Goal: Task Accomplishment & Management: Manage account settings

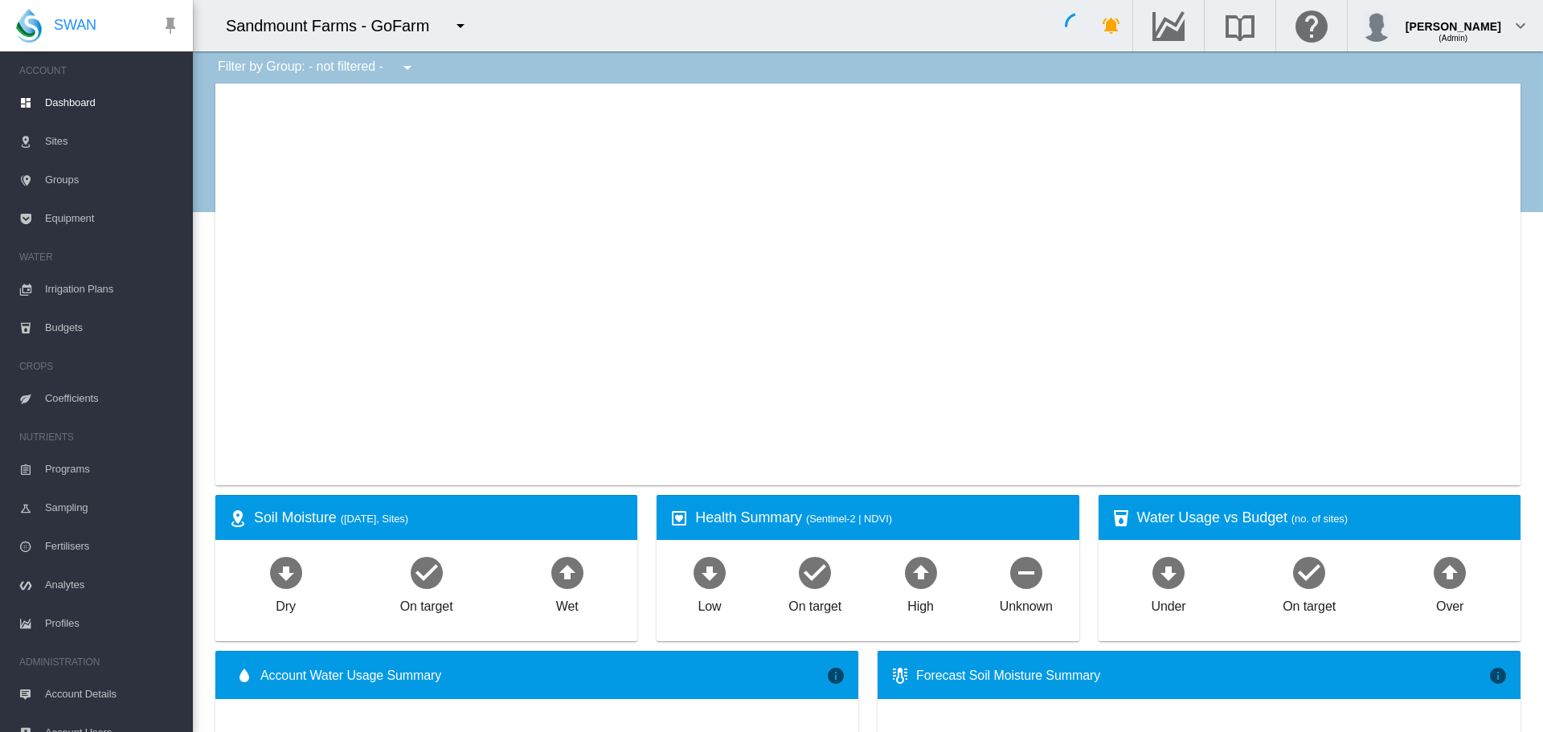
type input "**********"
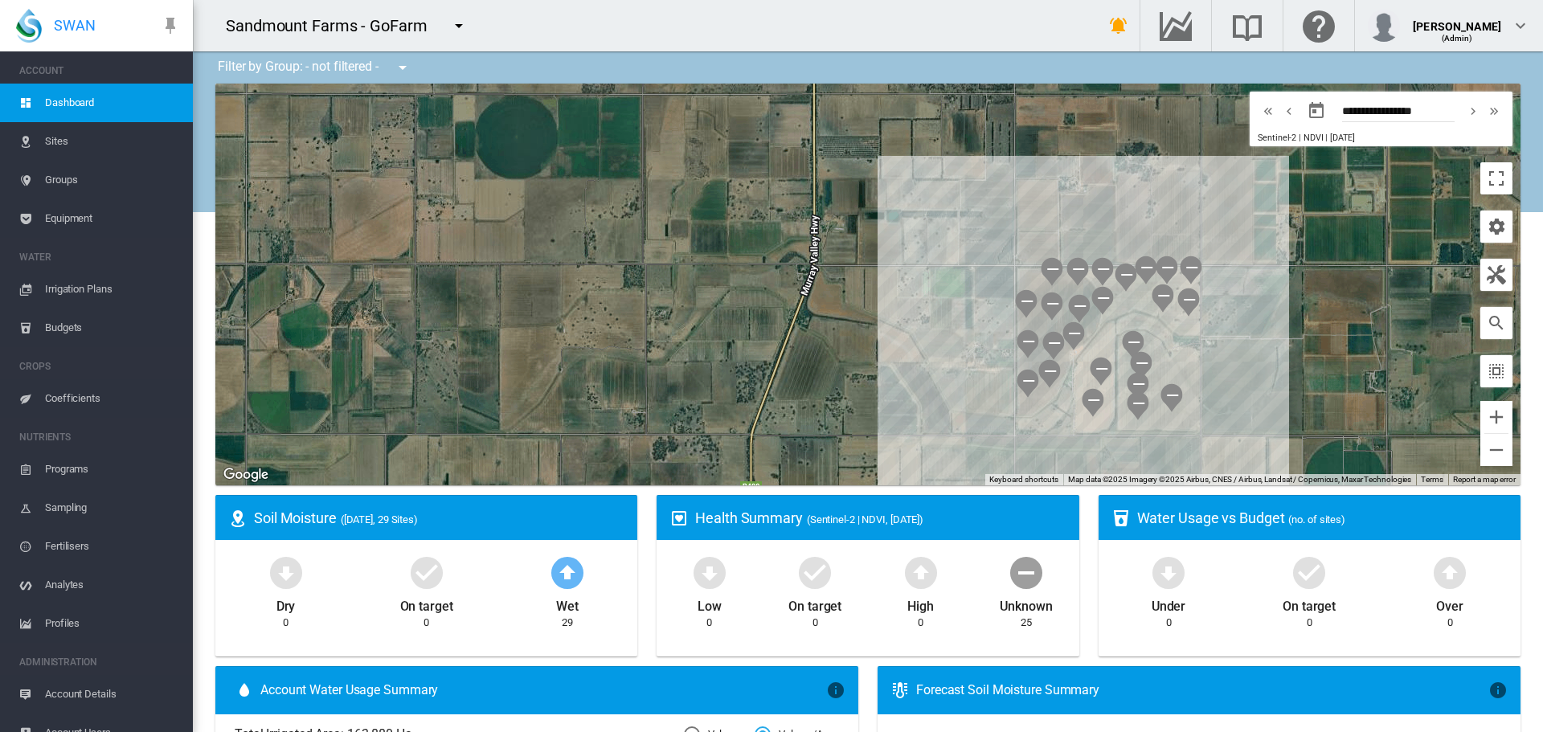
click at [95, 408] on span "Coefficients" at bounding box center [112, 398] width 135 height 39
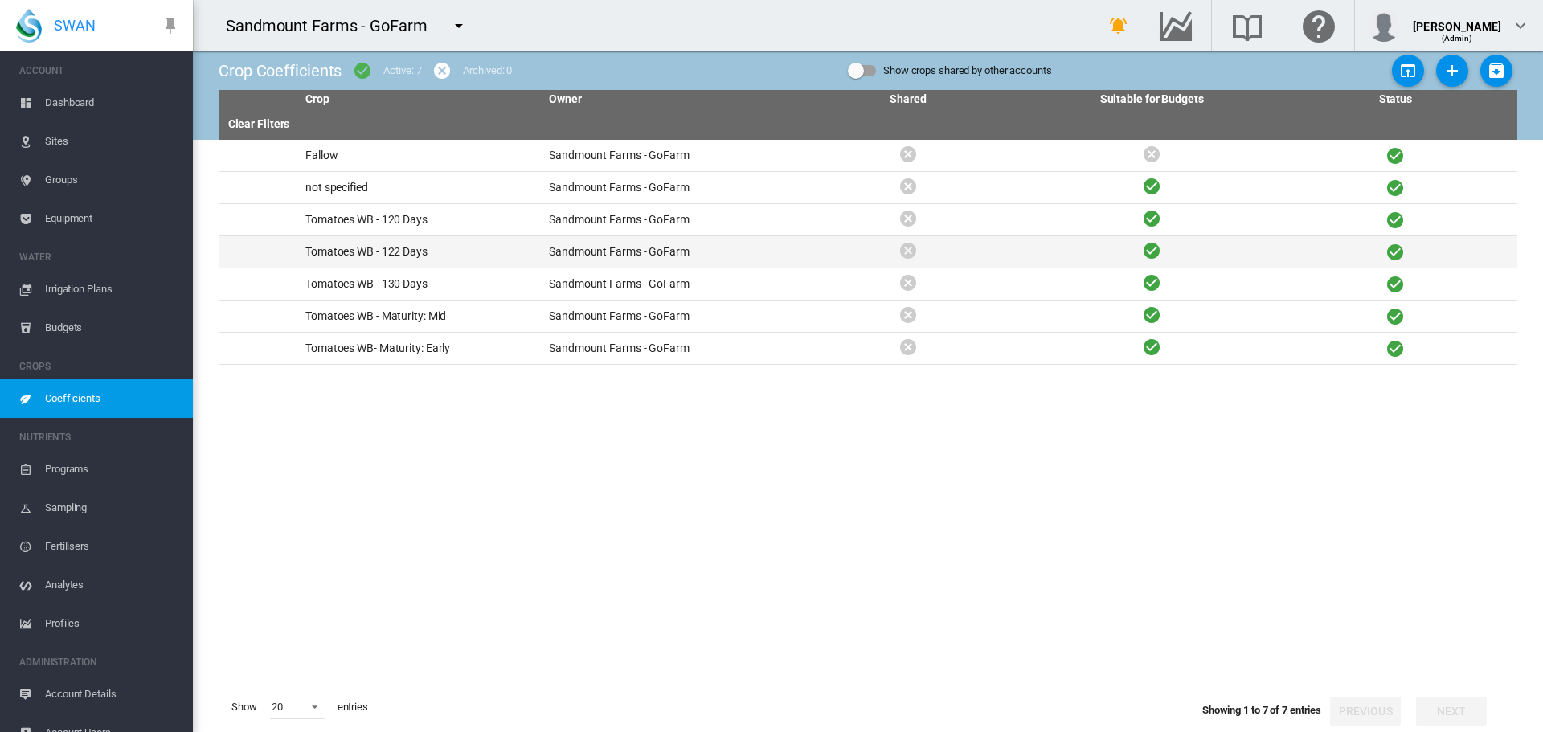
click at [415, 249] on td "Tomatoes WB - 122 Days" at bounding box center [421, 251] width 244 height 31
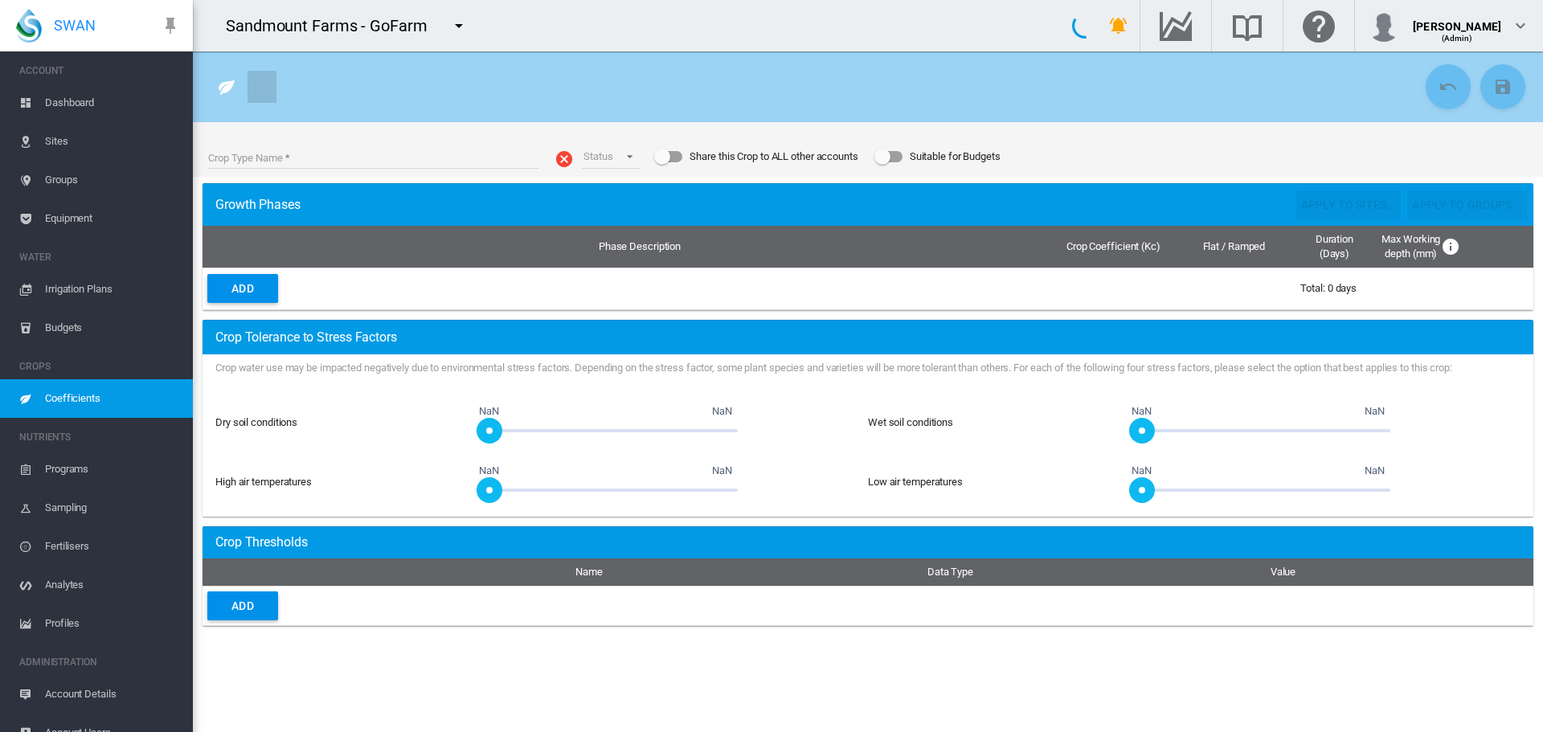
type input "**********"
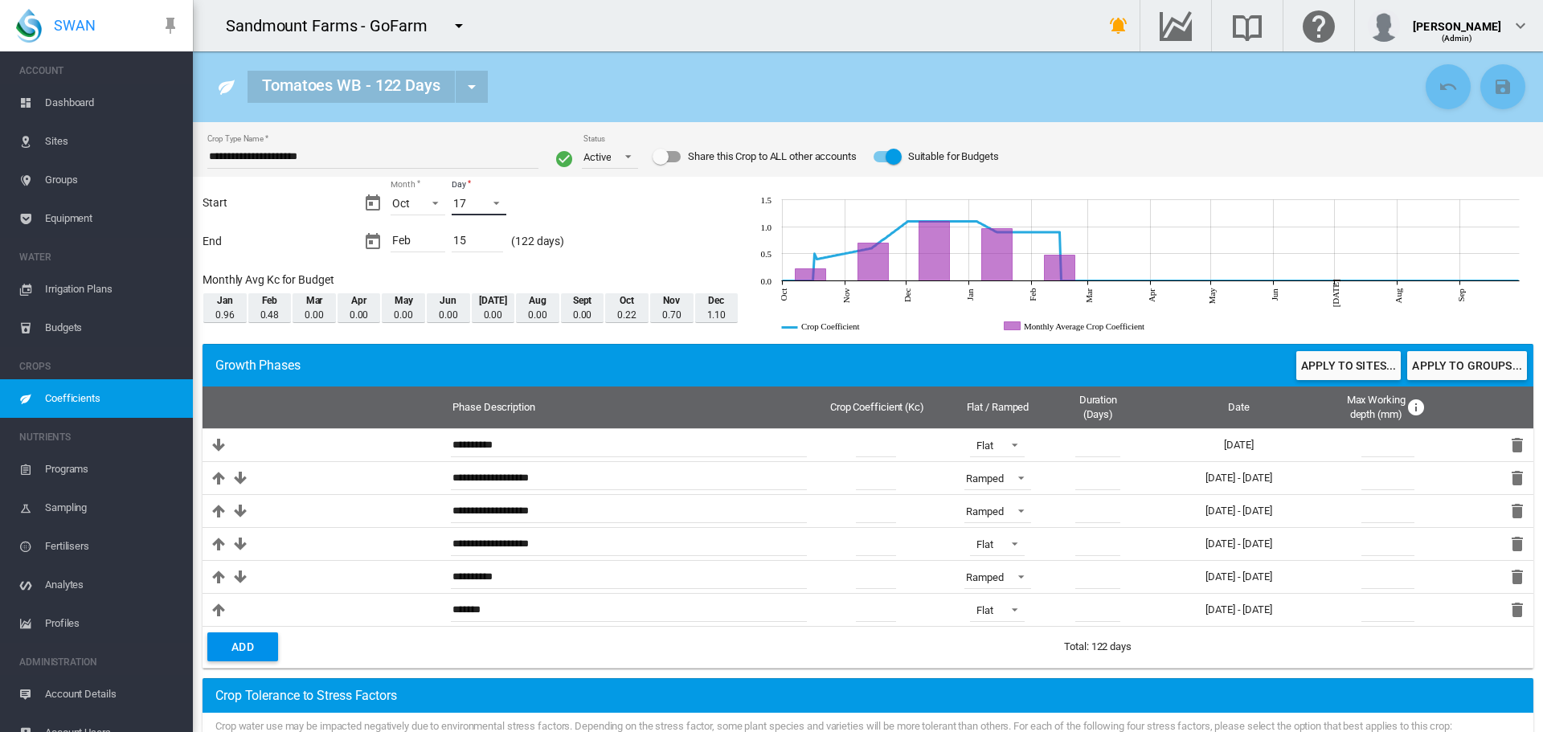
click at [463, 215] on md-select-value "17" at bounding box center [479, 203] width 55 height 24
click at [494, 199] on md-option "13" at bounding box center [493, 210] width 109 height 39
click at [1347, 367] on button "Apply to sites..." at bounding box center [1349, 365] width 104 height 29
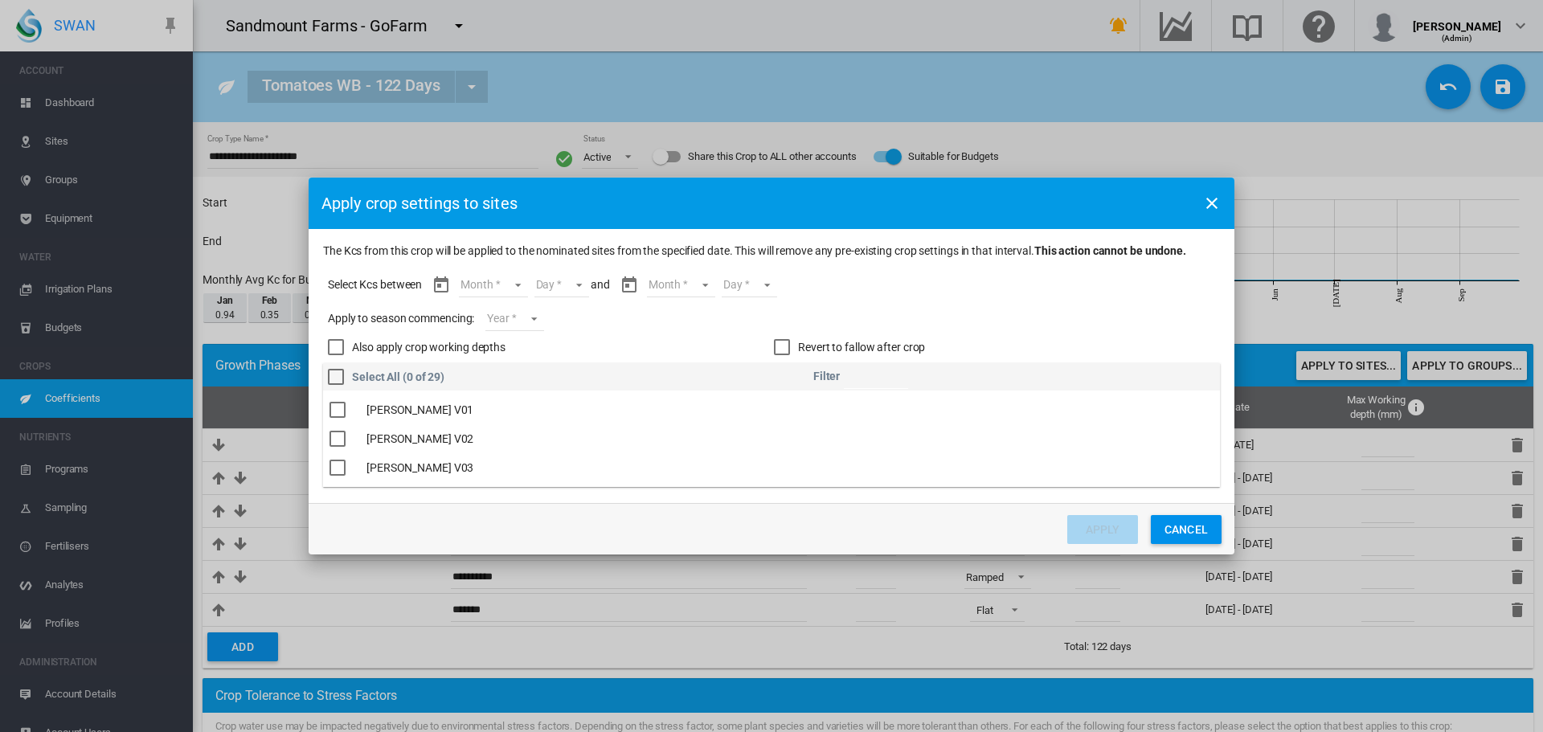
drag, startPoint x: 518, startPoint y: 286, endPoint x: 503, endPoint y: 283, distance: 15.6
click at [510, 284] on md-select "Month Oct Nov Dec Jan Feb" at bounding box center [493, 285] width 68 height 24
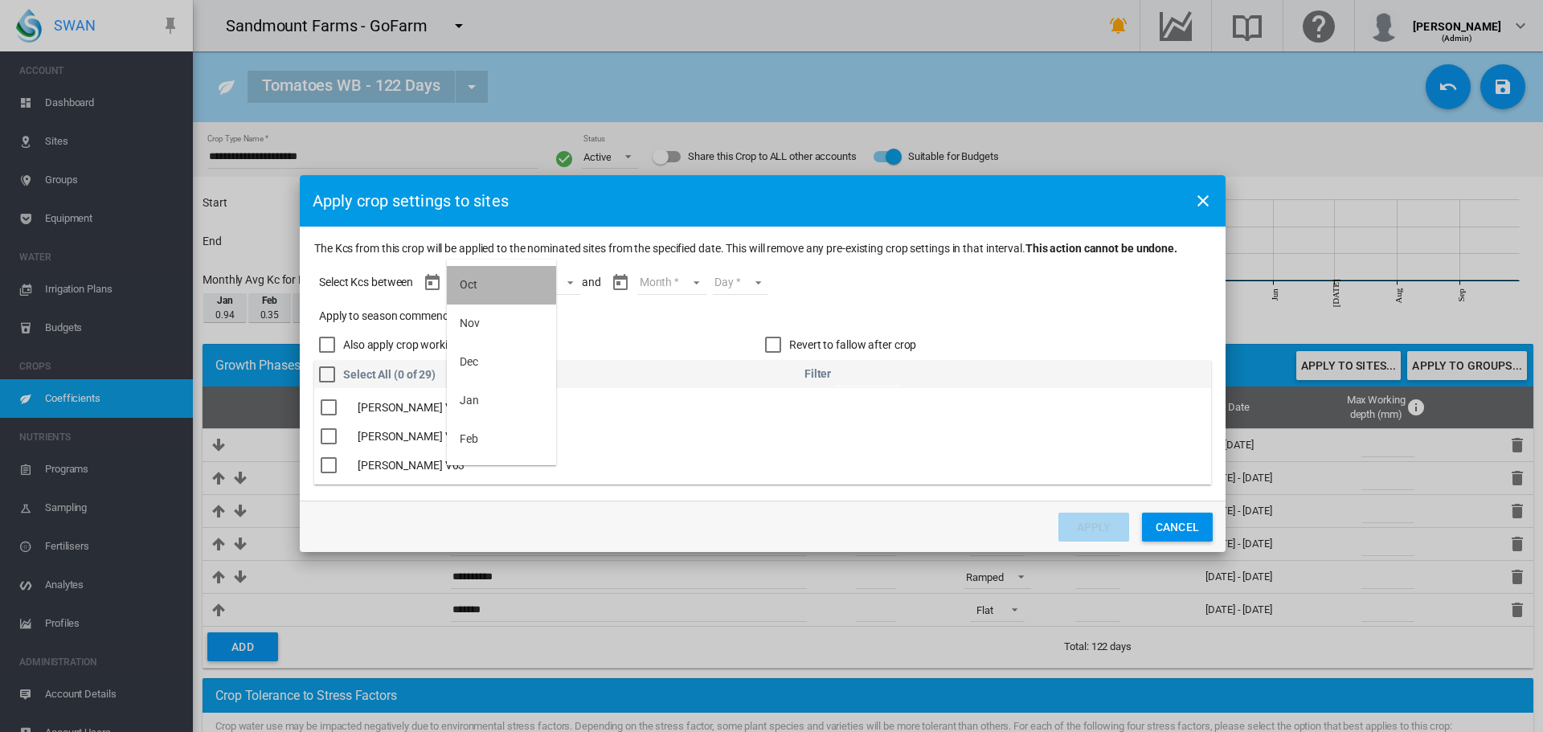
click at [499, 283] on md-option "Oct" at bounding box center [501, 285] width 109 height 39
click at [526, 283] on md-select "Day 13 14 15 16 17 18 19 20 21 22 23 24 25 26 27 28 29 30 31" at bounding box center [538, 283] width 55 height 24
click at [526, 283] on div "13" at bounding box center [520, 284] width 13 height 16
click at [501, 324] on md-select "Year [DATE] [CREDIT_CARD_NUMBER]" at bounding box center [506, 317] width 58 height 24
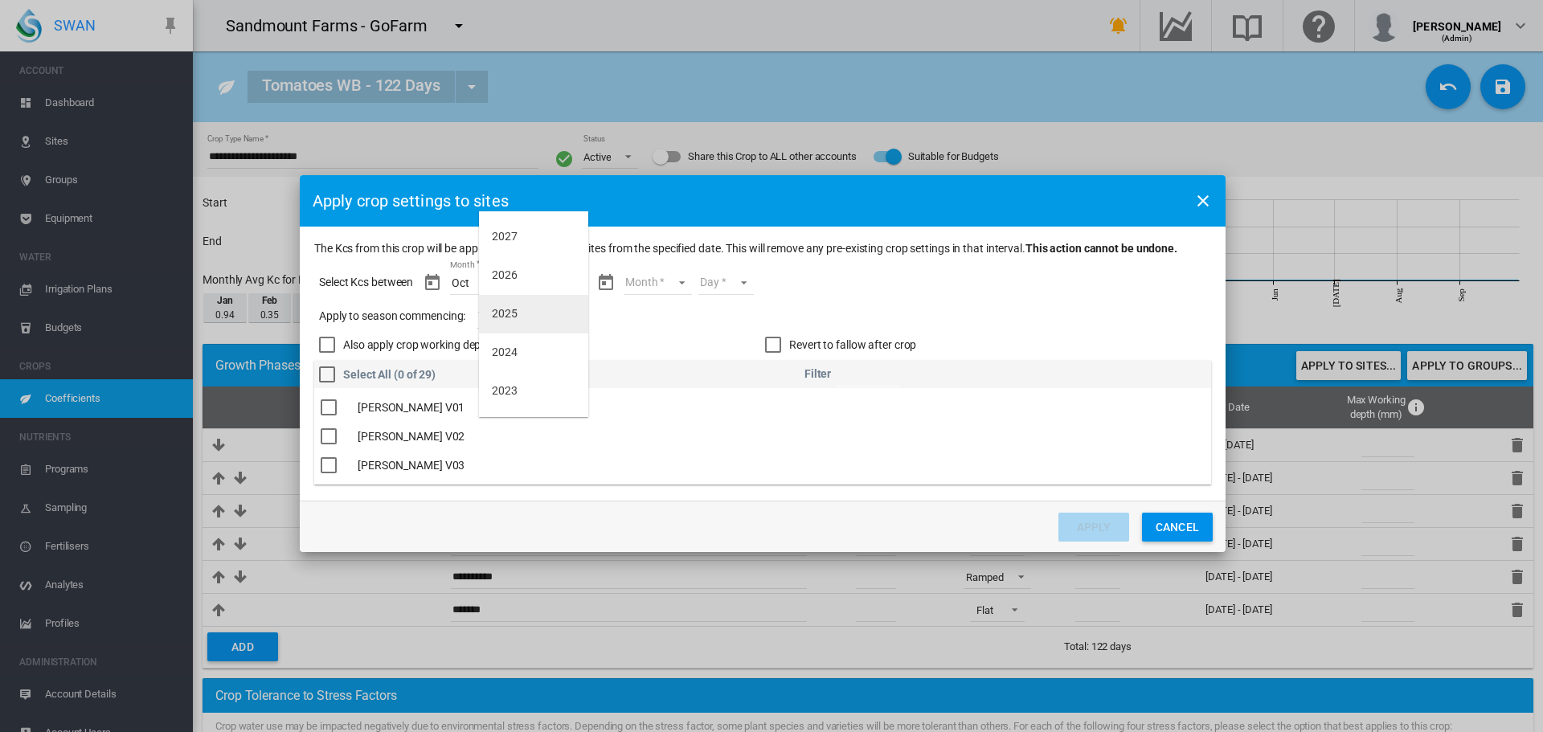
click at [501, 324] on md-option "2025" at bounding box center [533, 314] width 109 height 39
click at [655, 276] on md-select "Month Oct Nov Dec Jan Feb" at bounding box center [658, 283] width 68 height 24
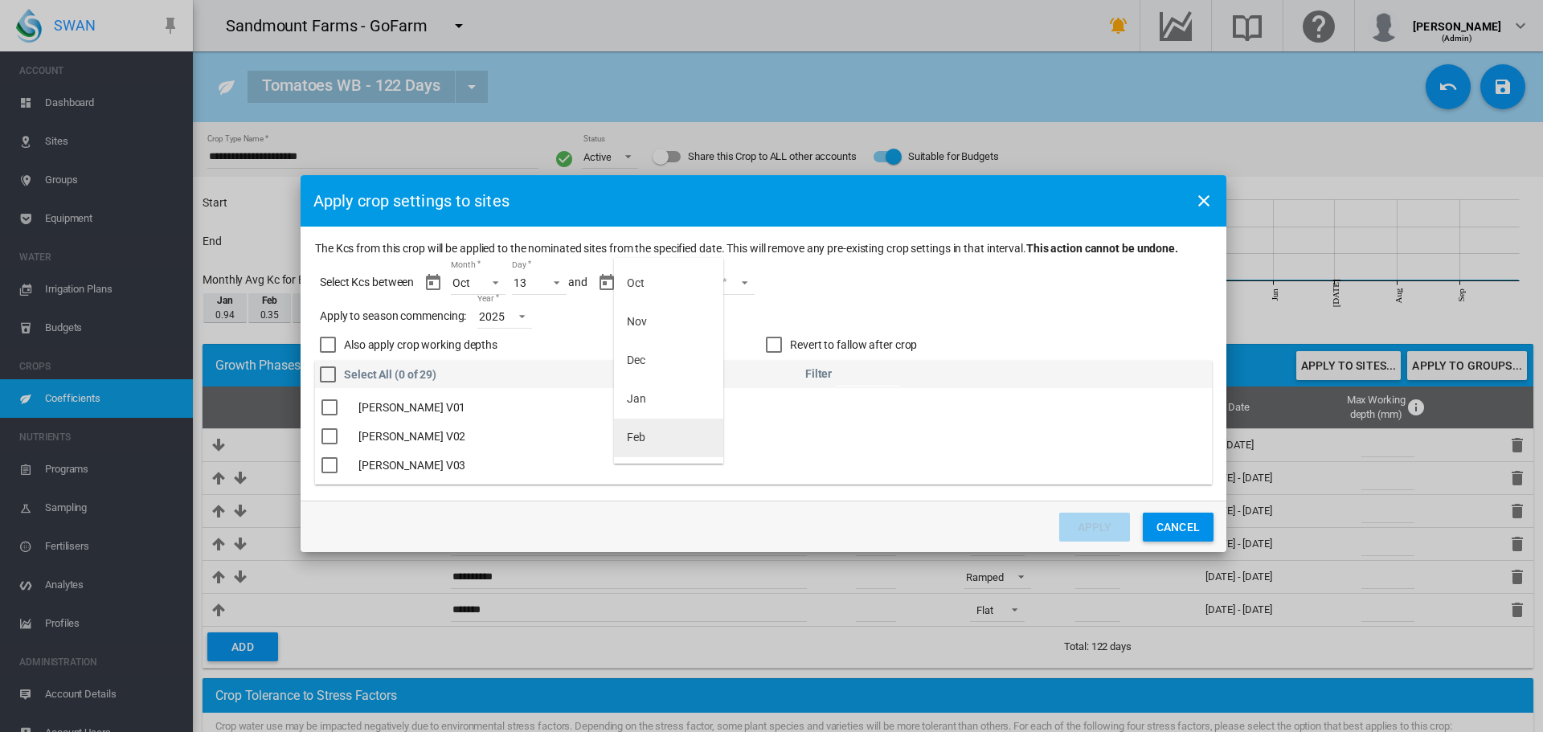
click at [670, 434] on md-option "Feb" at bounding box center [668, 438] width 109 height 39
click at [723, 290] on md-select "Day 01 02 03 04 05 06 07 08 09 10 11" at bounding box center [713, 283] width 55 height 24
drag, startPoint x: 719, startPoint y: 450, endPoint x: 673, endPoint y: 433, distance: 48.8
click at [719, 449] on md-option "11" at bounding box center [729, 451] width 109 height 39
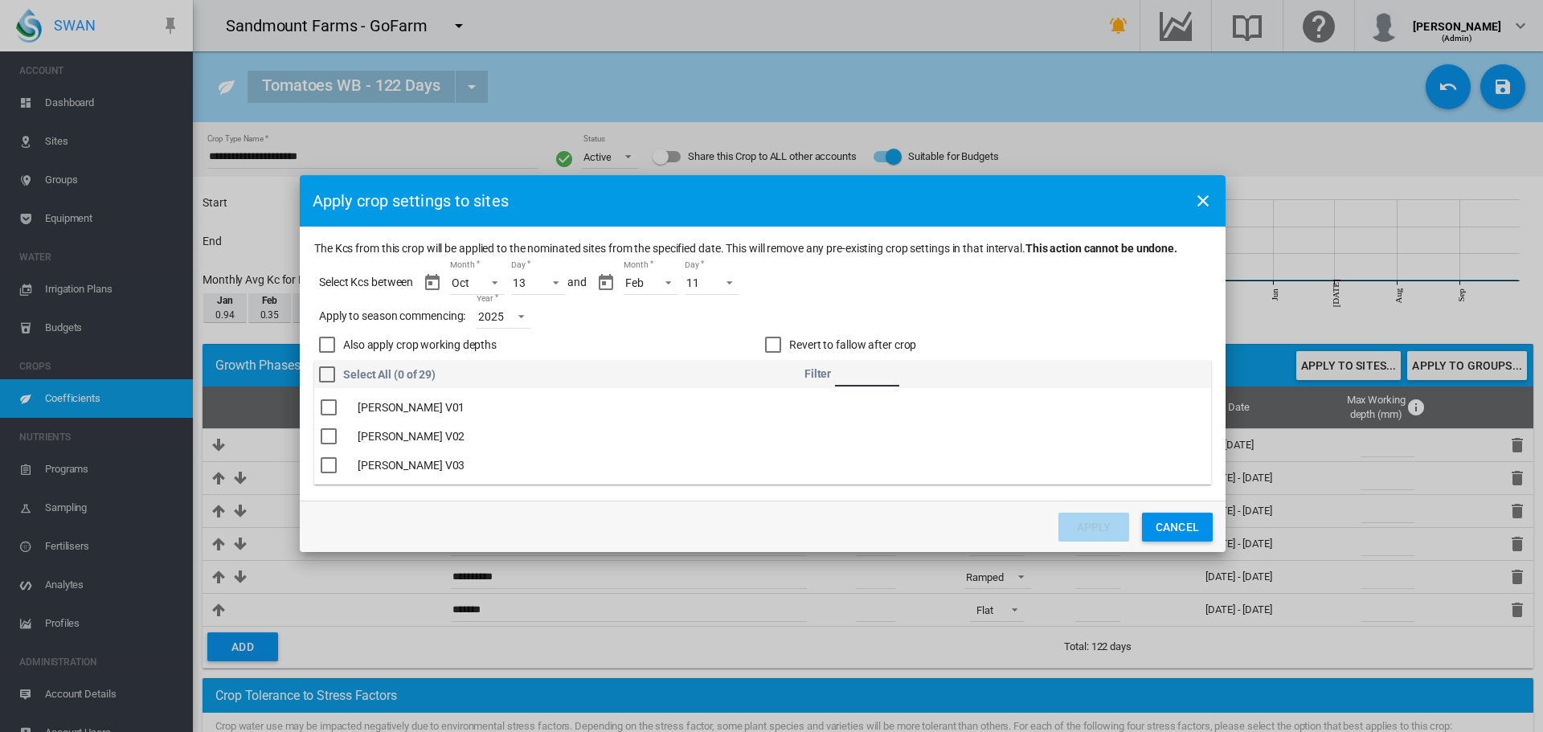
click at [899, 377] on input "The Kcs ..." at bounding box center [867, 375] width 64 height 24
click at [332, 415] on div "The Kcs ..." at bounding box center [329, 407] width 16 height 16
click at [855, 378] on input "**" at bounding box center [867, 375] width 64 height 24
type input "**"
click at [321, 415] on div "The Kcs ..." at bounding box center [329, 407] width 16 height 16
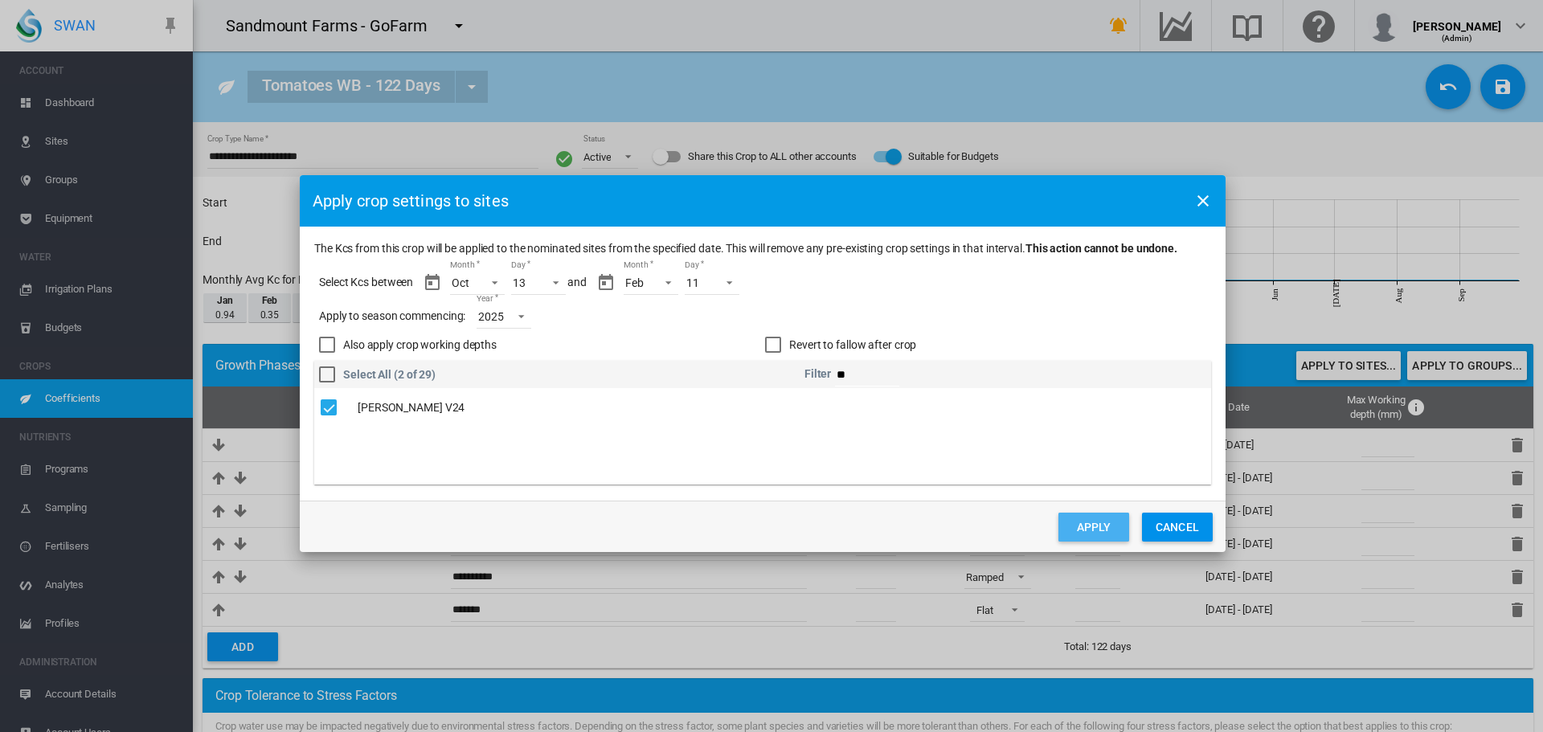
click at [1091, 529] on button "Apply" at bounding box center [1094, 527] width 71 height 29
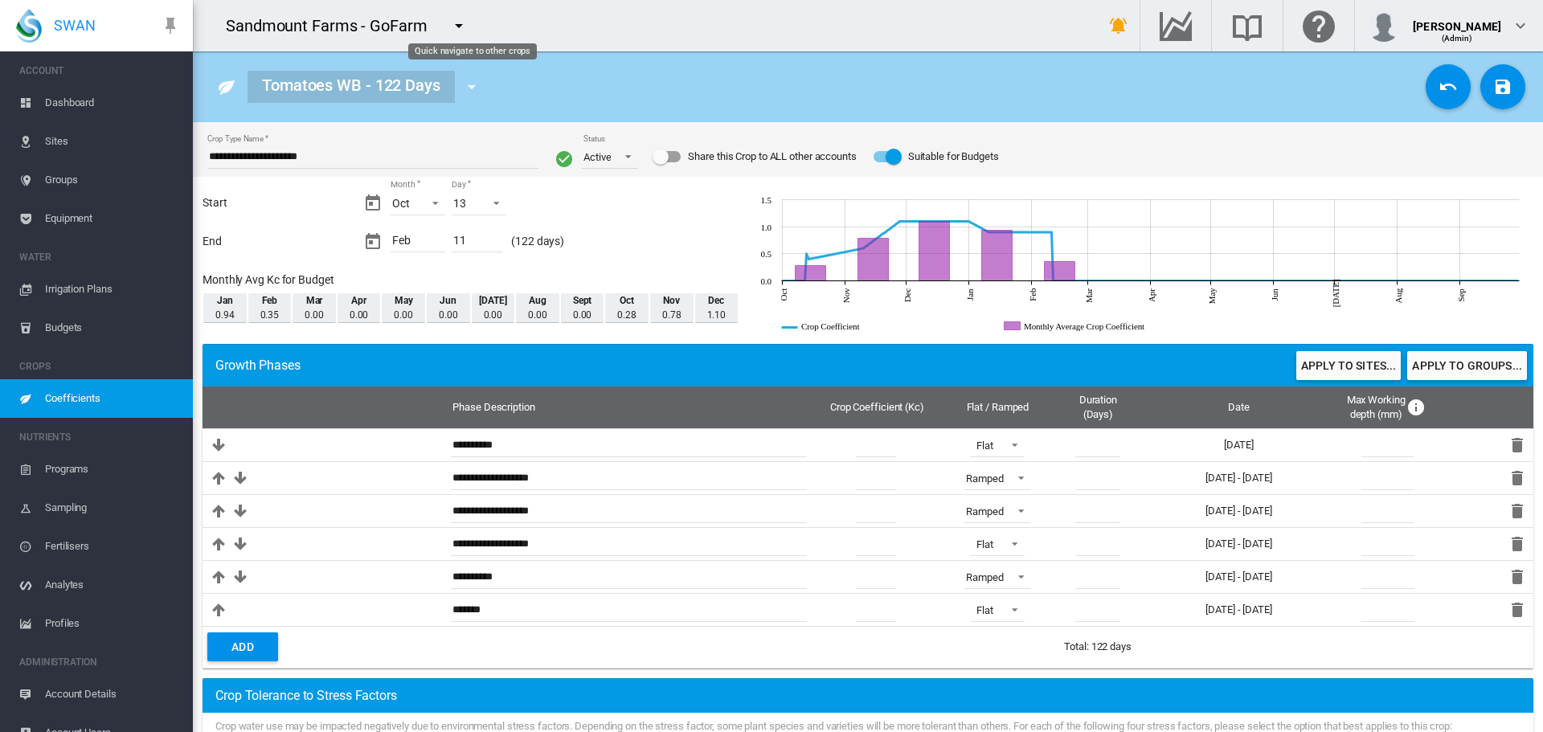
click at [482, 83] on button "Quick navigate to other crops" at bounding box center [472, 87] width 32 height 32
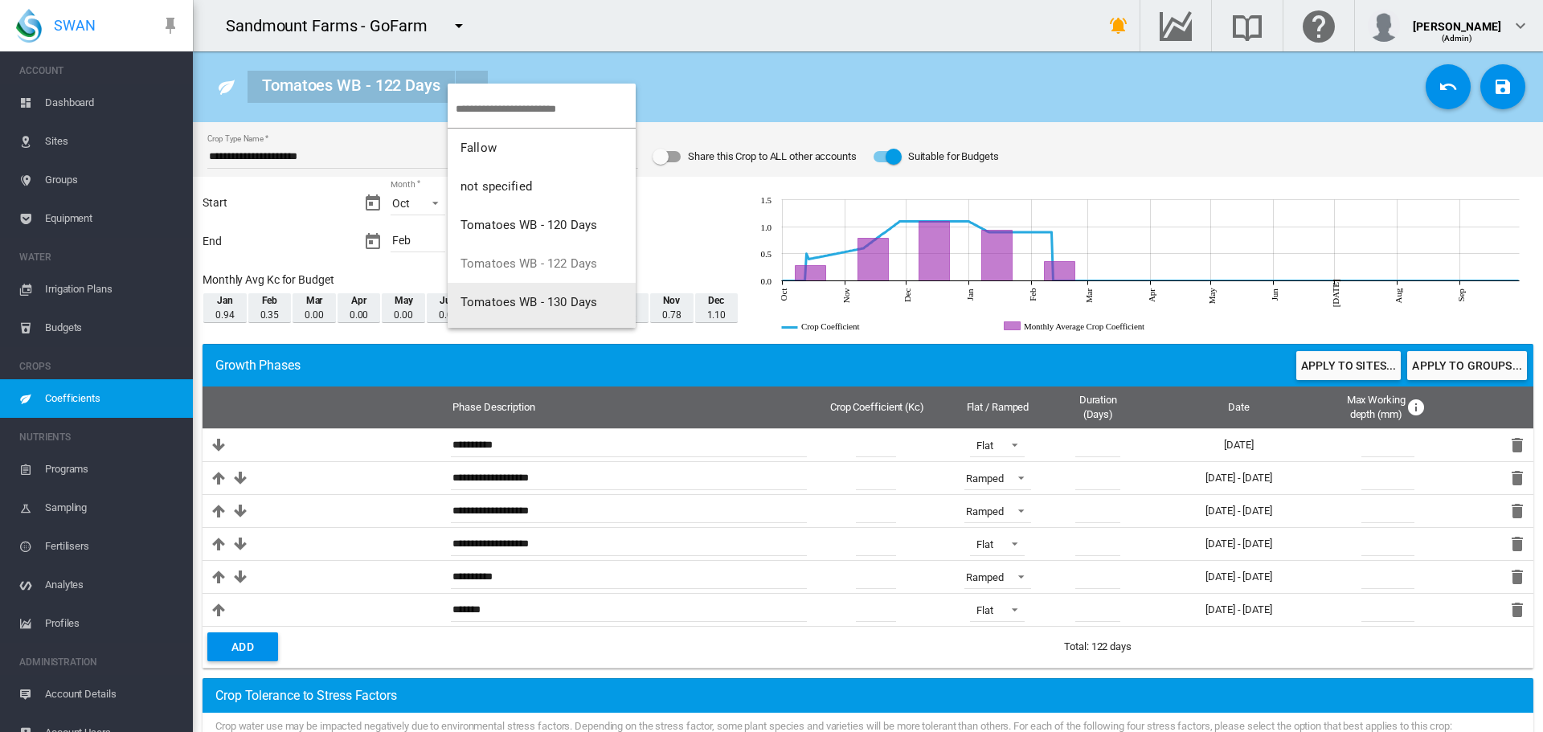
scroll to position [32, 0]
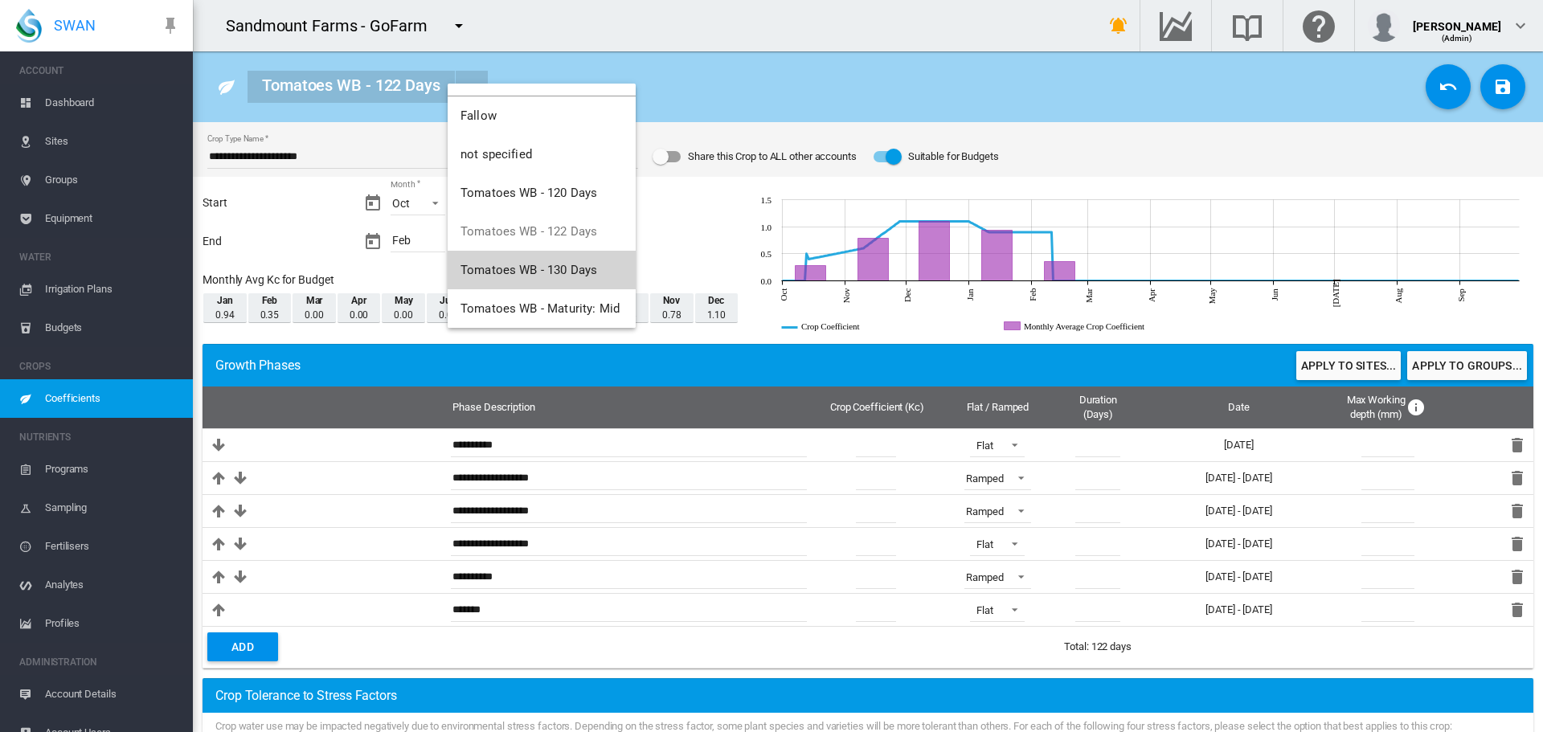
click at [551, 269] on span "Tomatoes WB - 130 Days" at bounding box center [529, 270] width 137 height 14
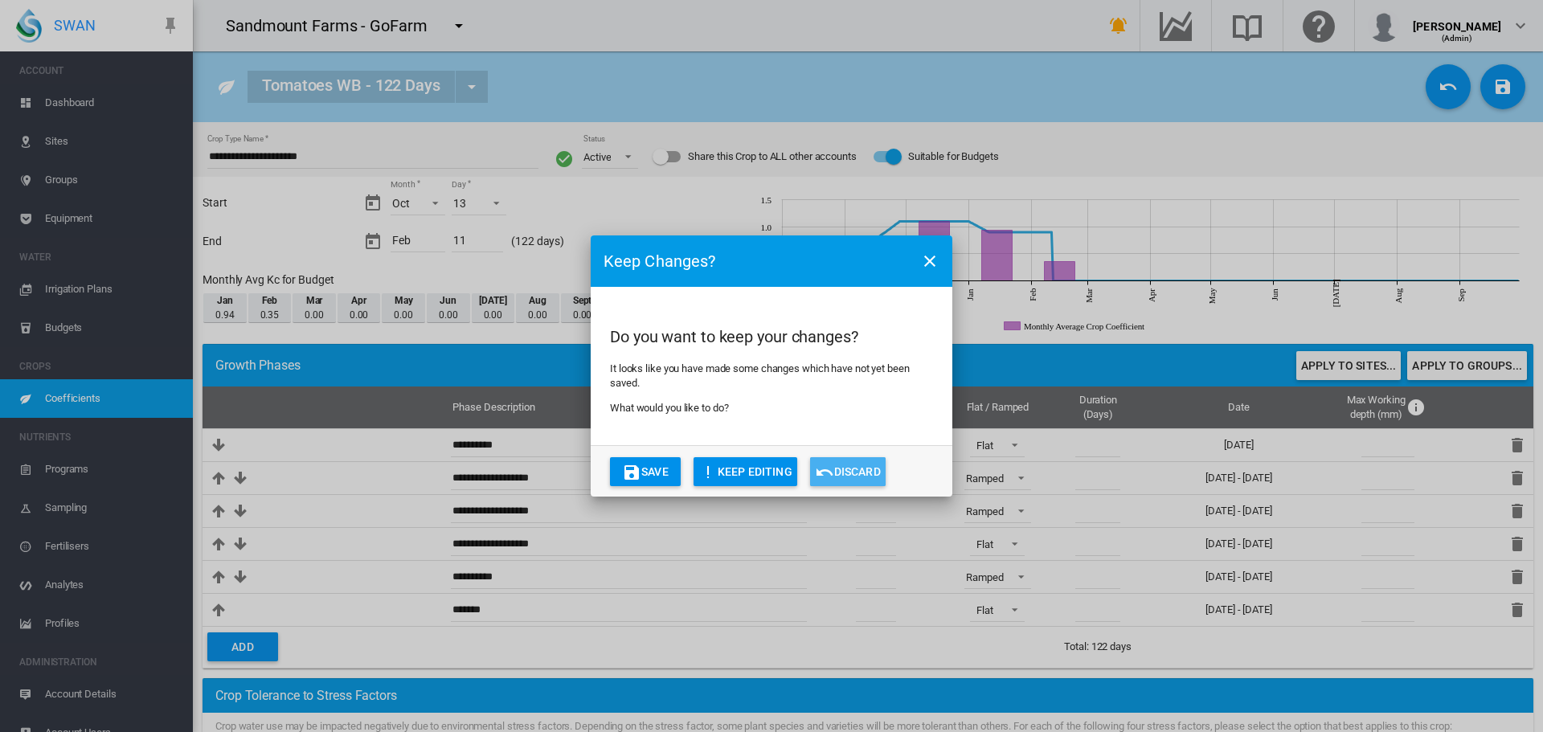
click at [844, 469] on button "Discard" at bounding box center [848, 471] width 76 height 29
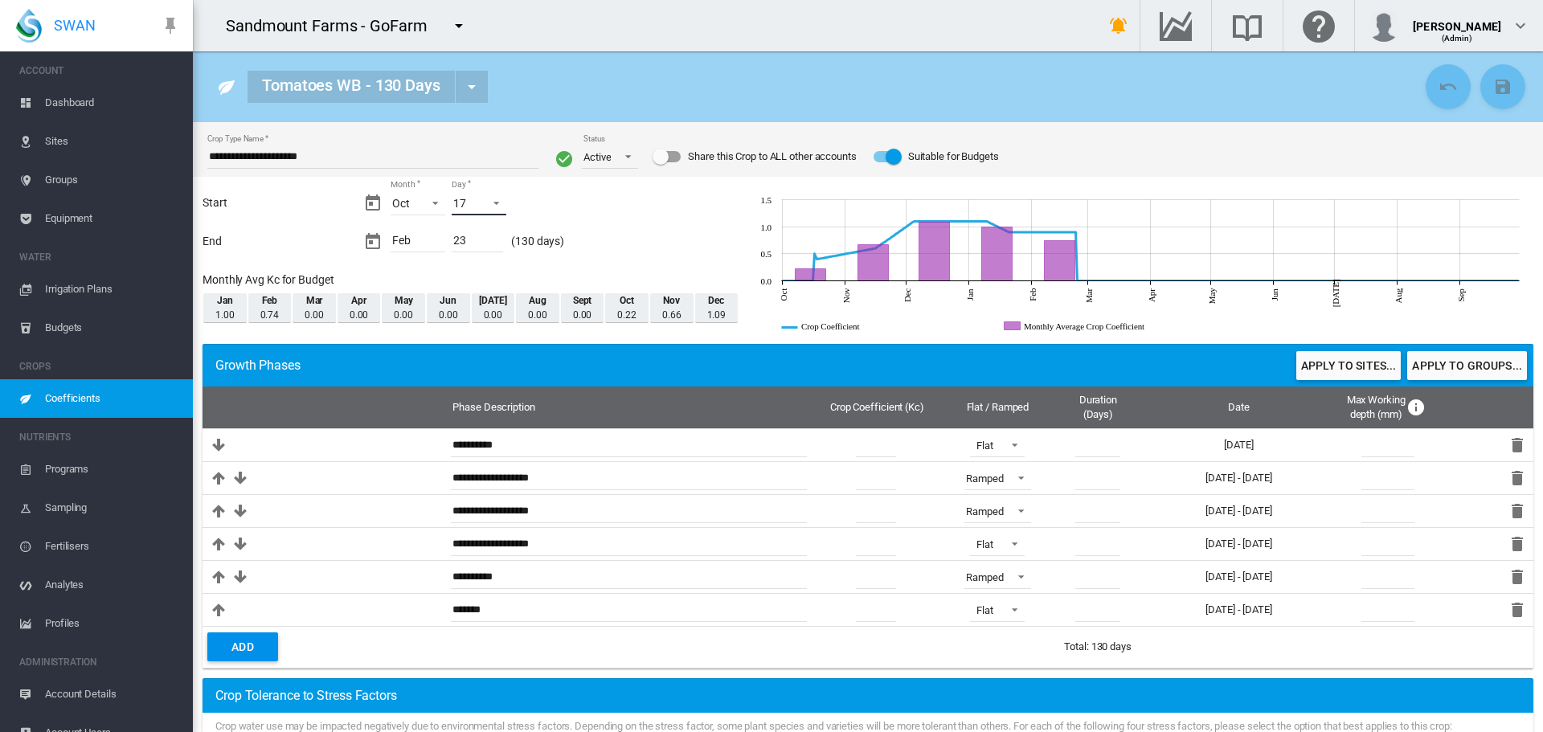
click at [486, 210] on md-select-value "17" at bounding box center [479, 203] width 55 height 24
click at [481, 264] on md-option "14" at bounding box center [493, 249] width 109 height 39
click at [1347, 361] on button "Apply to sites..." at bounding box center [1349, 365] width 104 height 29
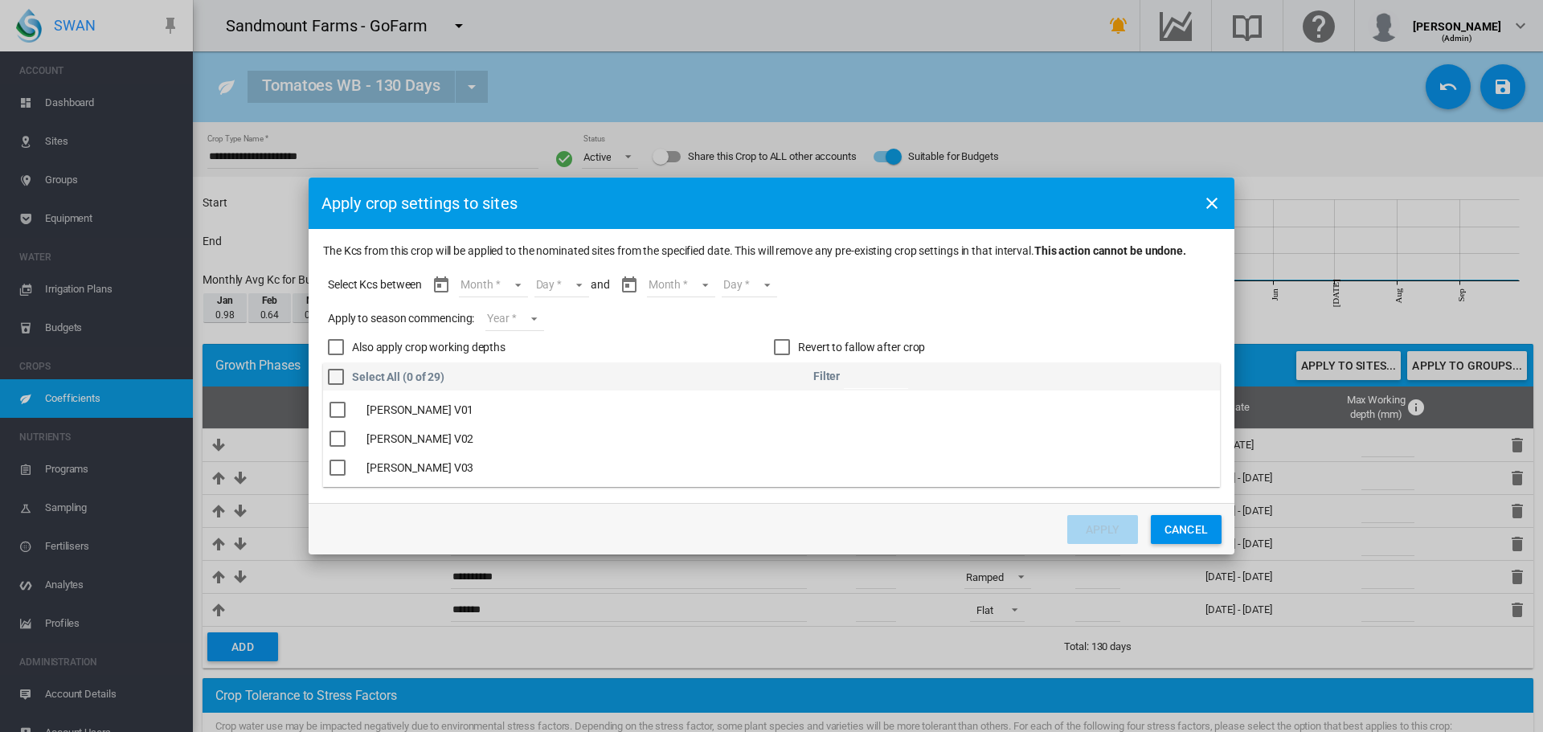
click at [879, 383] on input "The Kcs ..." at bounding box center [876, 377] width 64 height 24
click at [341, 416] on div "The Kcs ..." at bounding box center [338, 410] width 16 height 16
click at [508, 329] on md-select "Year [DATE] [CREDIT_CARD_NUMBER]" at bounding box center [515, 319] width 58 height 24
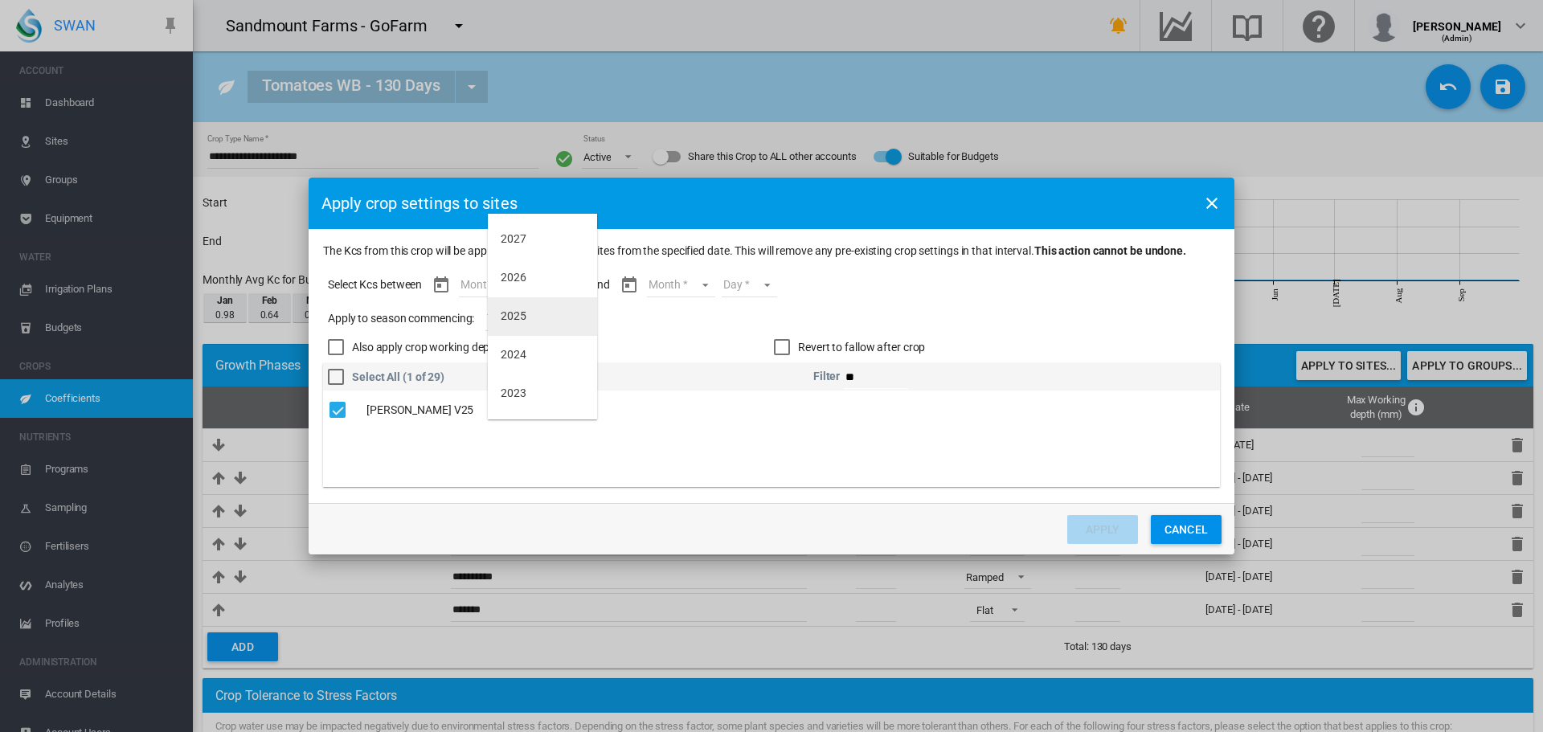
click at [506, 329] on md-option "2025" at bounding box center [542, 316] width 109 height 39
click at [506, 285] on md-select "Month Oct Nov Dec Jan Feb" at bounding box center [493, 285] width 68 height 24
click at [503, 285] on md-option "Oct" at bounding box center [503, 286] width 109 height 39
click at [551, 287] on md-select "Day 14 15 16 17 18 19 20 21 22 23 24 25 26 27 28 29 30 31" at bounding box center [547, 285] width 55 height 24
click at [551, 287] on md-option "14" at bounding box center [565, 286] width 109 height 39
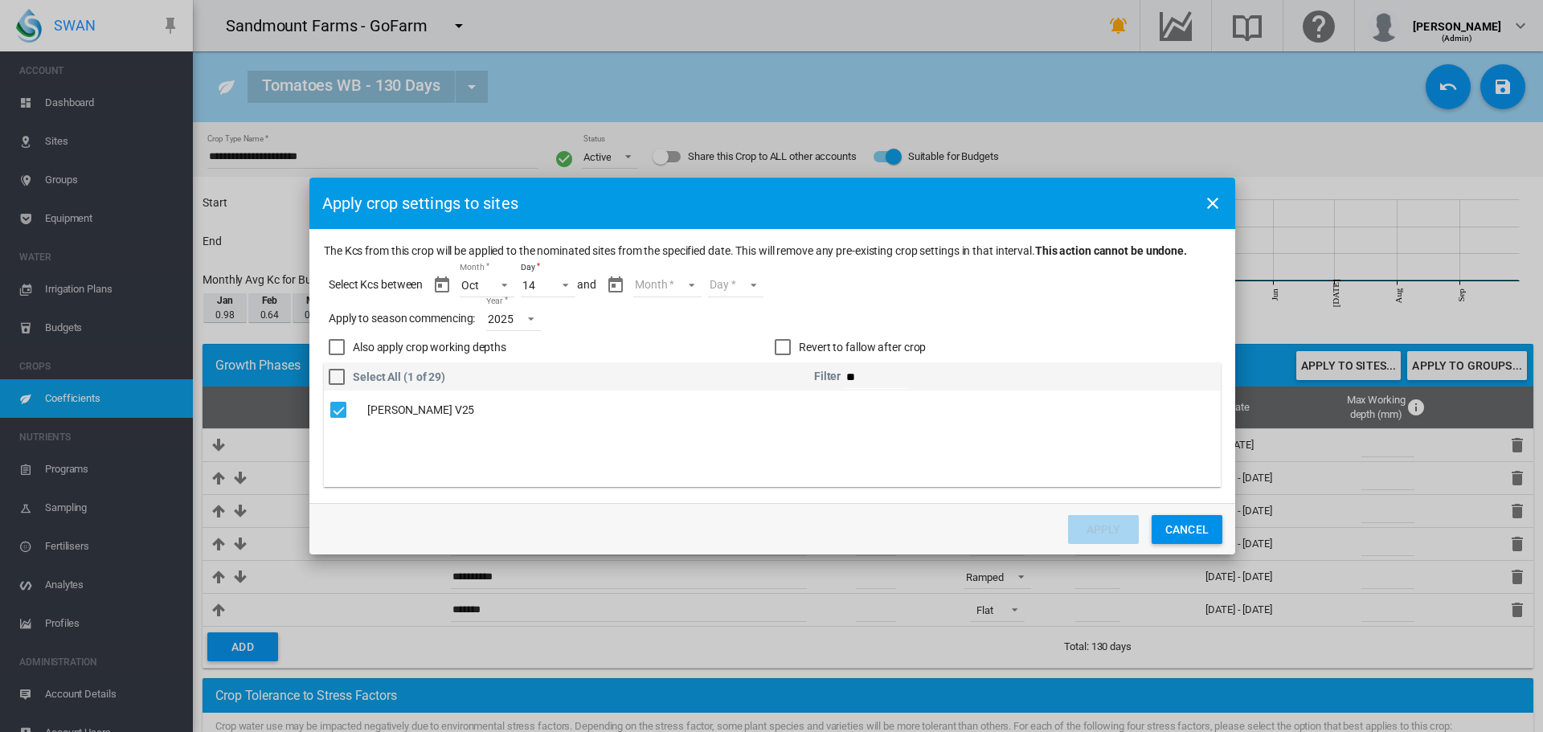
click at [652, 286] on md-select "Month Oct Nov Dec Jan Feb" at bounding box center [667, 285] width 68 height 24
click at [678, 436] on md-option "Feb" at bounding box center [677, 440] width 109 height 39
click at [724, 284] on md-select "Day 01 02 03 04 05 06 07 08 09 10 11 12 13 14 15 16 17 18 19 20" at bounding box center [721, 285] width 55 height 24
click at [724, 457] on md-option "20" at bounding box center [738, 453] width 109 height 39
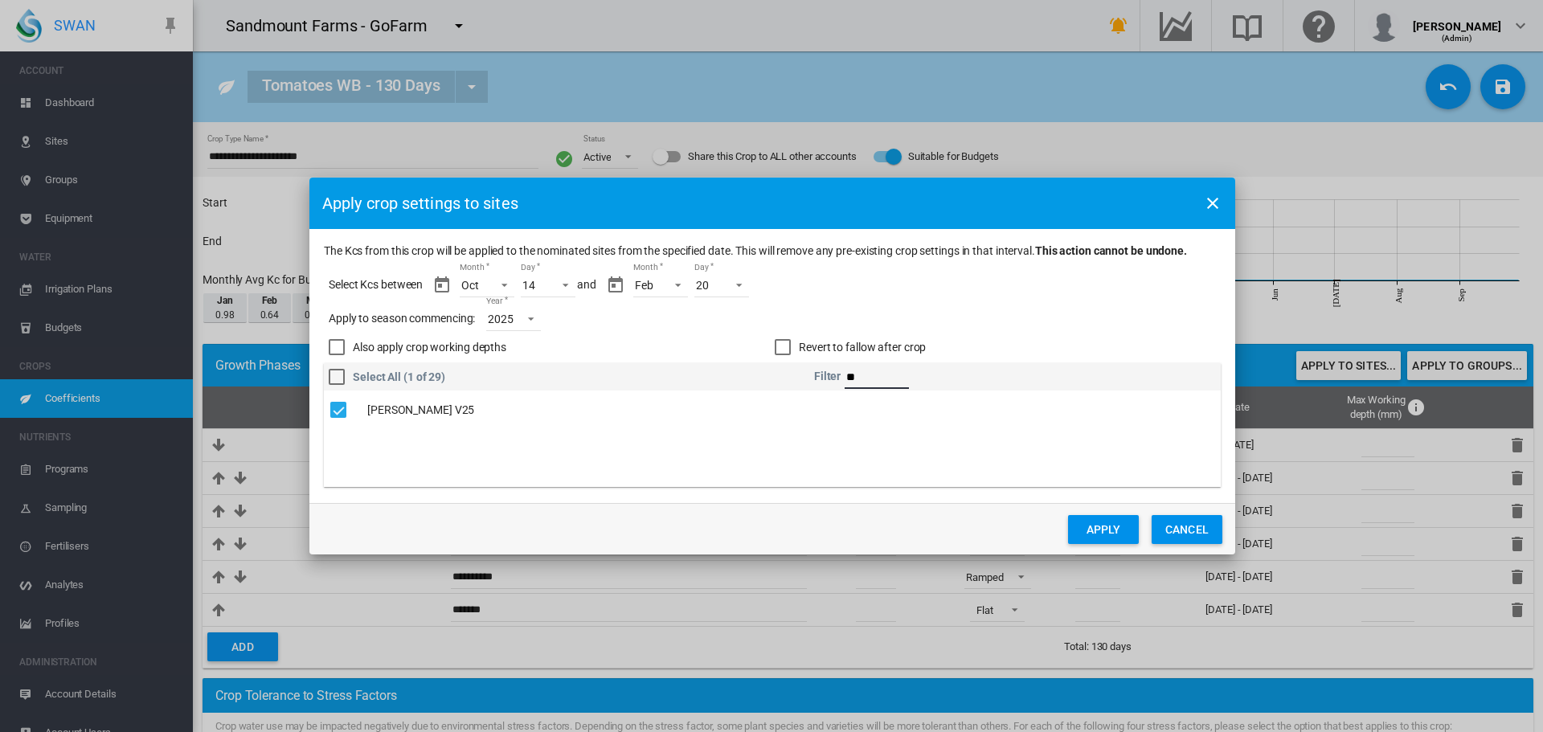
drag, startPoint x: 872, startPoint y: 379, endPoint x: 830, endPoint y: 380, distance: 41.8
click at [830, 380] on th "Filter **" at bounding box center [1017, 376] width 407 height 27
type input "*"
click at [338, 411] on div "The Kcs ..." at bounding box center [338, 410] width 16 height 16
click at [1106, 531] on button "Apply" at bounding box center [1103, 529] width 71 height 29
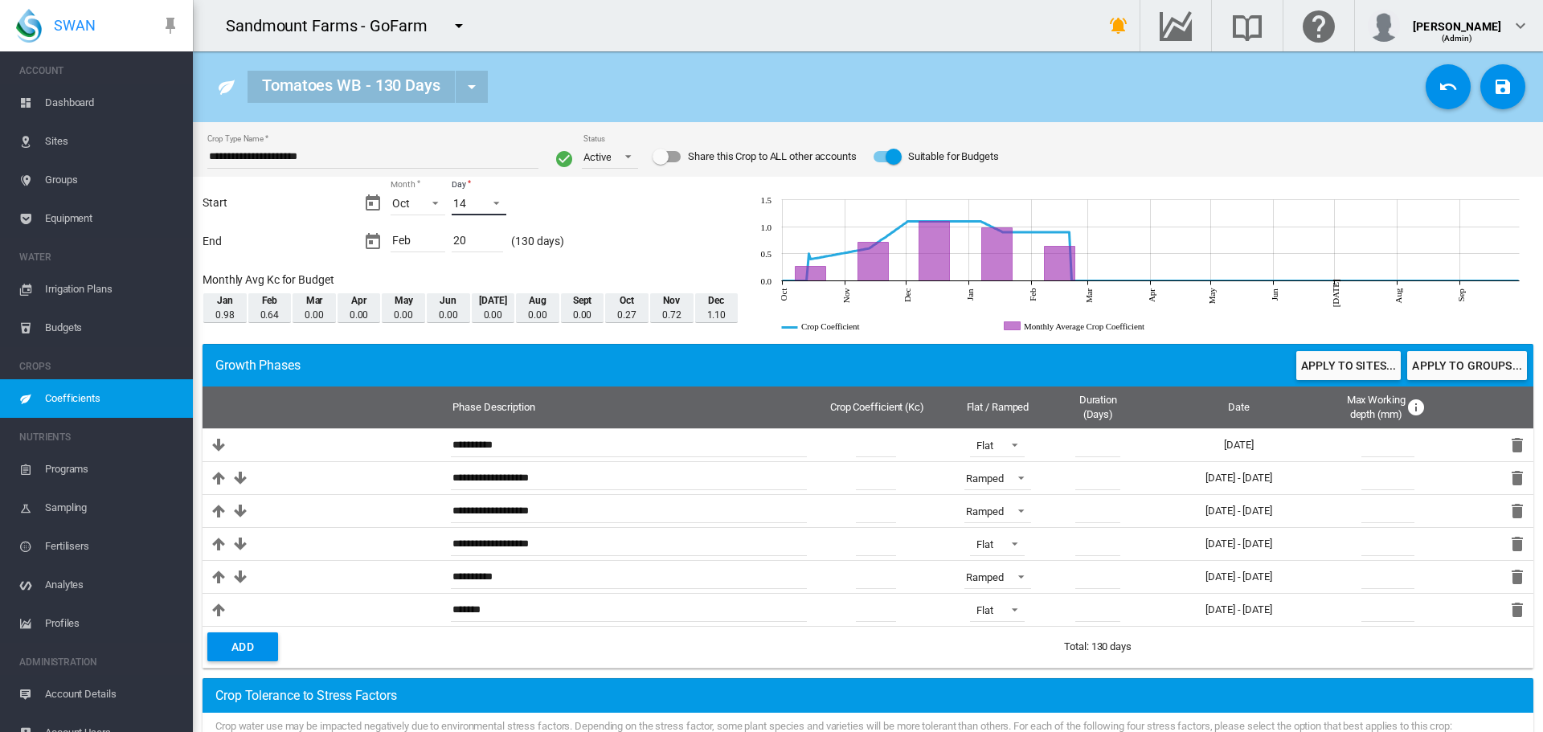
click at [482, 214] on md-select-value "14" at bounding box center [479, 203] width 55 height 24
click at [476, 254] on md-option "15" at bounding box center [493, 242] width 109 height 39
click at [1327, 371] on button "Apply to sites..." at bounding box center [1349, 365] width 104 height 29
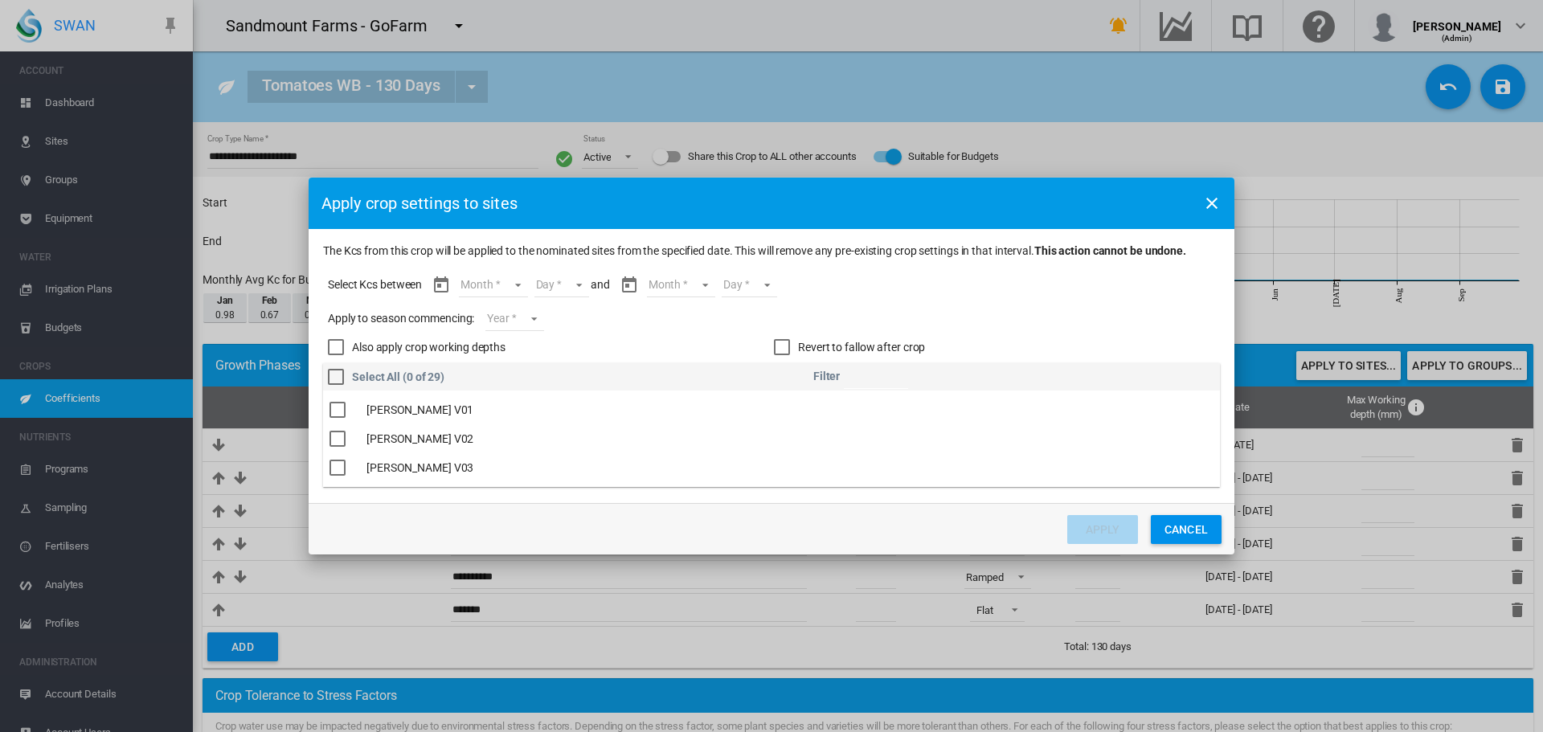
click at [486, 290] on md-select "Month Oct Nov Dec Jan Feb" at bounding box center [493, 285] width 68 height 24
click at [486, 290] on md-option "Oct" at bounding box center [503, 286] width 109 height 39
click at [541, 290] on md-select "Day 15 16 17 18 19 20 21 22 23 24 25 26 27 28 29 30 31" at bounding box center [547, 285] width 55 height 24
click at [541, 290] on md-option "15" at bounding box center [564, 286] width 109 height 39
click at [519, 314] on md-select "Year [DATE] [CREDIT_CARD_NUMBER]" at bounding box center [515, 319] width 58 height 24
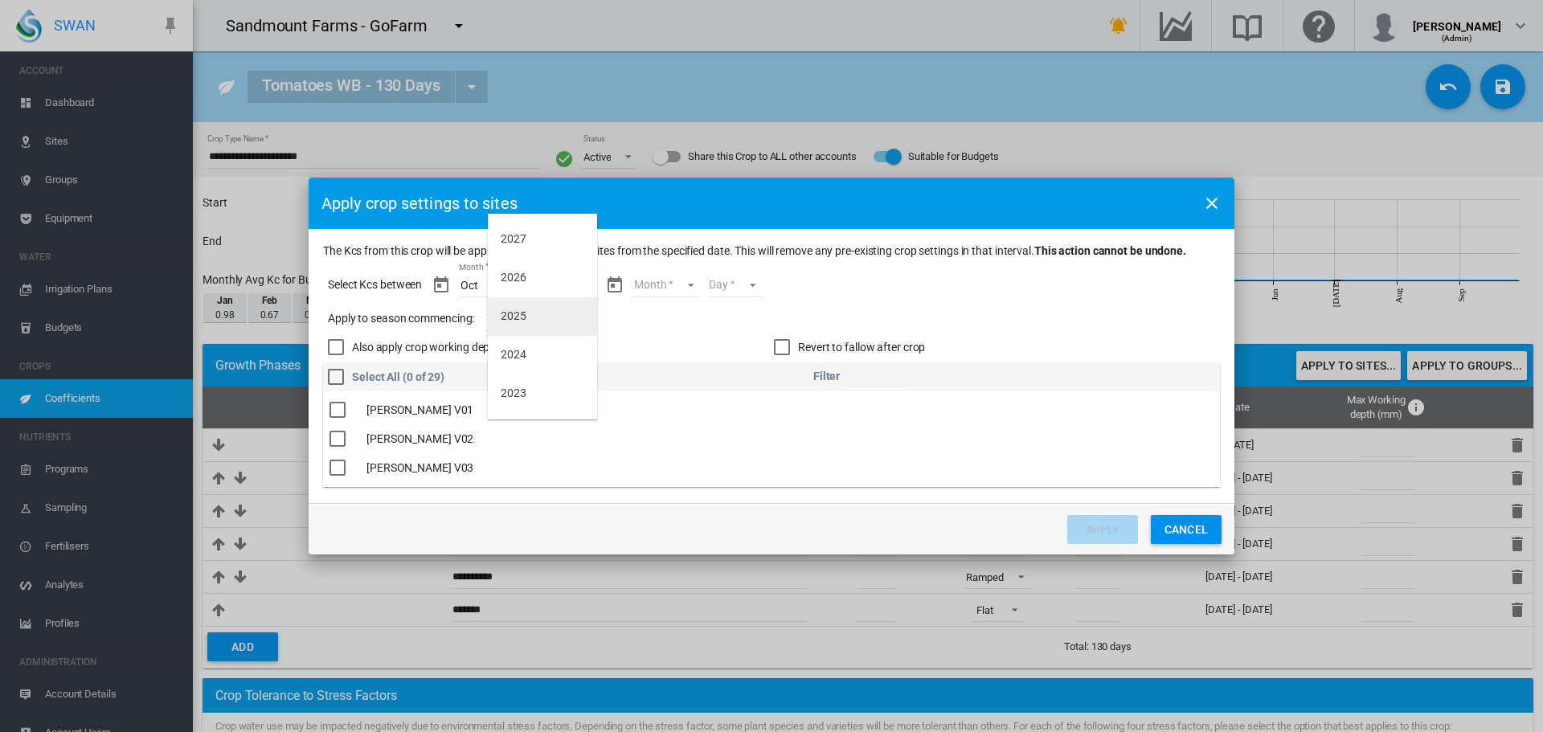
click at [519, 314] on div "2025" at bounding box center [514, 317] width 26 height 16
click at [658, 287] on md-select "Month Oct Nov Dec Jan Feb" at bounding box center [667, 285] width 68 height 24
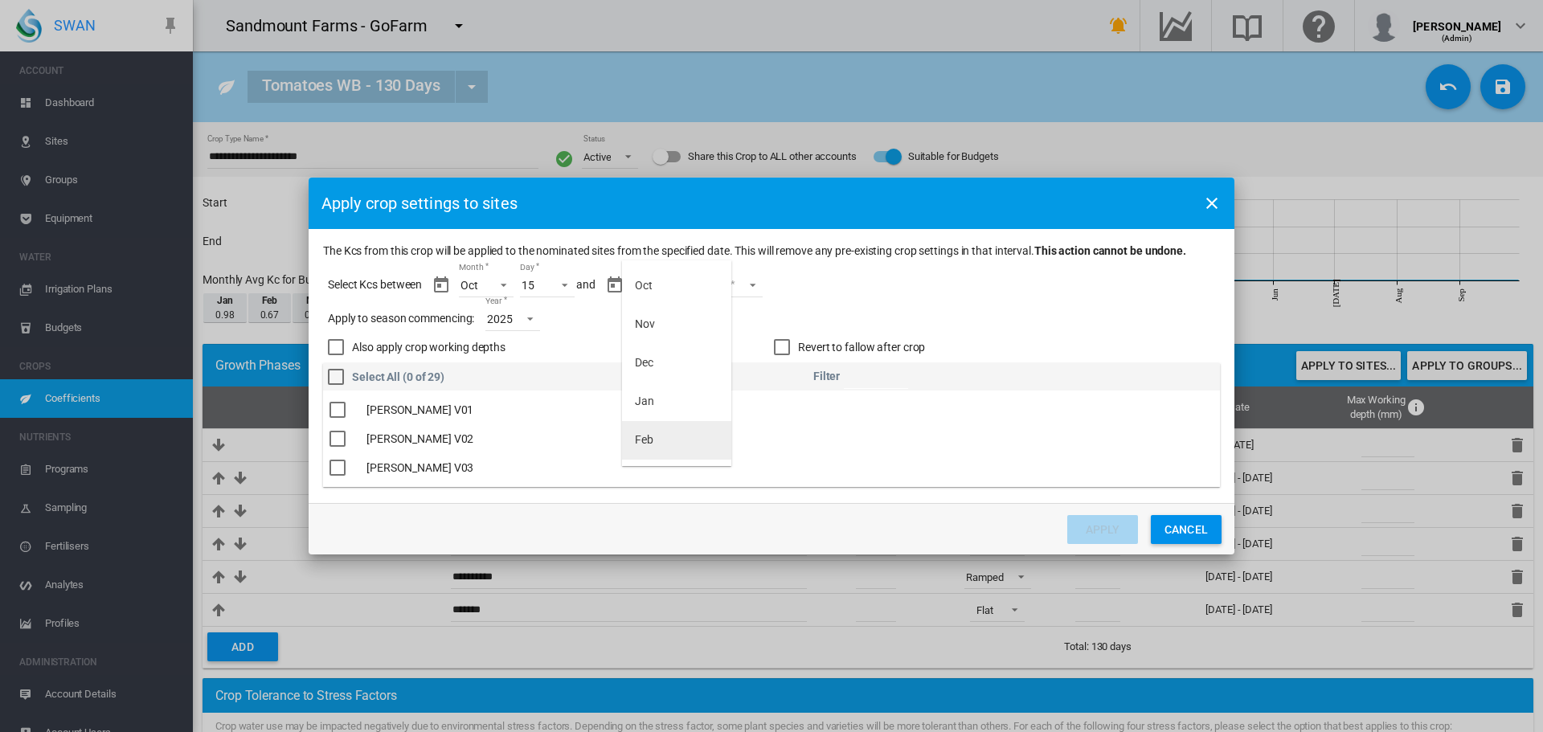
click at [688, 455] on md-option "Feb" at bounding box center [676, 440] width 109 height 39
click at [723, 288] on md-select "Day 01 02 03 04 05 06 07 08 09 10 11 12 13 14 15 16 17 18 19 20 21" at bounding box center [721, 285] width 55 height 24
drag, startPoint x: 728, startPoint y: 446, endPoint x: 699, endPoint y: 425, distance: 36.3
click at [727, 446] on md-option "21" at bounding box center [737, 453] width 109 height 39
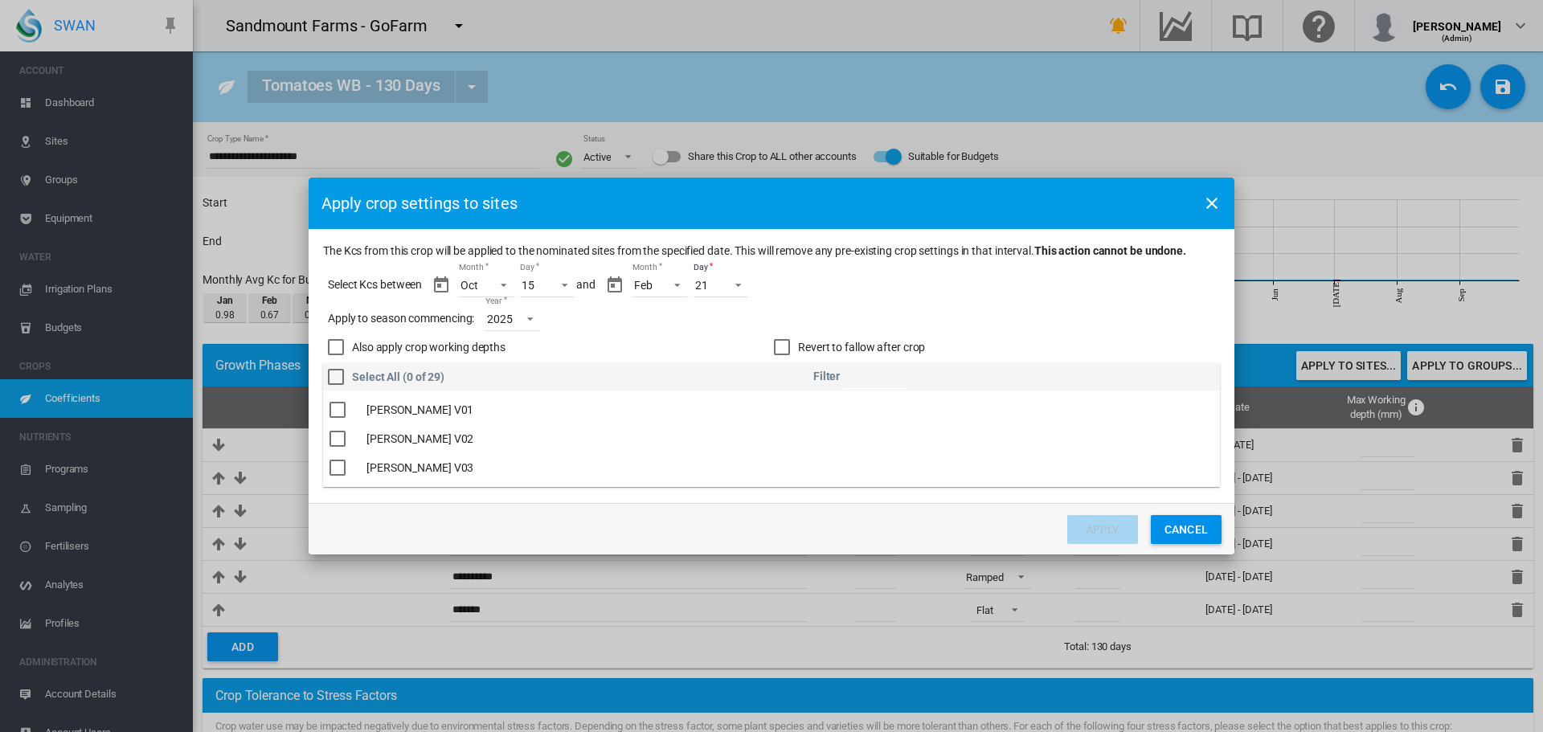
click at [895, 376] on input "The Kcs ..." at bounding box center [876, 377] width 64 height 24
click at [340, 409] on div "The Kcs ..." at bounding box center [338, 410] width 16 height 16
click at [870, 375] on input "**" at bounding box center [876, 377] width 64 height 24
type input "*"
type input "**"
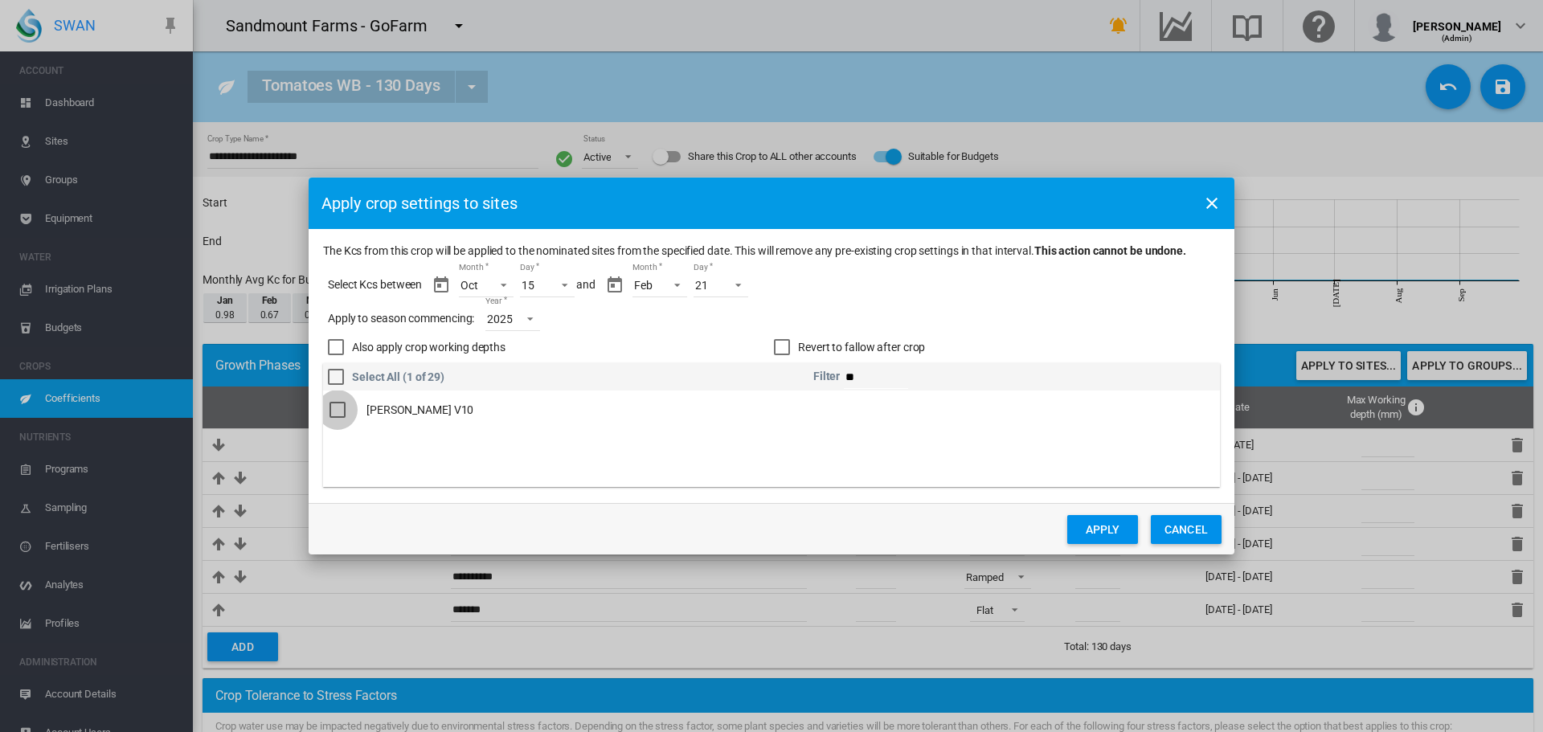
click at [334, 416] on div "The Kcs ..." at bounding box center [338, 410] width 16 height 16
click at [1110, 535] on button "Apply" at bounding box center [1102, 529] width 71 height 29
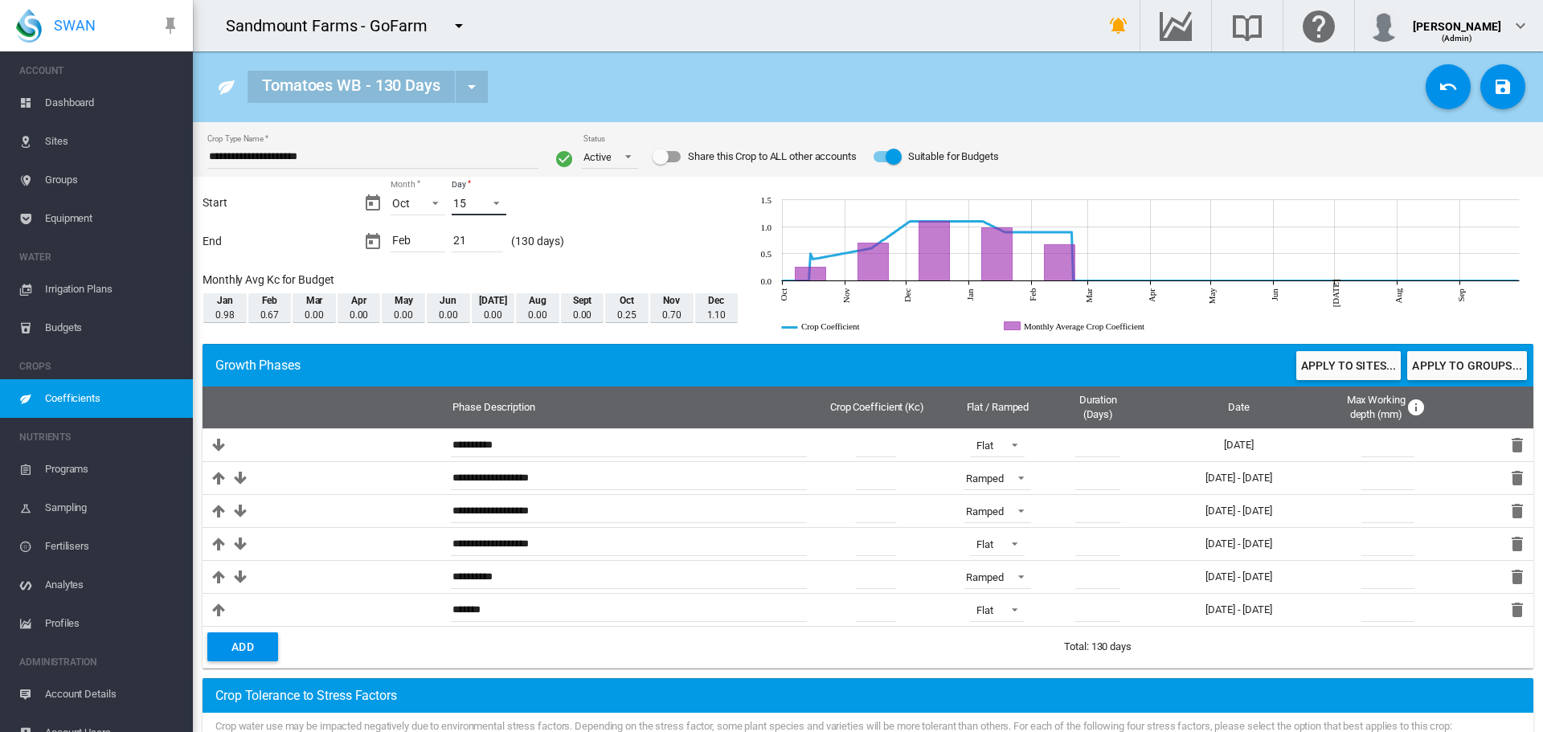
click at [490, 195] on span "Day: 15" at bounding box center [491, 202] width 19 height 14
click at [484, 234] on md-option "16" at bounding box center [493, 242] width 109 height 39
click at [1371, 363] on button "Apply to sites..." at bounding box center [1349, 365] width 104 height 29
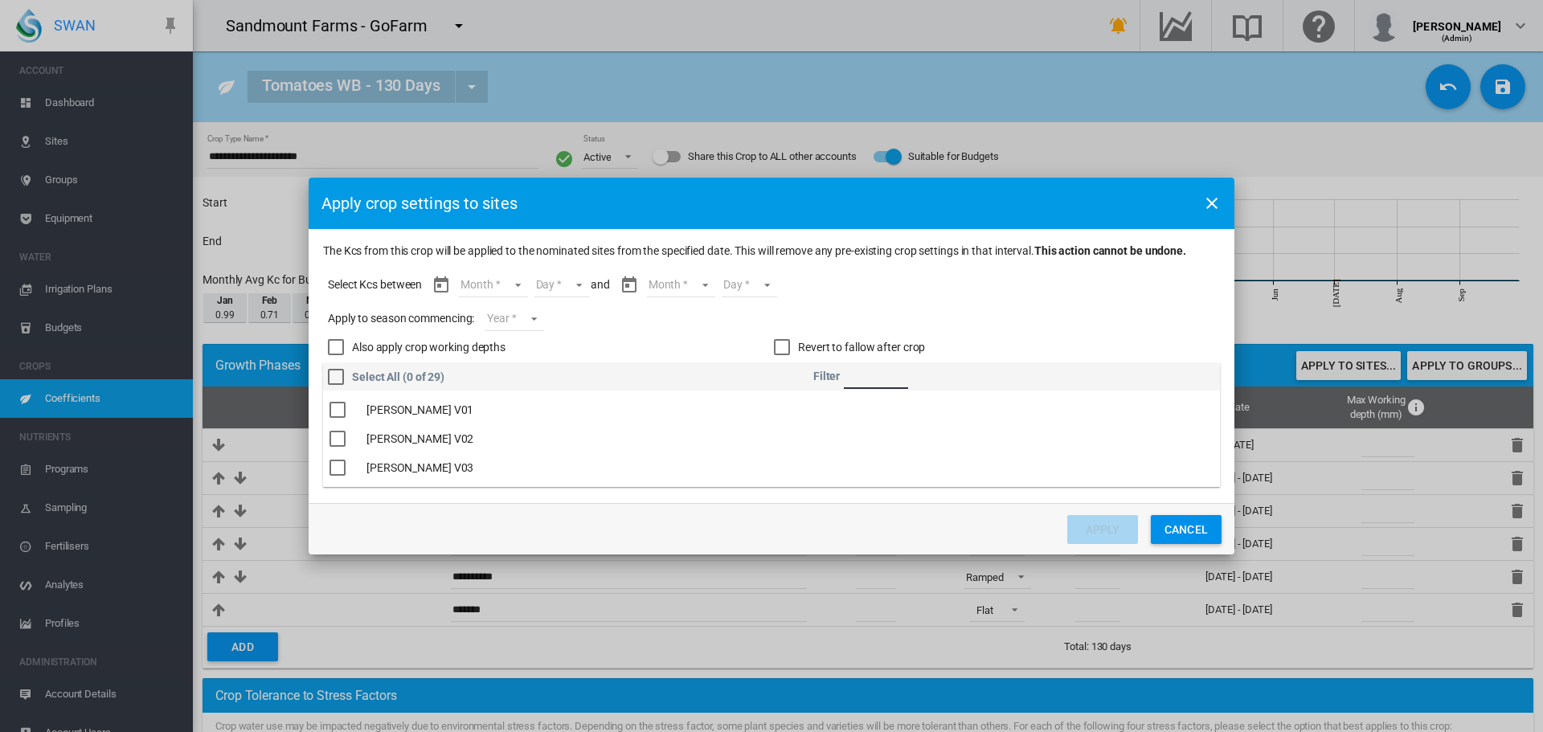
click at [861, 379] on input "The Kcs ..." at bounding box center [876, 377] width 64 height 24
click at [341, 412] on div "The Kcs ..." at bounding box center [338, 410] width 16 height 16
click at [867, 378] on input "**" at bounding box center [876, 377] width 64 height 24
click at [338, 417] on div "The Kcs ..." at bounding box center [338, 410] width 16 height 16
click at [862, 375] on input "**" at bounding box center [876, 377] width 64 height 24
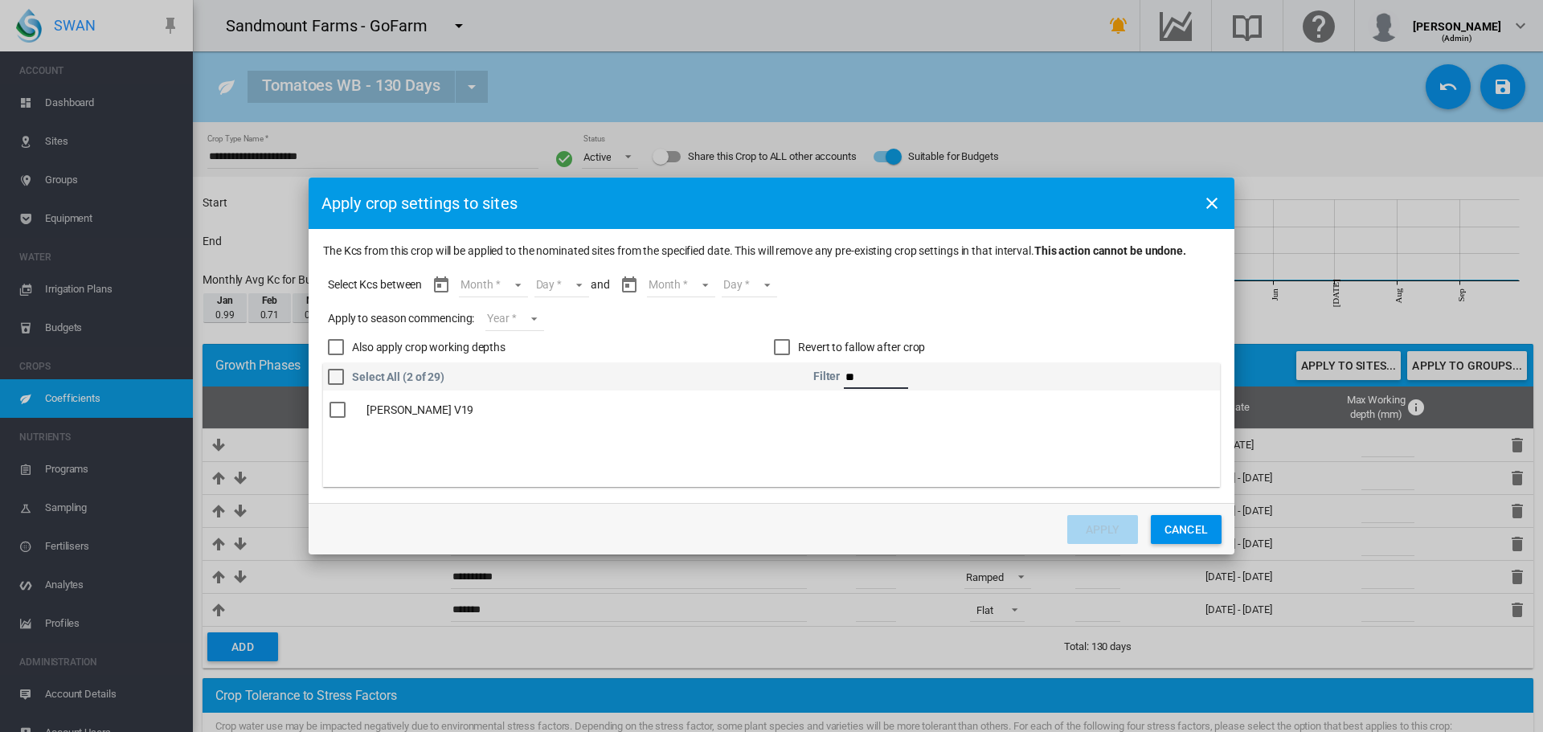
type input "**"
click at [330, 417] on div "The Kcs ..." at bounding box center [338, 410] width 16 height 16
click at [498, 283] on md-select "Month Oct Nov Dec Jan Feb" at bounding box center [493, 285] width 68 height 24
click at [498, 283] on md-option "Oct" at bounding box center [503, 286] width 109 height 39
click at [542, 284] on md-select "Day 16 17 18 19 20 21 22 23 24 25 26 27 28 29 30 31" at bounding box center [547, 285] width 55 height 24
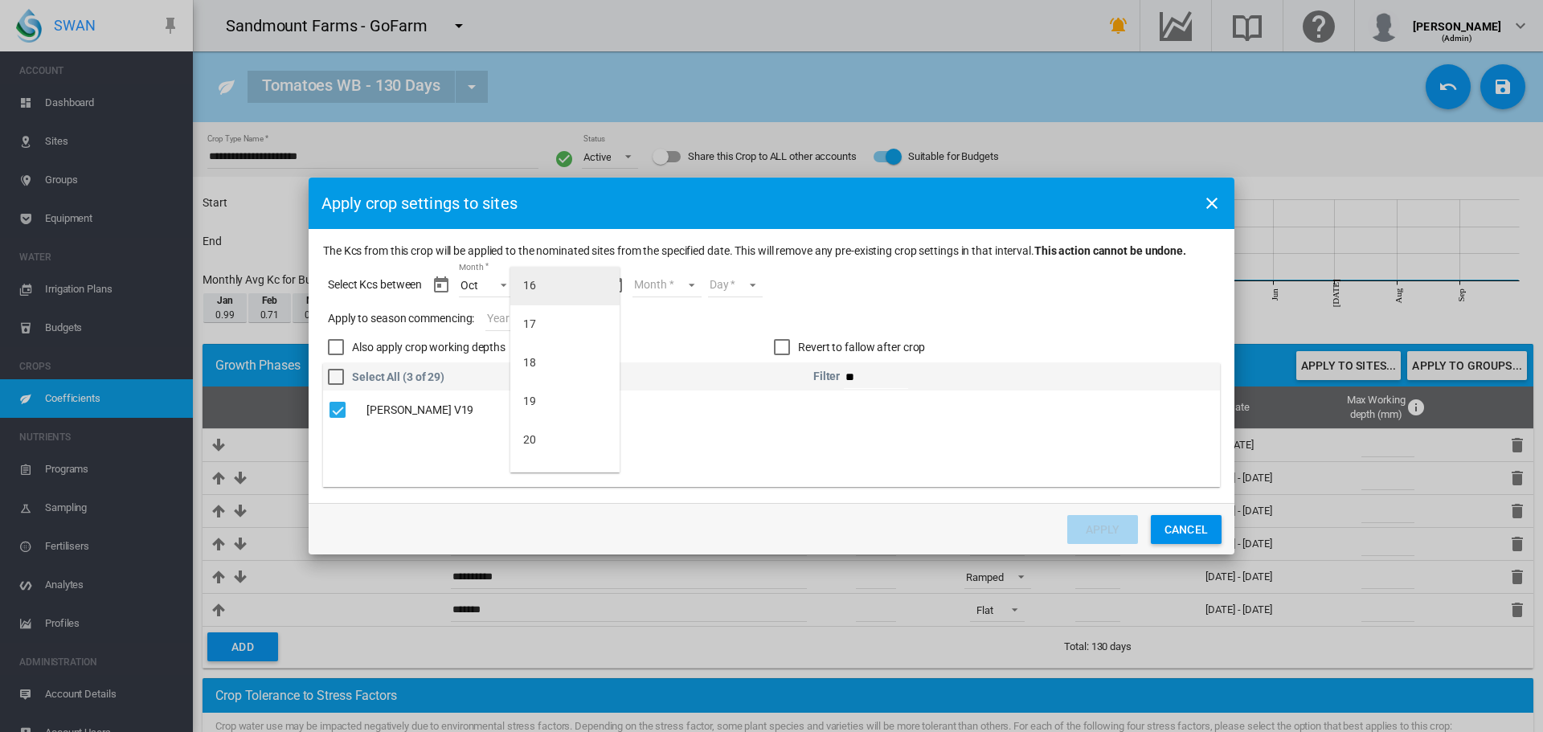
click at [545, 288] on md-option "16" at bounding box center [564, 286] width 109 height 39
click at [506, 324] on md-select "Year [DATE] [CREDIT_CARD_NUMBER]" at bounding box center [515, 319] width 58 height 24
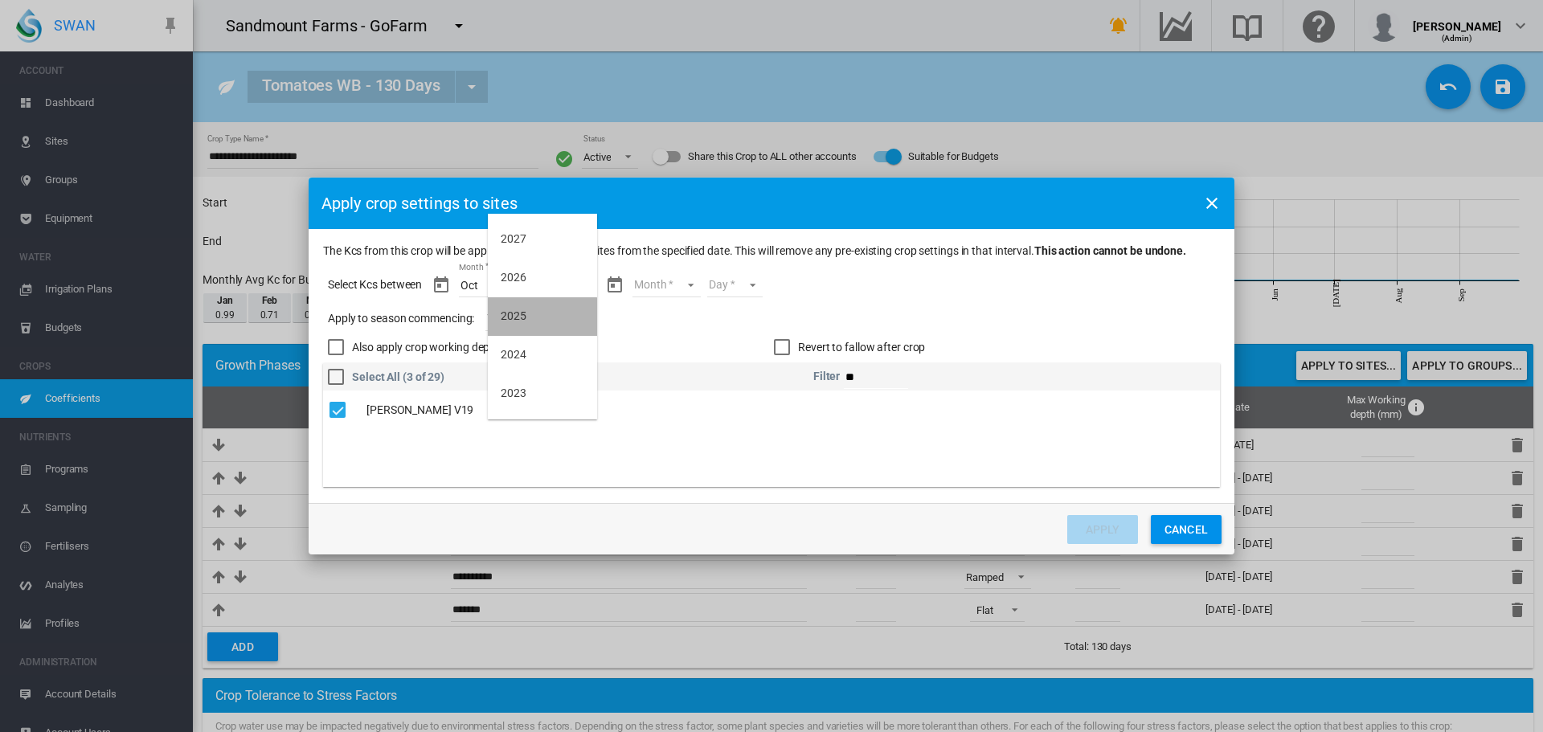
click at [506, 324] on div "2025" at bounding box center [514, 317] width 26 height 16
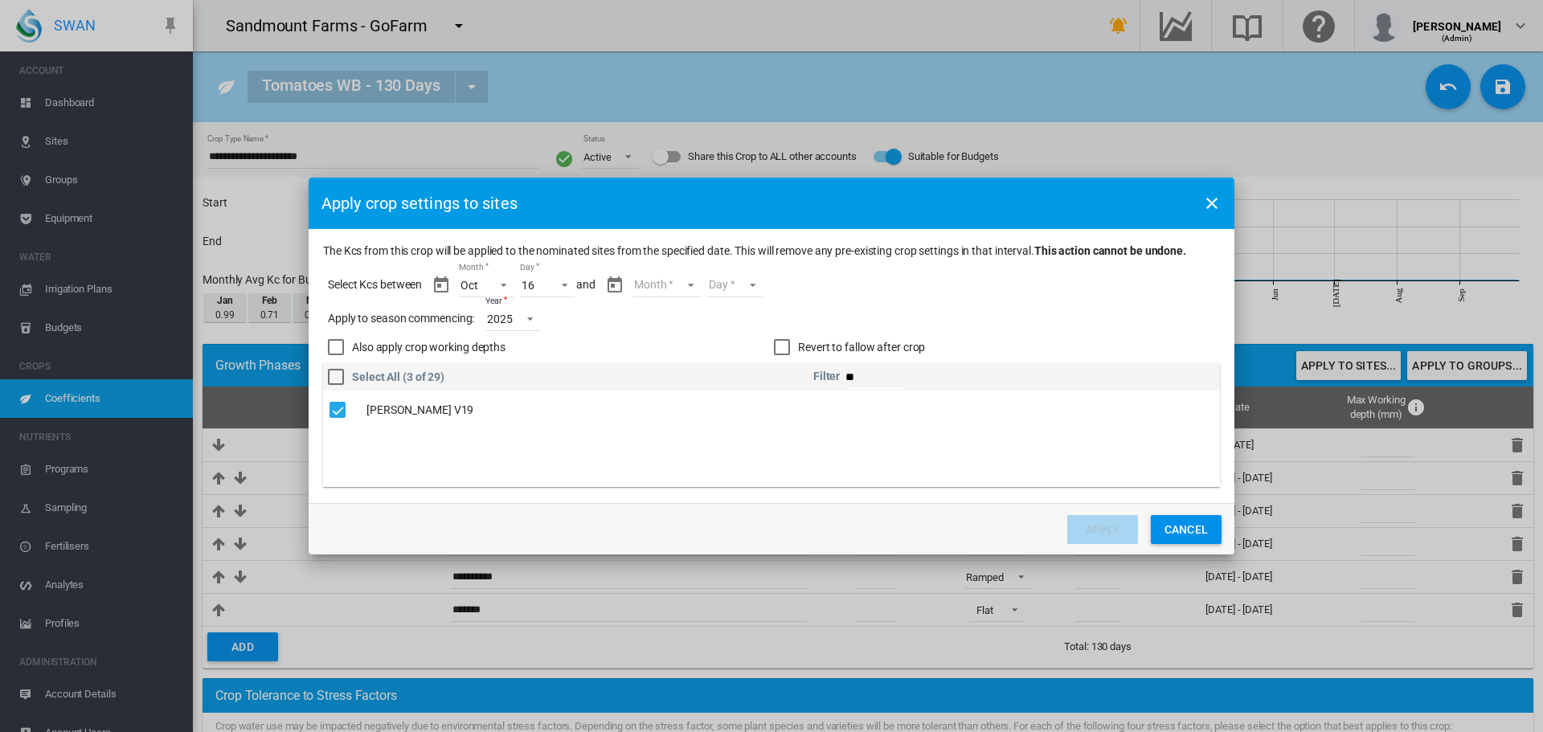
click at [658, 285] on md-select "Month Oct Nov Dec Jan Feb" at bounding box center [667, 285] width 68 height 24
click at [721, 436] on md-option "Feb" at bounding box center [676, 440] width 109 height 39
click at [740, 280] on md-select "Day 01 02 03 04 05 06 07 08 09 10 11 12 13 14 15 16 17 18 19 20 21 22" at bounding box center [721, 285] width 55 height 24
click at [748, 455] on md-option "22" at bounding box center [737, 453] width 109 height 39
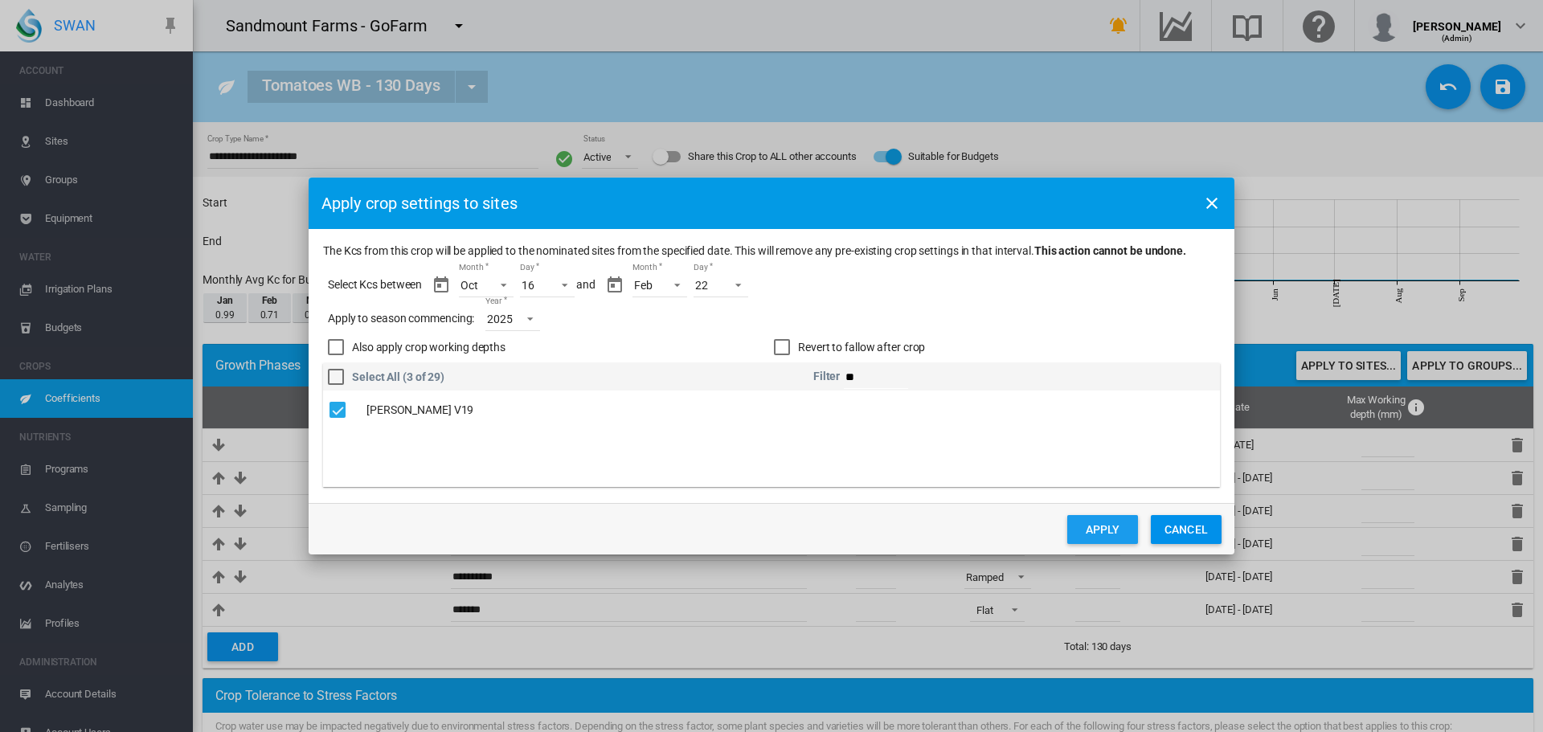
click at [1099, 534] on button "Apply" at bounding box center [1102, 529] width 71 height 29
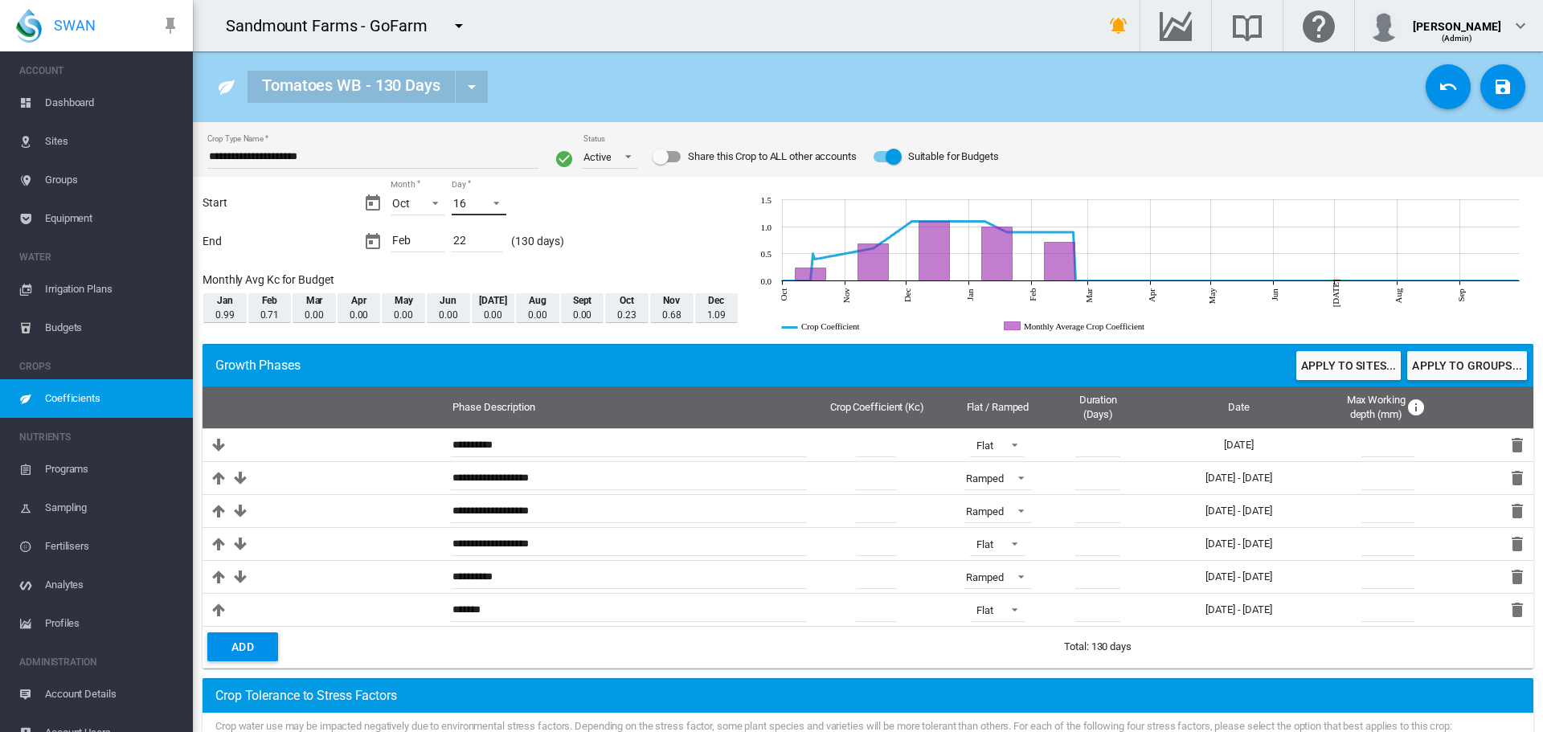
click at [483, 208] on span "Day: 16" at bounding box center [491, 202] width 19 height 14
click at [482, 240] on md-option "17" at bounding box center [493, 242] width 109 height 39
click at [1327, 365] on button "Apply to sites..." at bounding box center [1349, 365] width 104 height 29
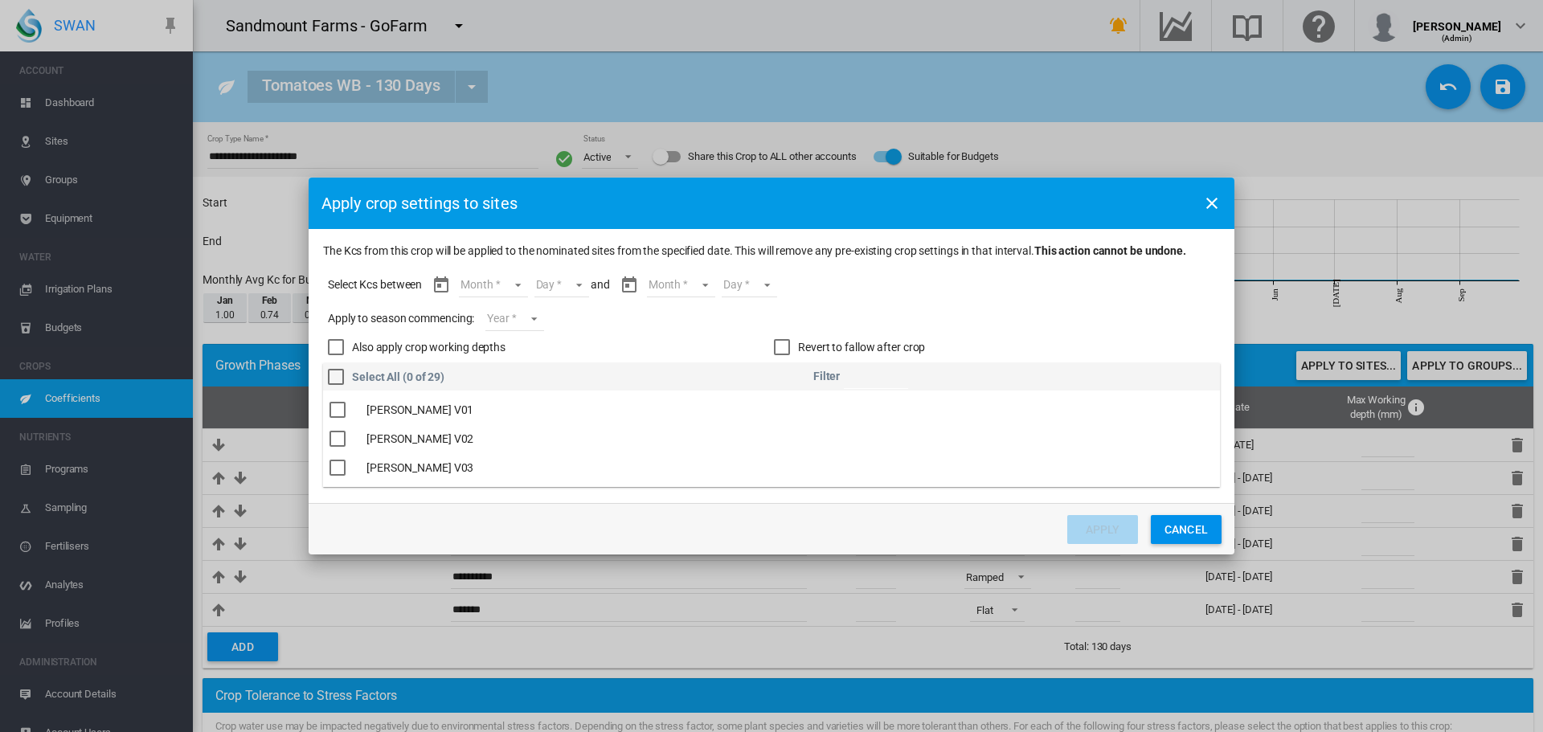
click at [907, 374] on input "The Kcs ..." at bounding box center [876, 377] width 64 height 24
drag, startPoint x: 342, startPoint y: 412, endPoint x: 746, endPoint y: 412, distance: 403.5
click at [342, 408] on div "The Kcs ..." at bounding box center [338, 410] width 16 height 16
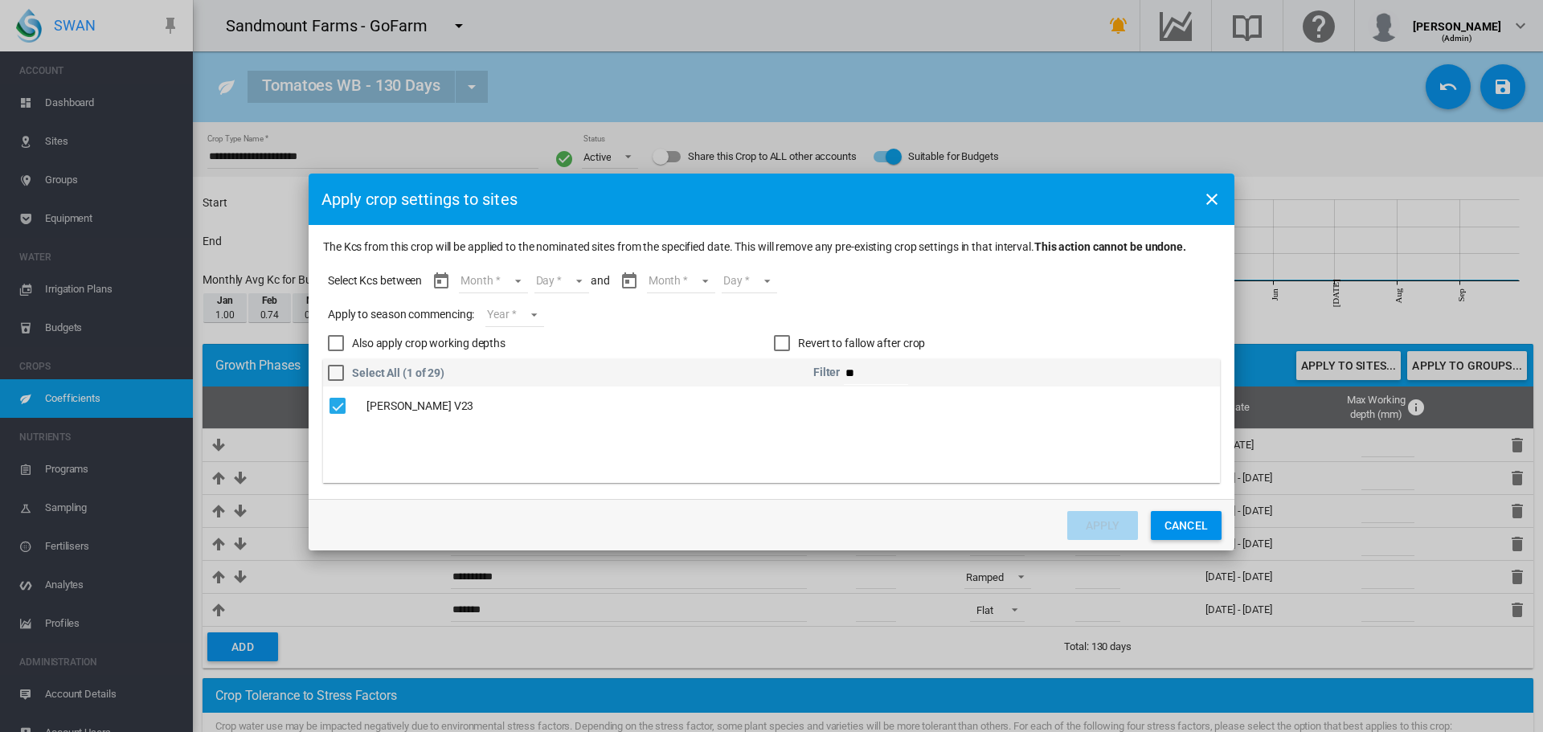
click at [888, 371] on input "**" at bounding box center [876, 373] width 64 height 24
click at [342, 408] on div "The Kcs ..." at bounding box center [338, 406] width 16 height 16
click at [890, 379] on input "**" at bounding box center [876, 373] width 64 height 24
type input "**"
click at [344, 408] on div "The Kcs ..." at bounding box center [338, 406] width 16 height 16
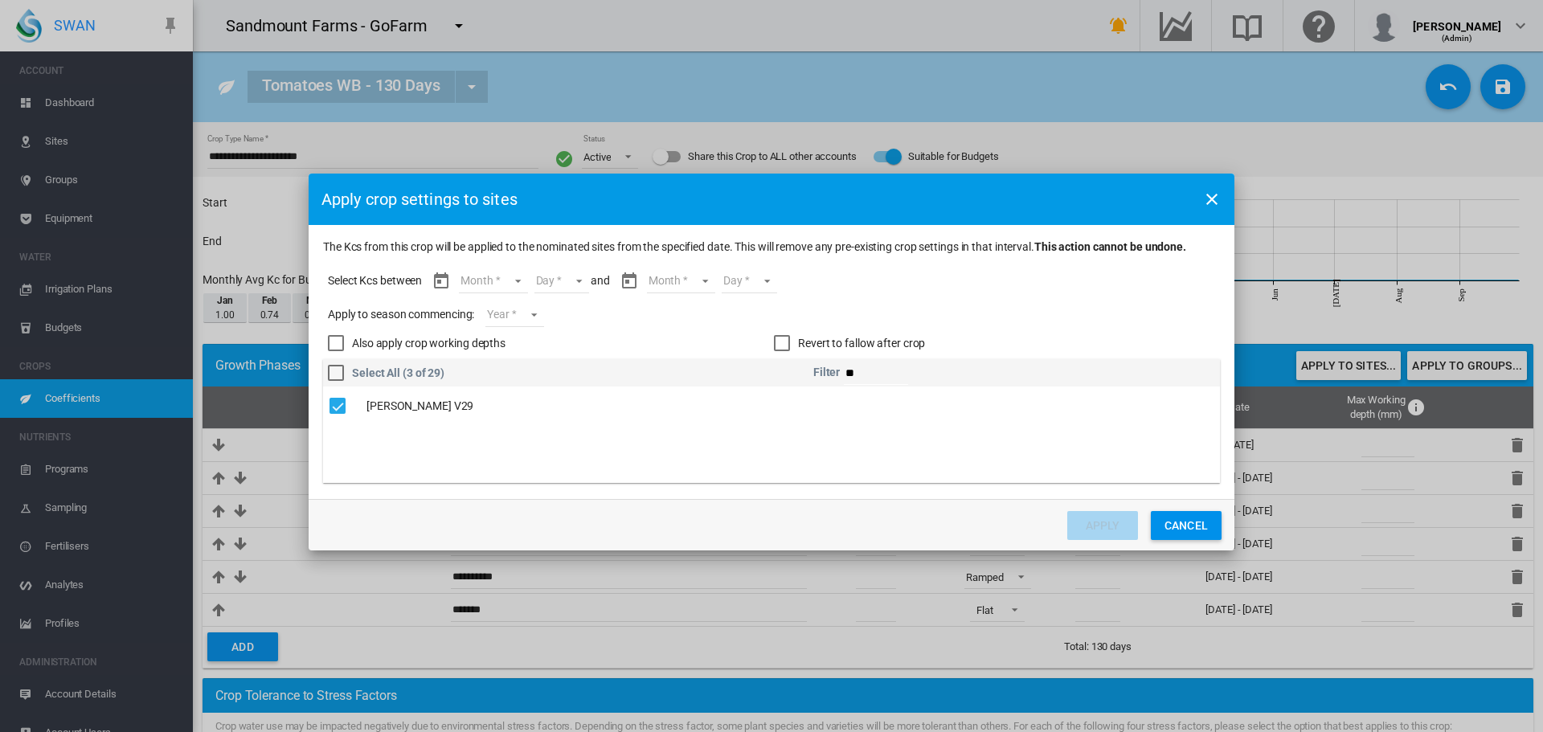
click at [525, 316] on md-select "Year [DATE] [CREDIT_CARD_NUMBER]" at bounding box center [515, 315] width 58 height 24
click at [523, 316] on div "2025" at bounding box center [514, 313] width 26 height 16
click at [506, 281] on md-select "Month Oct Nov Dec Jan Feb" at bounding box center [493, 281] width 68 height 24
click at [526, 301] on md-option "Nov" at bounding box center [503, 320] width 109 height 39
click at [499, 274] on span "Month: Nov" at bounding box center [499, 279] width 19 height 14
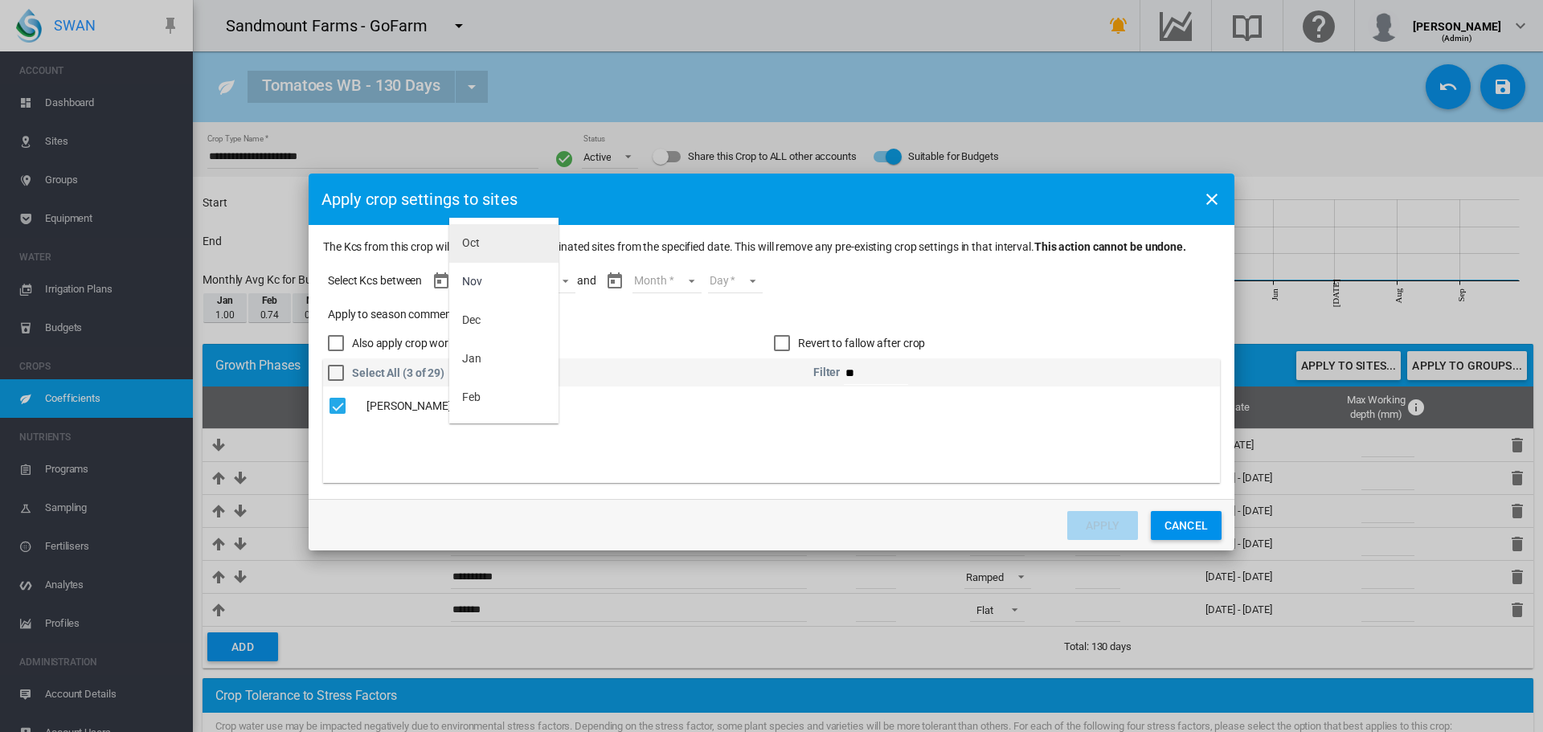
click at [518, 232] on md-option "Oct" at bounding box center [503, 243] width 109 height 39
click at [550, 279] on md-select "Day 17 18 19 20 21 22 23 24 25 26 27 28 29 30 31" at bounding box center [547, 281] width 55 height 24
click at [550, 278] on md-option "17" at bounding box center [564, 282] width 109 height 39
click at [656, 280] on md-select "Month Oct Nov Dec Jan Feb" at bounding box center [667, 281] width 68 height 24
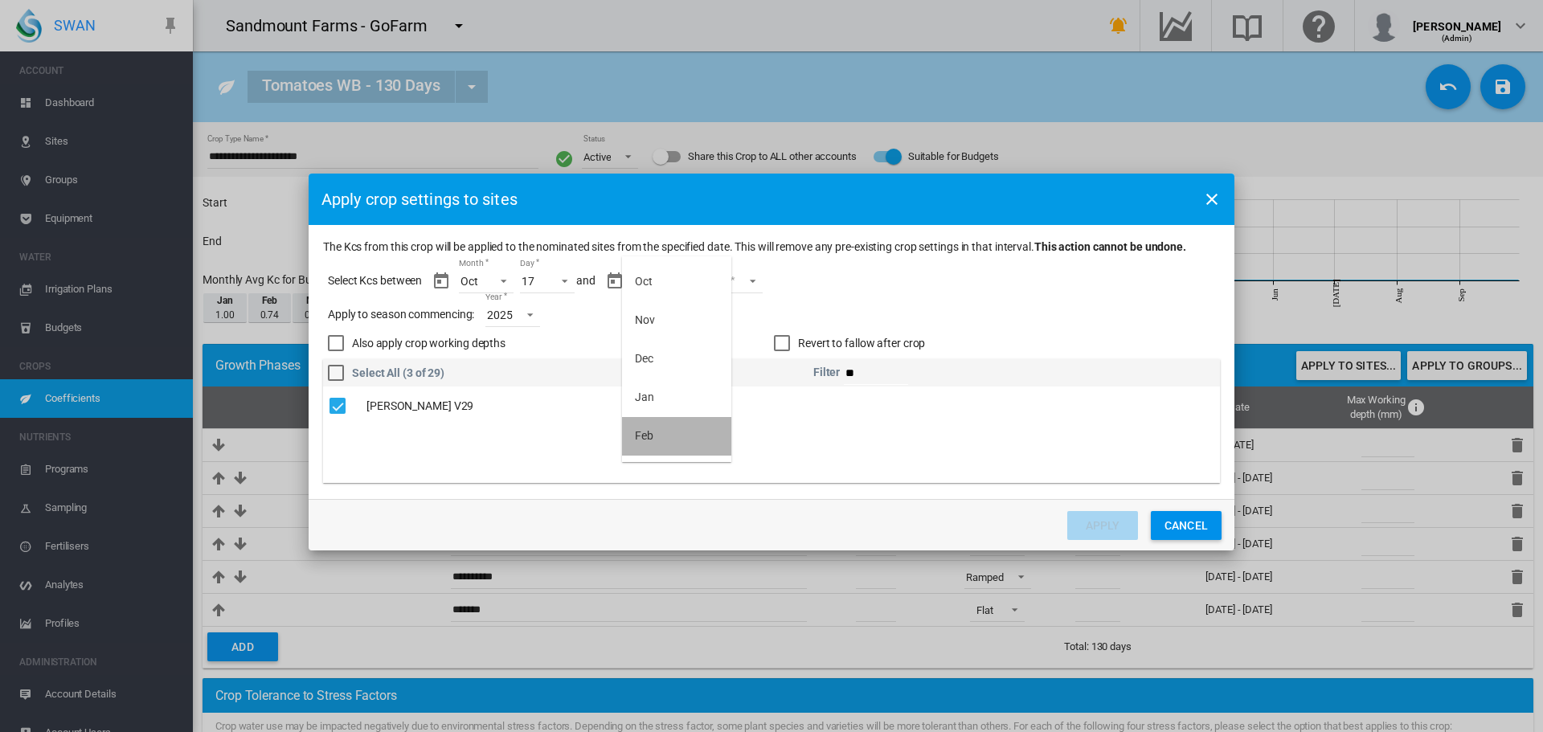
click at [682, 431] on md-option "Feb" at bounding box center [676, 436] width 109 height 39
click at [729, 276] on md-select "Day 01 02 03 04 05 06 07 08 09 10 11 12 13 14 15 16 17 18 19 20 21 22 23" at bounding box center [721, 281] width 55 height 24
click at [728, 443] on md-option "23" at bounding box center [737, 449] width 109 height 39
click at [1120, 530] on button "Apply" at bounding box center [1102, 525] width 71 height 29
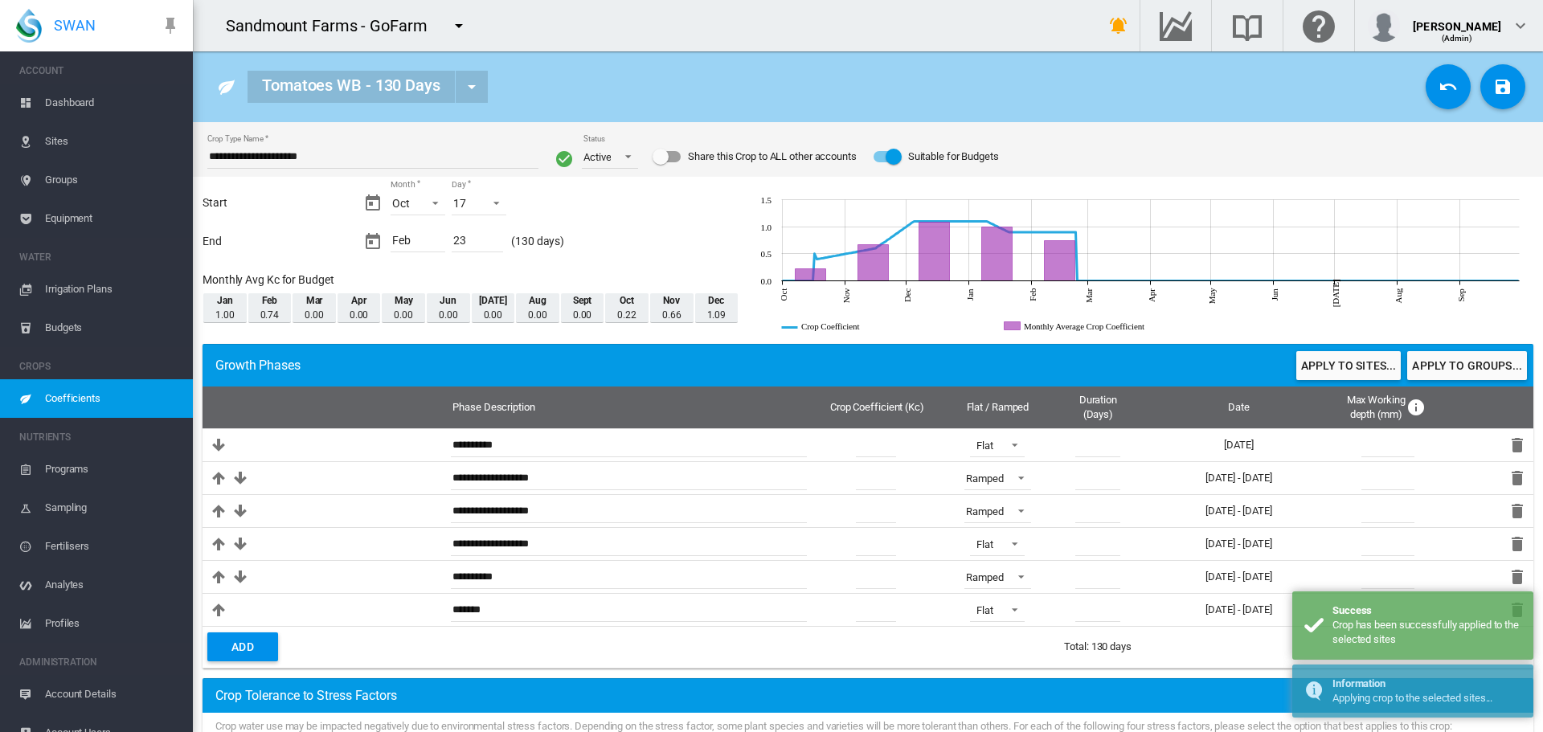
click at [54, 127] on span "Sites" at bounding box center [112, 141] width 135 height 39
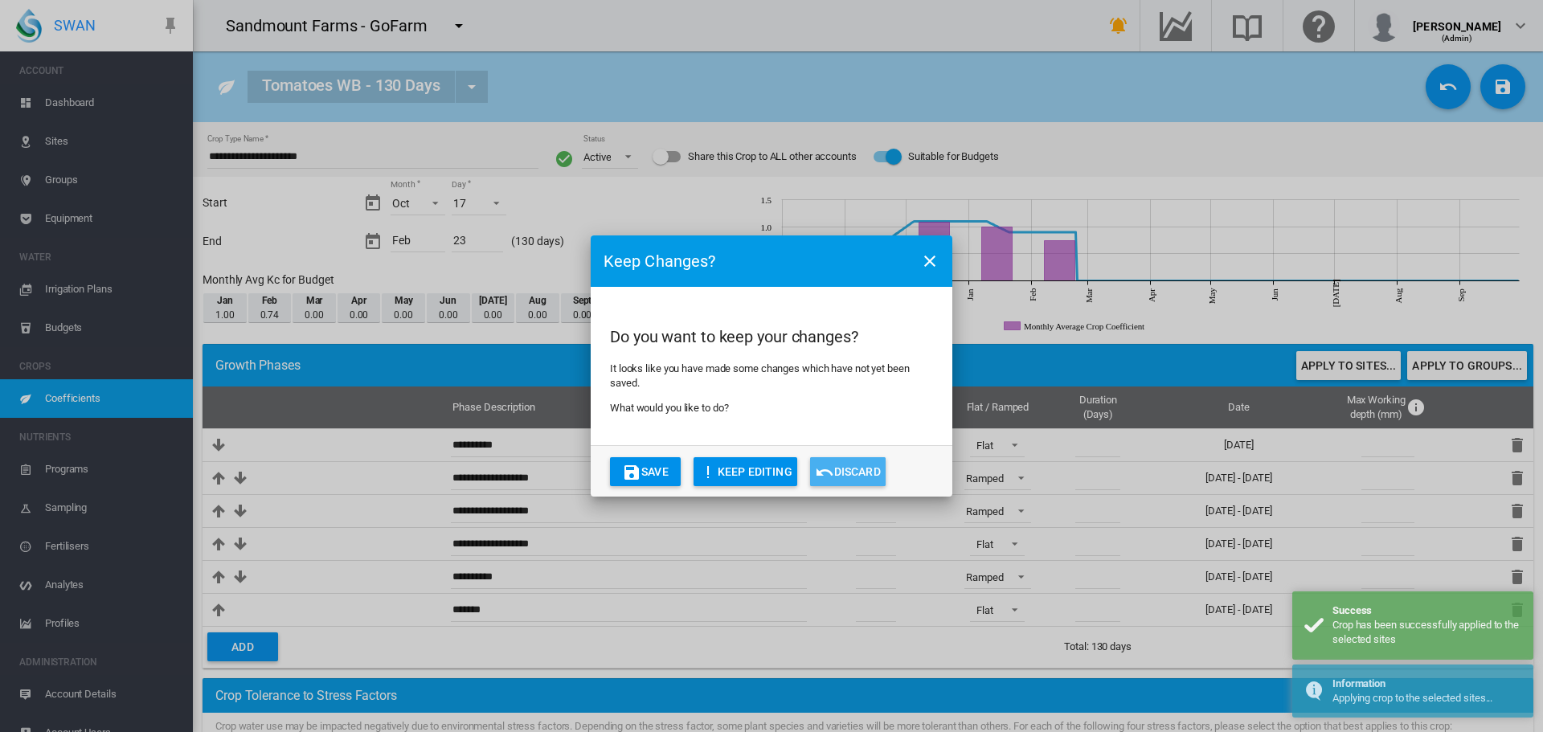
click at [866, 470] on button "Discard" at bounding box center [848, 471] width 76 height 29
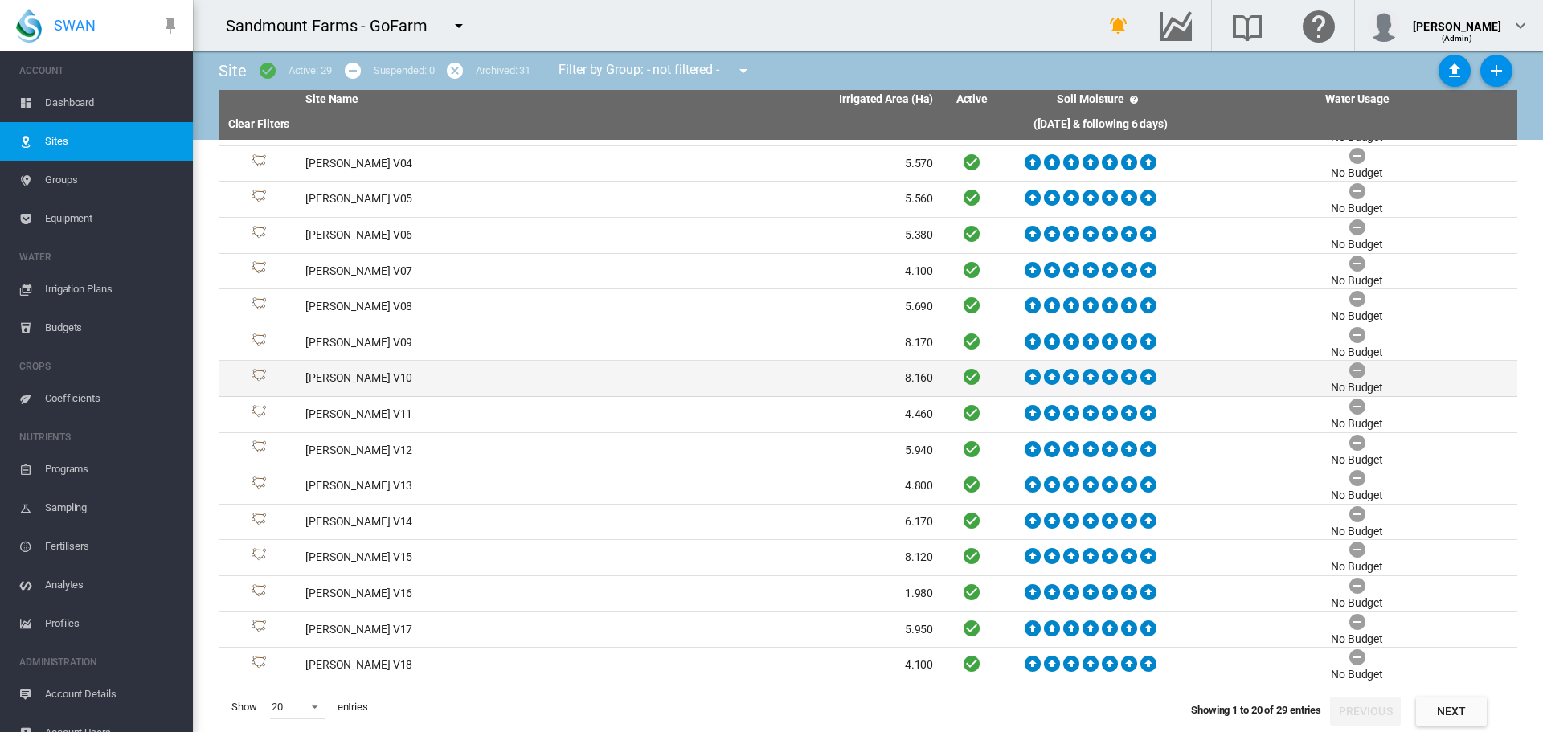
scroll to position [174, 0]
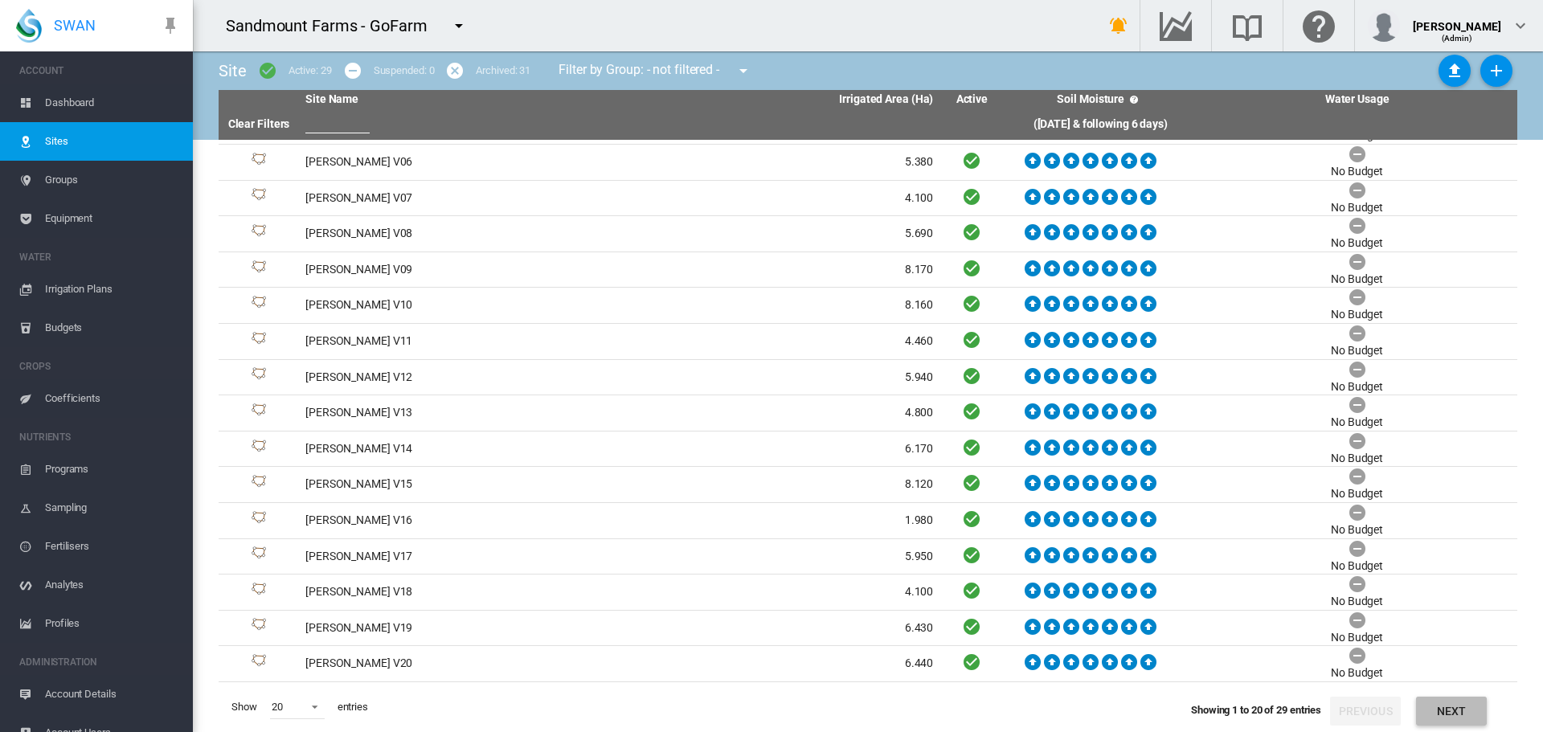
click at [1451, 703] on button "Next" at bounding box center [1451, 711] width 71 height 29
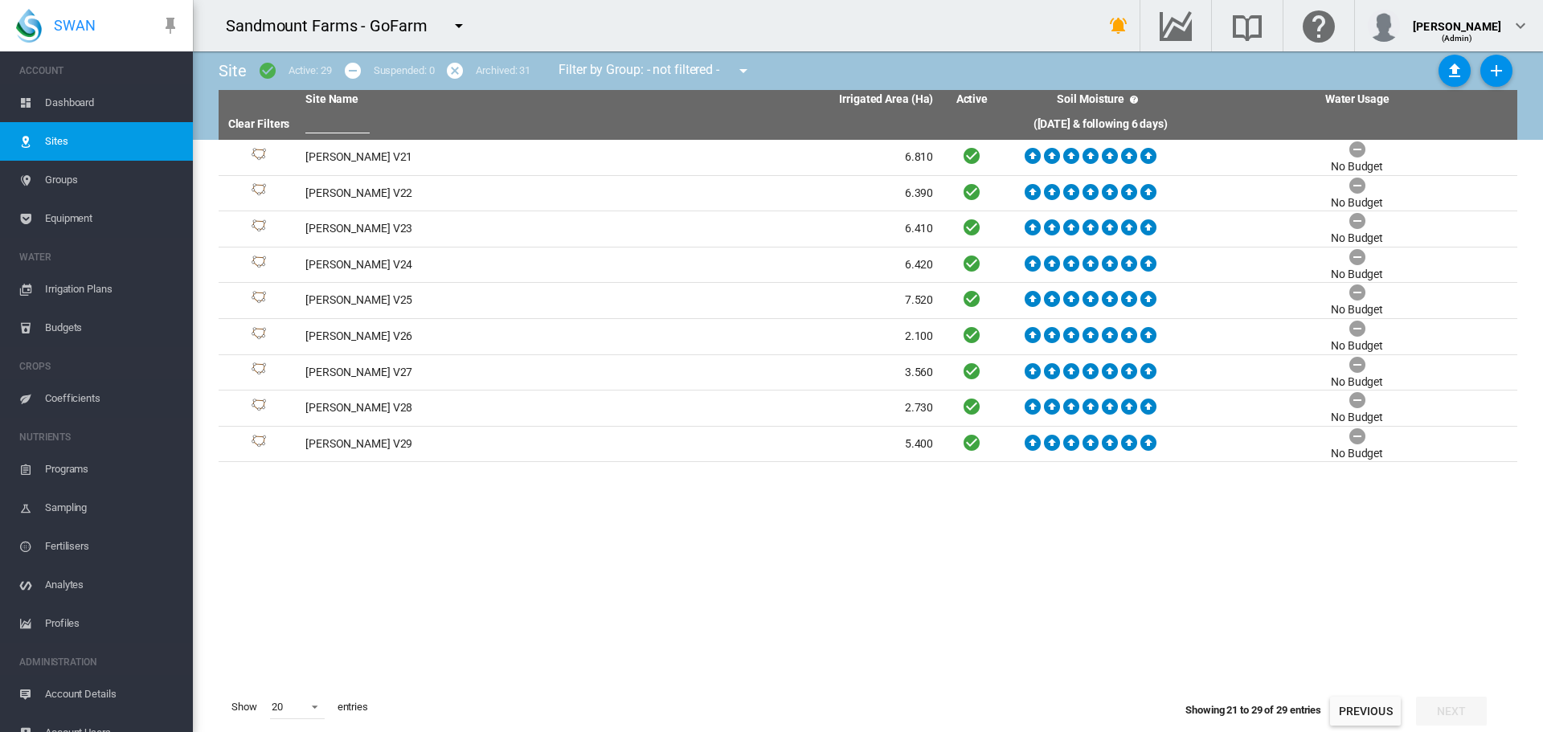
click at [80, 109] on span "Dashboard" at bounding box center [112, 103] width 135 height 39
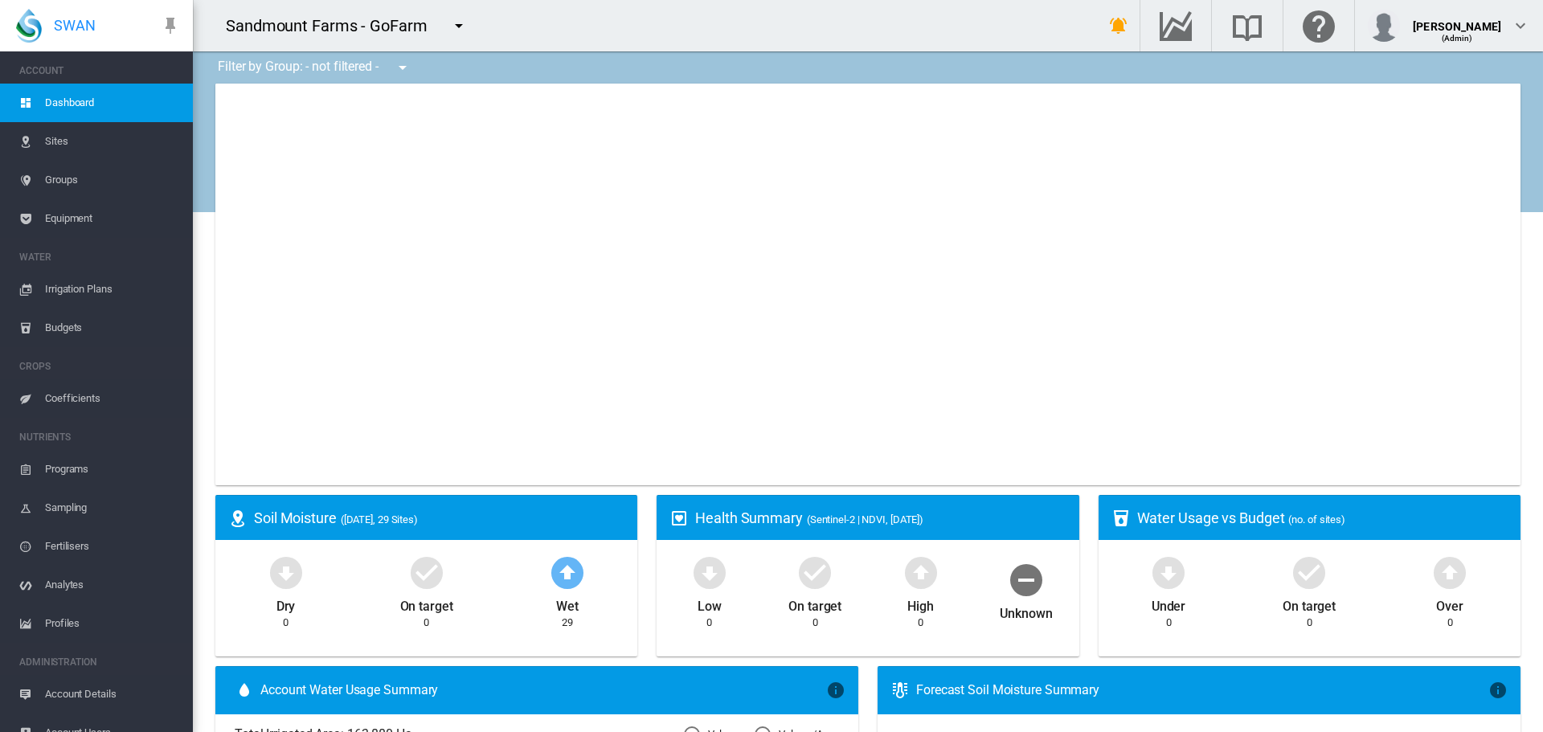
type input "**********"
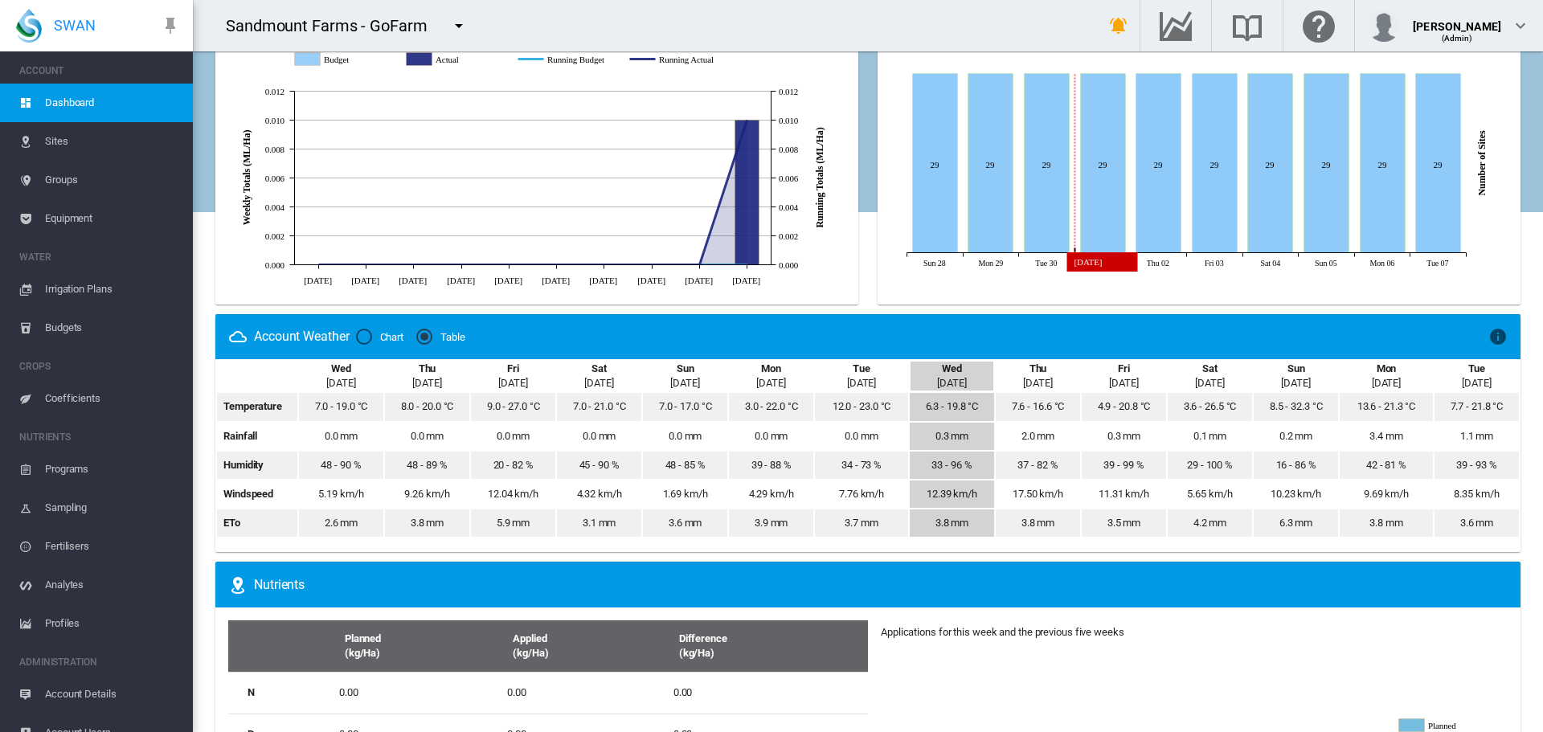
scroll to position [723, 0]
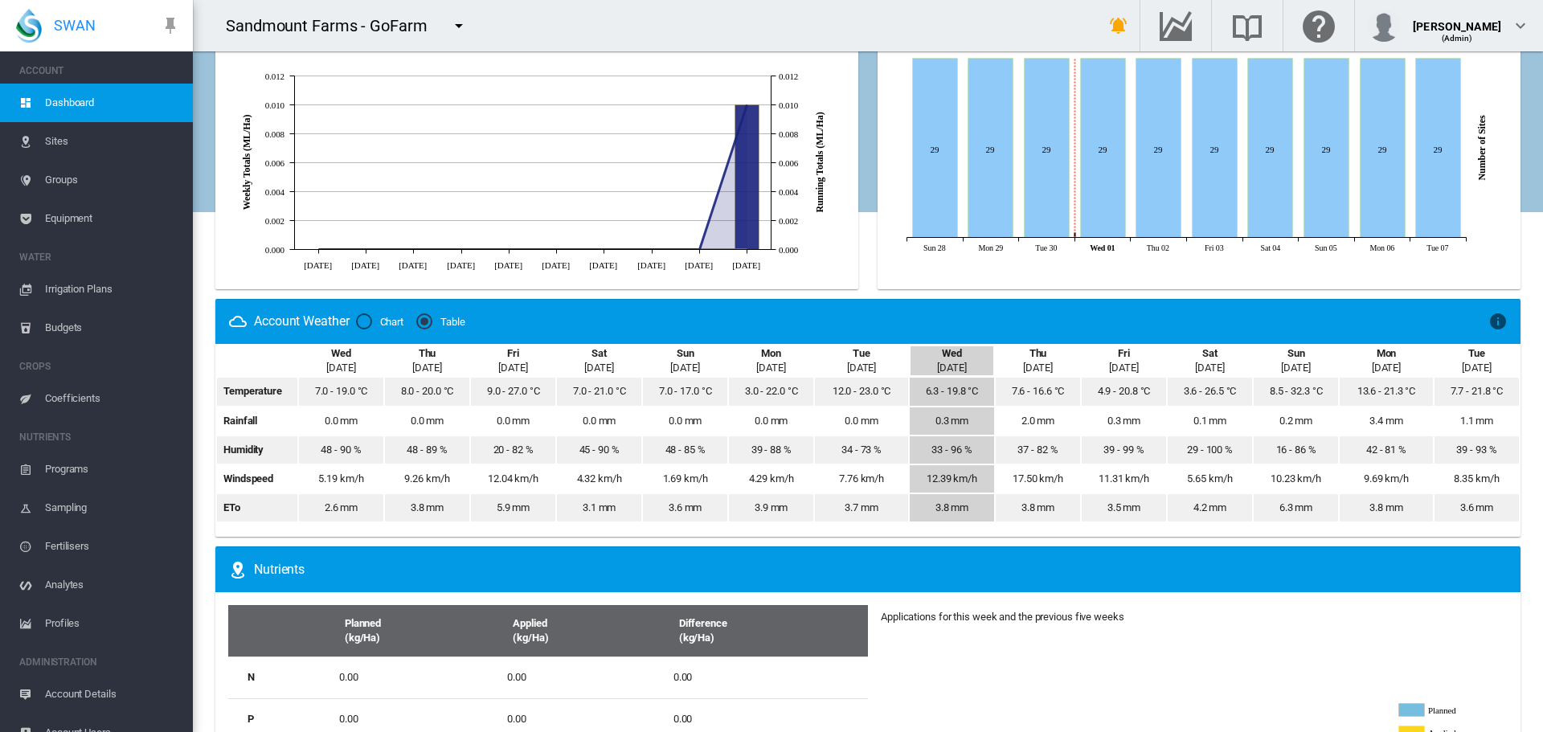
click at [113, 394] on span "Coefficients" at bounding box center [112, 398] width 135 height 39
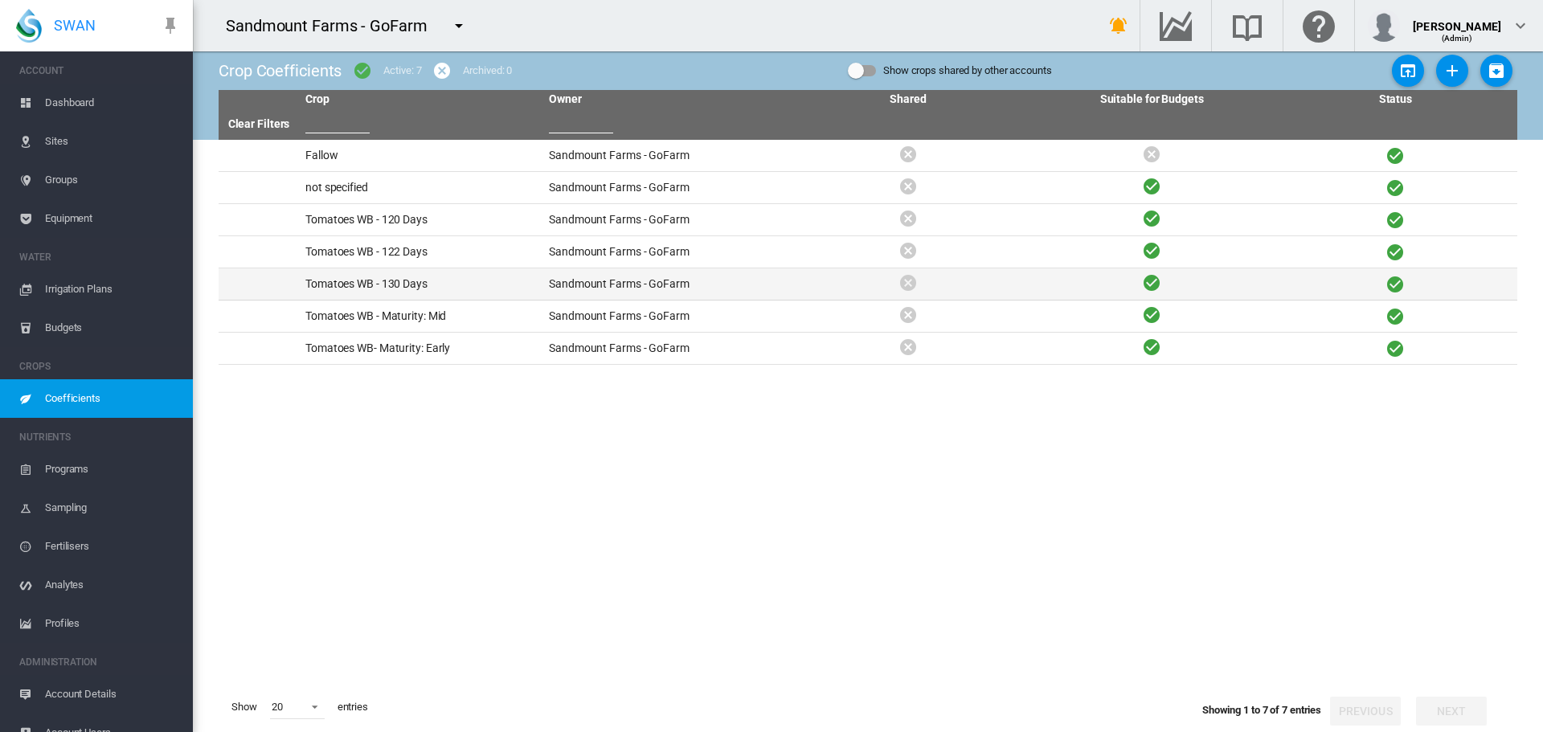
click at [410, 289] on td "Tomatoes WB - 130 Days" at bounding box center [421, 283] width 244 height 31
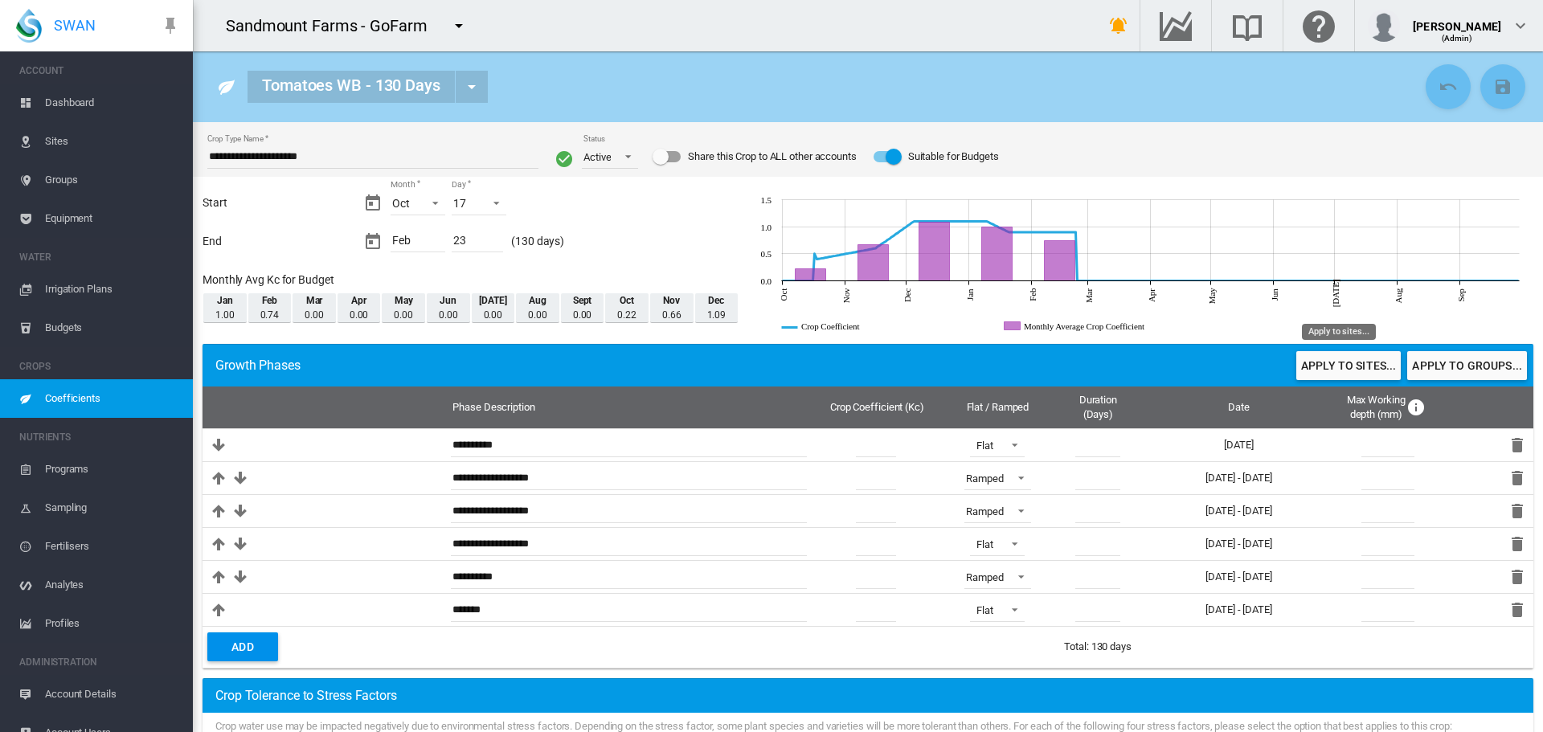
click at [1354, 371] on button "Apply to sites..." at bounding box center [1349, 365] width 104 height 29
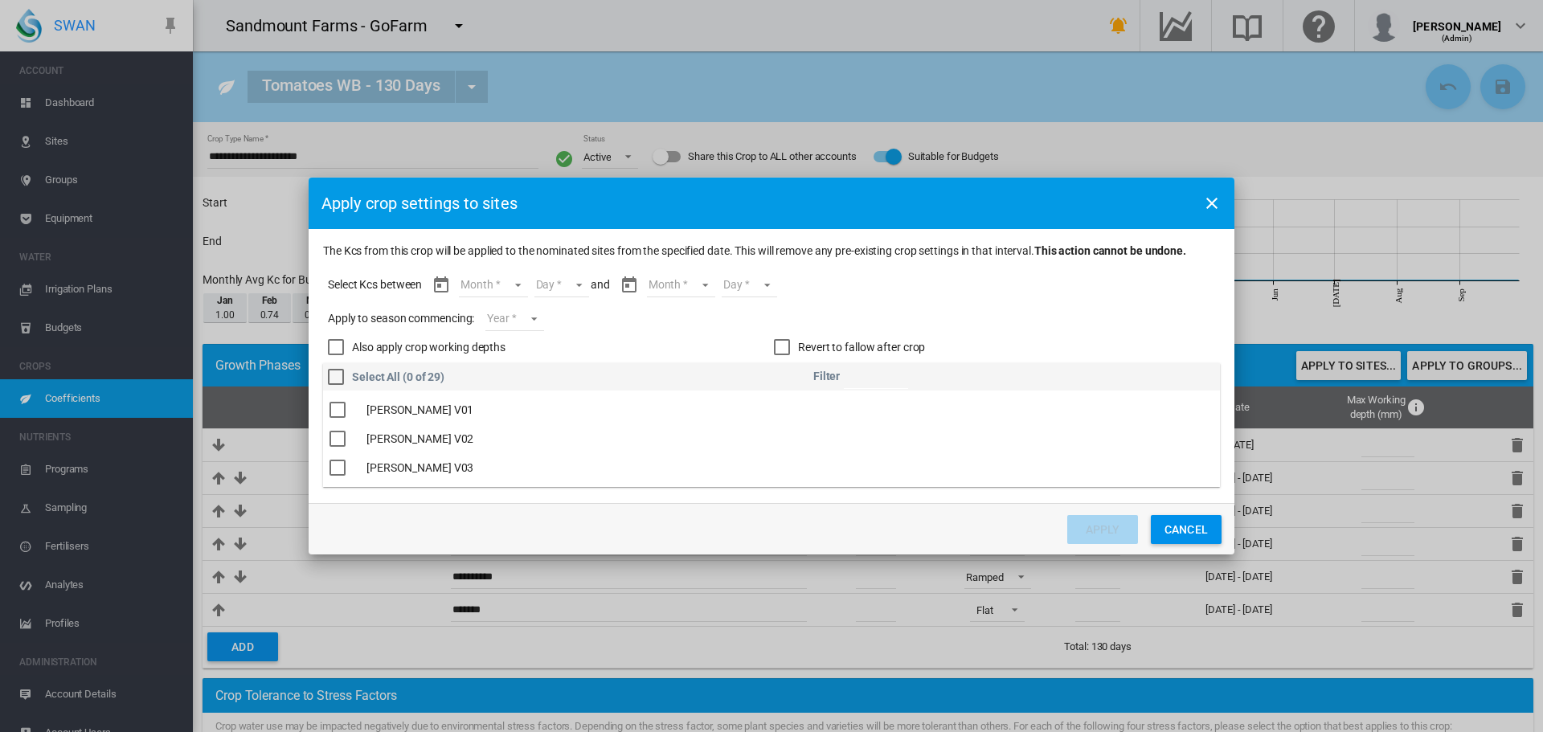
click at [875, 377] on input "The Kcs ..." at bounding box center [876, 377] width 64 height 24
click at [341, 412] on div "The Kcs ..." at bounding box center [338, 410] width 16 height 16
click at [890, 382] on input "**" at bounding box center [876, 377] width 64 height 24
drag, startPoint x: 354, startPoint y: 416, endPoint x: 484, endPoint y: 419, distance: 130.3
click at [354, 416] on td "The Kcs ..." at bounding box center [341, 409] width 37 height 29
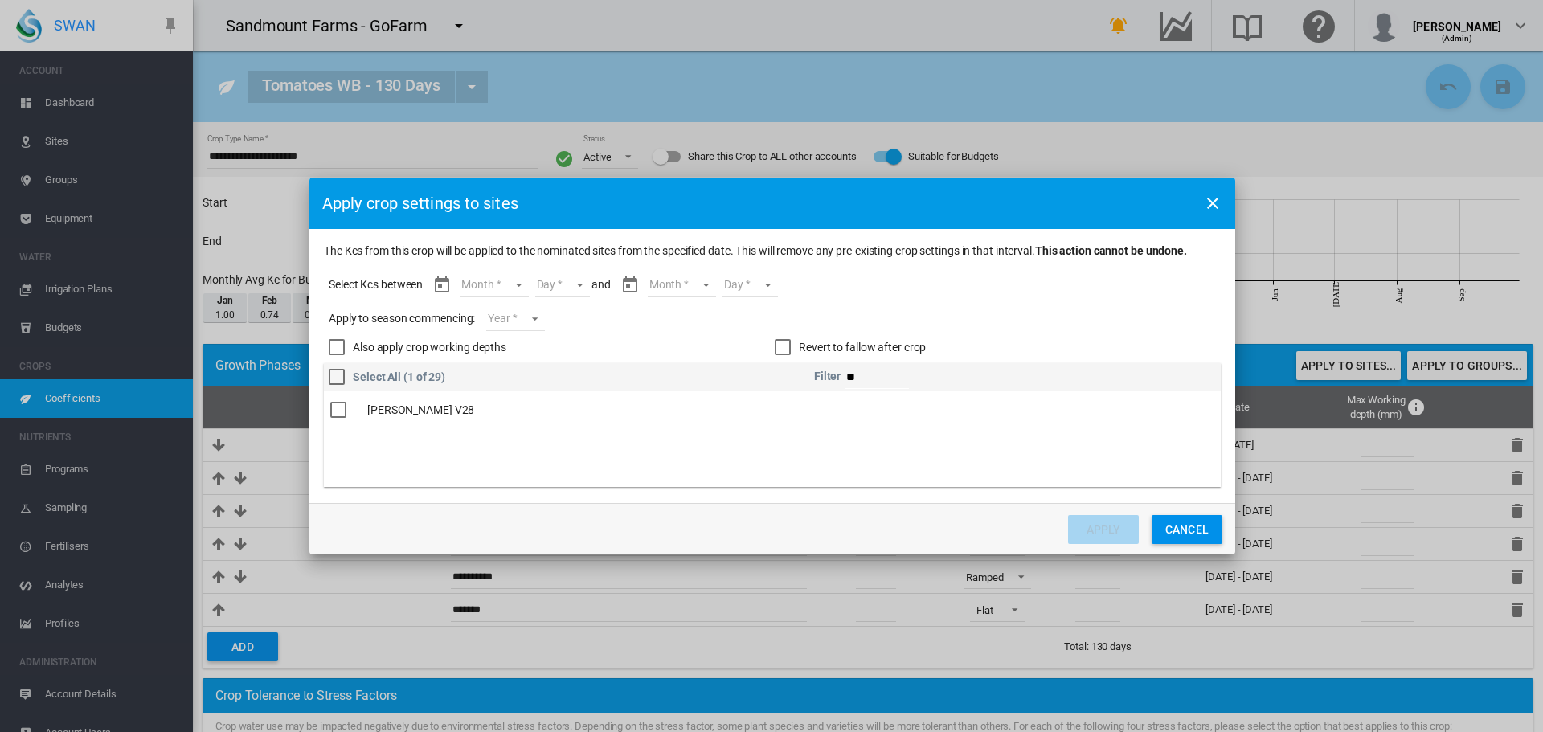
click at [341, 410] on div "The Kcs ..." at bounding box center [338, 410] width 16 height 16
click at [895, 375] on input "**" at bounding box center [877, 377] width 64 height 24
type input "**"
click at [344, 414] on div "The Kcs ..." at bounding box center [338, 410] width 16 height 16
click at [518, 287] on md-select "Month Oct Nov Dec Jan Feb" at bounding box center [494, 285] width 68 height 24
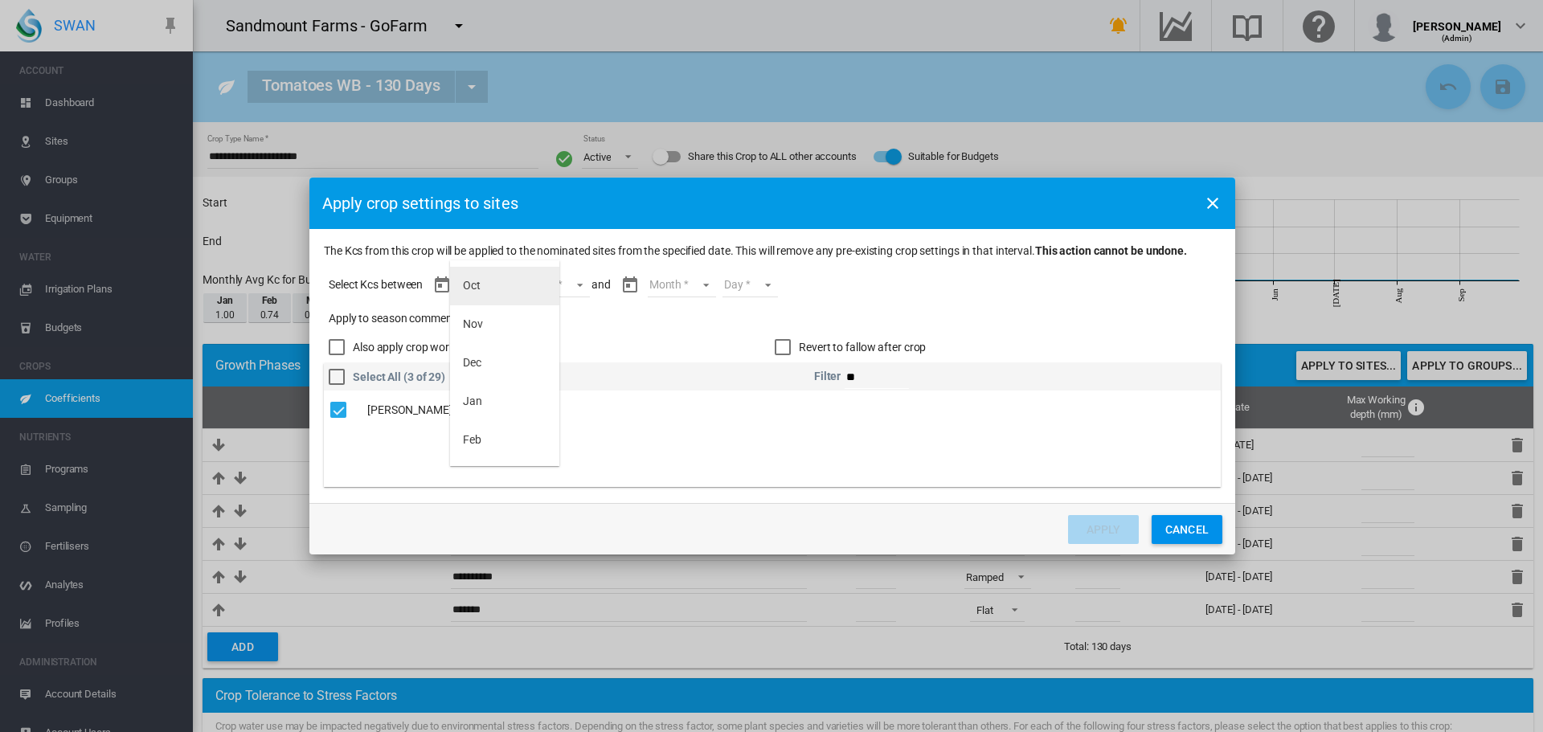
click at [516, 287] on md-option "Oct" at bounding box center [504, 286] width 109 height 39
click at [524, 287] on md-select "Day 17 18 19 20 21 22 23 24 25 26 27 28 29 30 31" at bounding box center [548, 285] width 55 height 24
click at [531, 288] on div "17" at bounding box center [530, 286] width 13 height 16
click at [520, 312] on md-select "Year [DATE] [CREDIT_CARD_NUMBER]" at bounding box center [515, 319] width 58 height 24
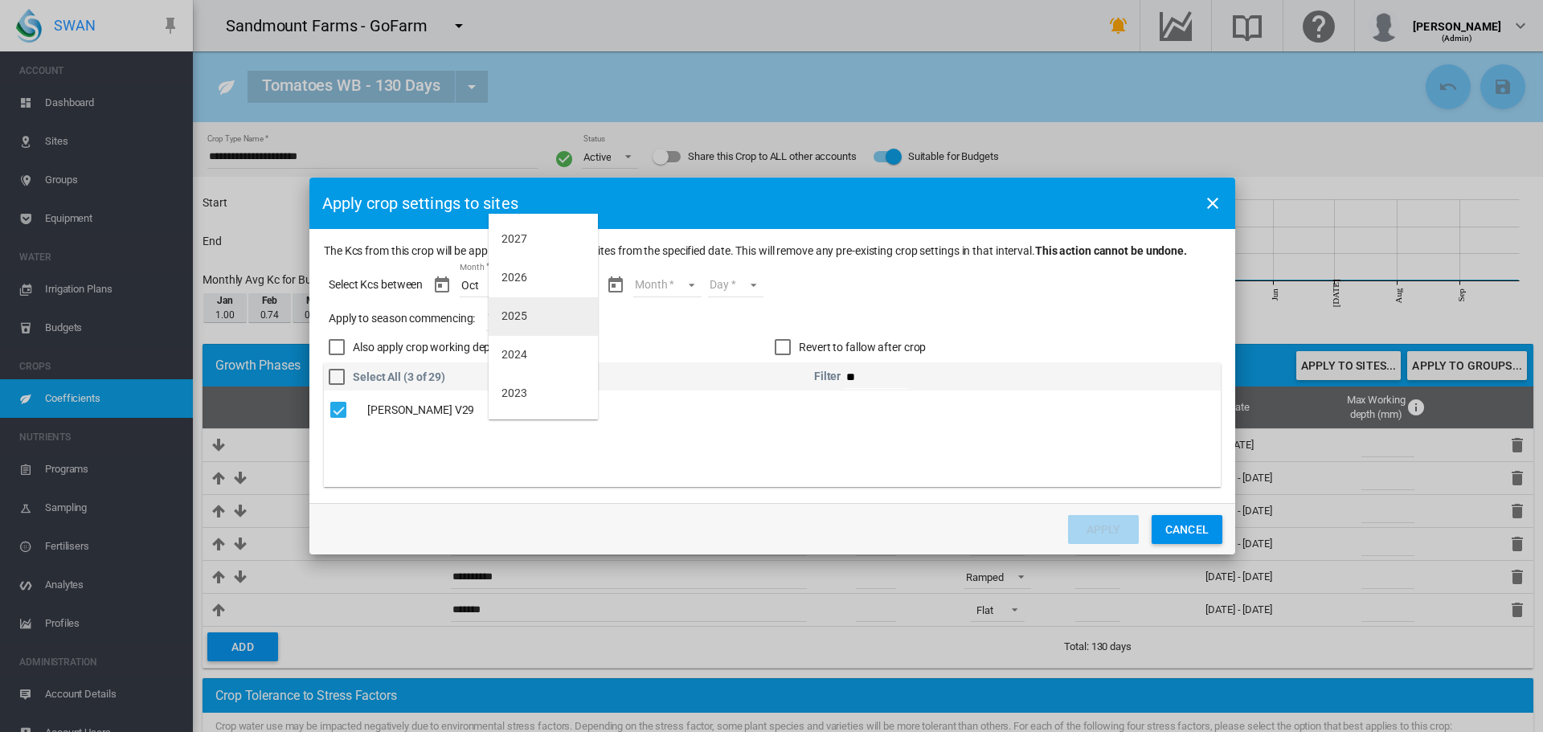
click at [520, 312] on div "2025" at bounding box center [515, 317] width 26 height 16
click at [657, 281] on md-select "Month Oct Nov Dec Jan Feb" at bounding box center [667, 285] width 68 height 24
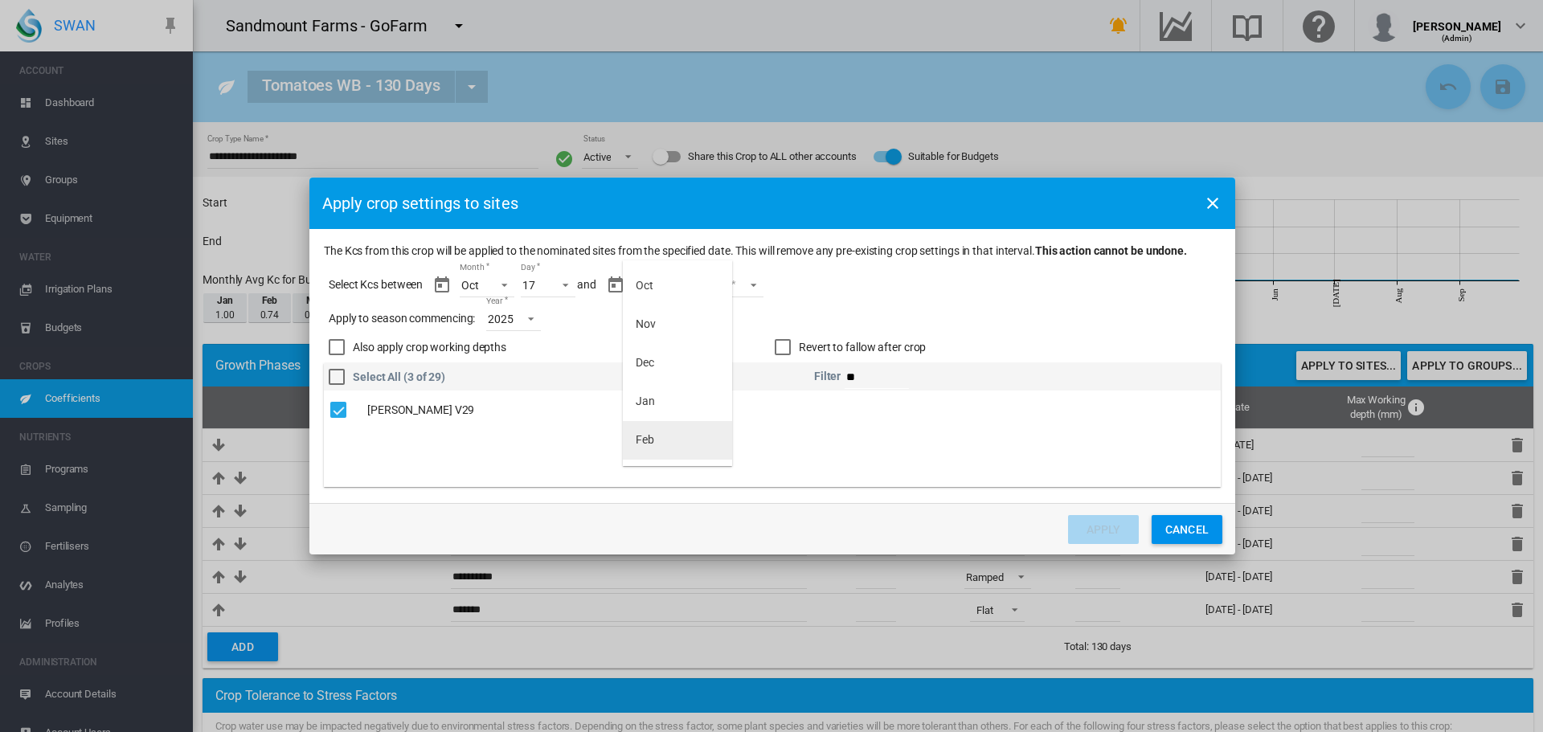
click at [697, 427] on md-option "Feb" at bounding box center [677, 440] width 109 height 39
click at [718, 283] on md-select "Day 01 02 03 04 05 06 07 08 09 10 11 12 13 14 15 16 17 18 19 20 21 22 23" at bounding box center [721, 285] width 55 height 24
click at [742, 447] on md-option "23" at bounding box center [738, 453] width 109 height 39
click at [1127, 528] on button "Apply" at bounding box center [1103, 529] width 71 height 29
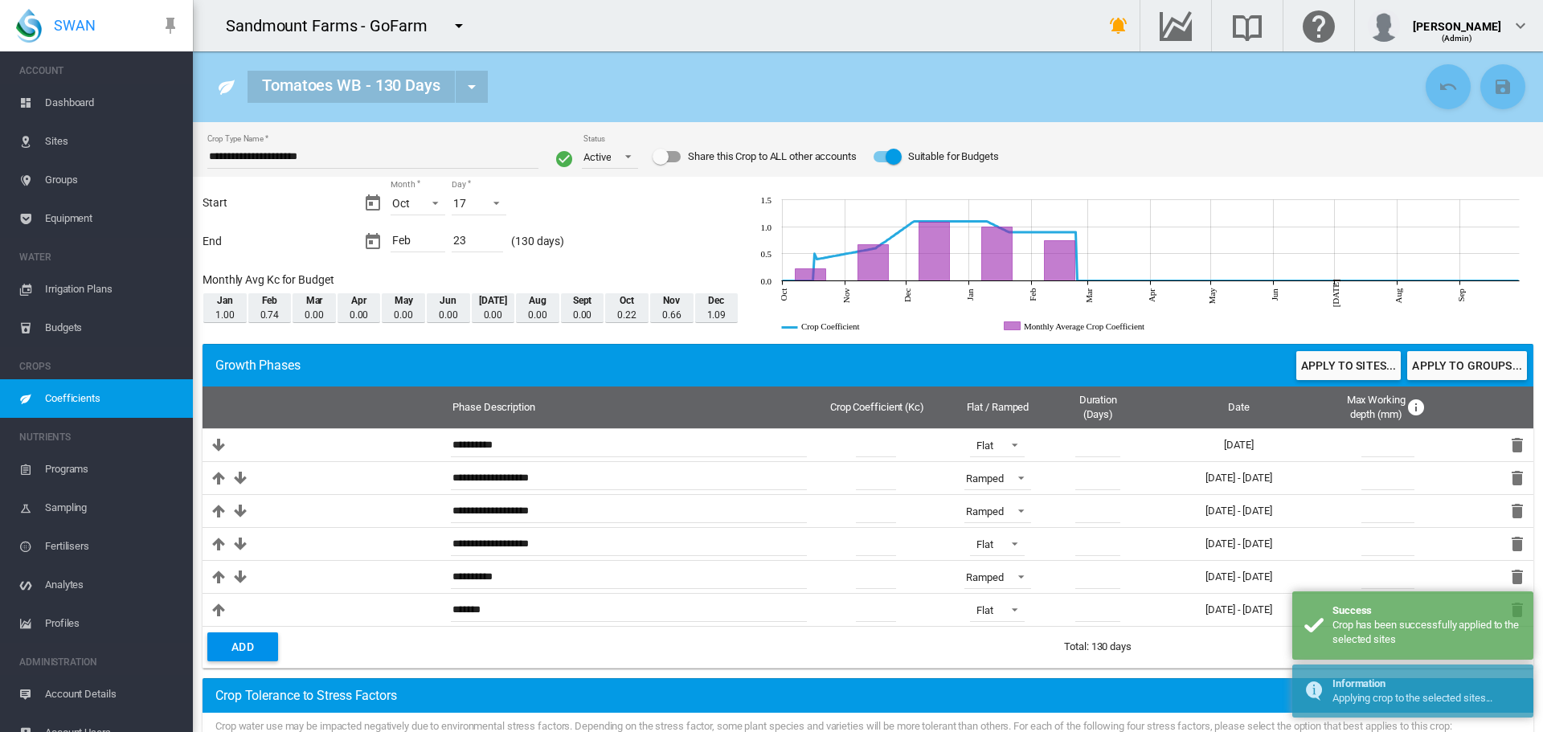
click at [97, 114] on span "Dashboard" at bounding box center [112, 103] width 135 height 39
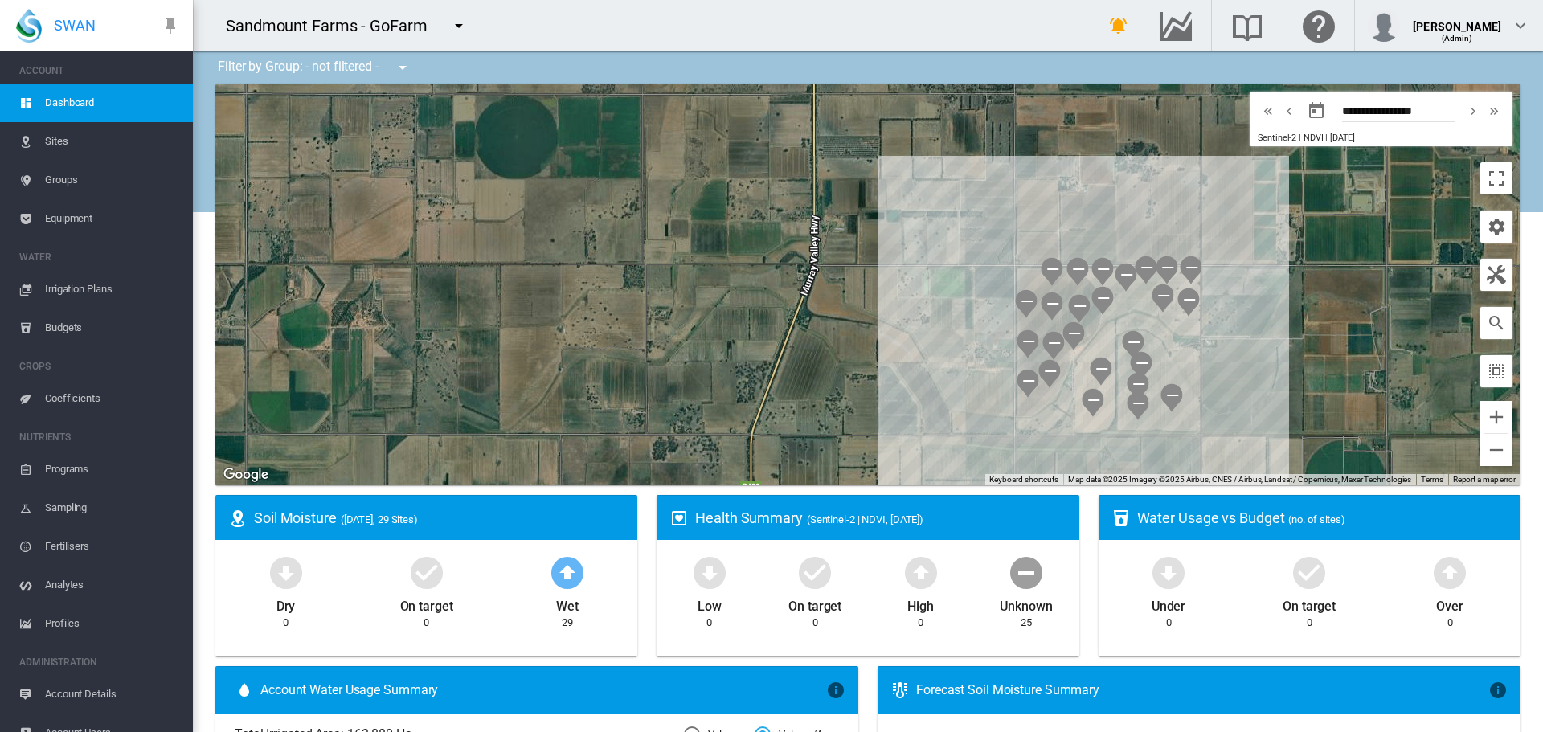
click at [63, 146] on span "Sites" at bounding box center [112, 141] width 135 height 39
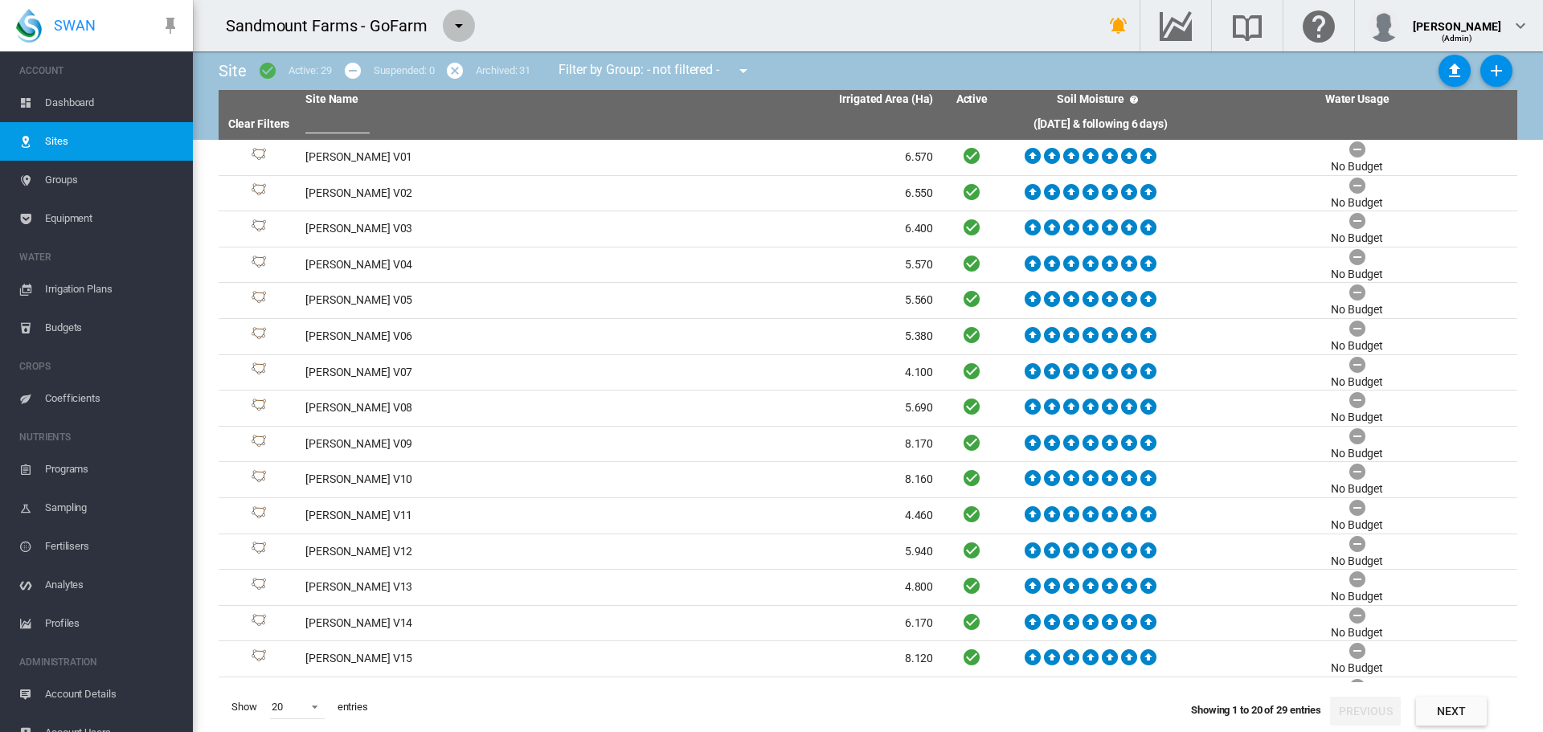
click at [452, 27] on md-icon "icon-menu-down" at bounding box center [458, 25] width 19 height 19
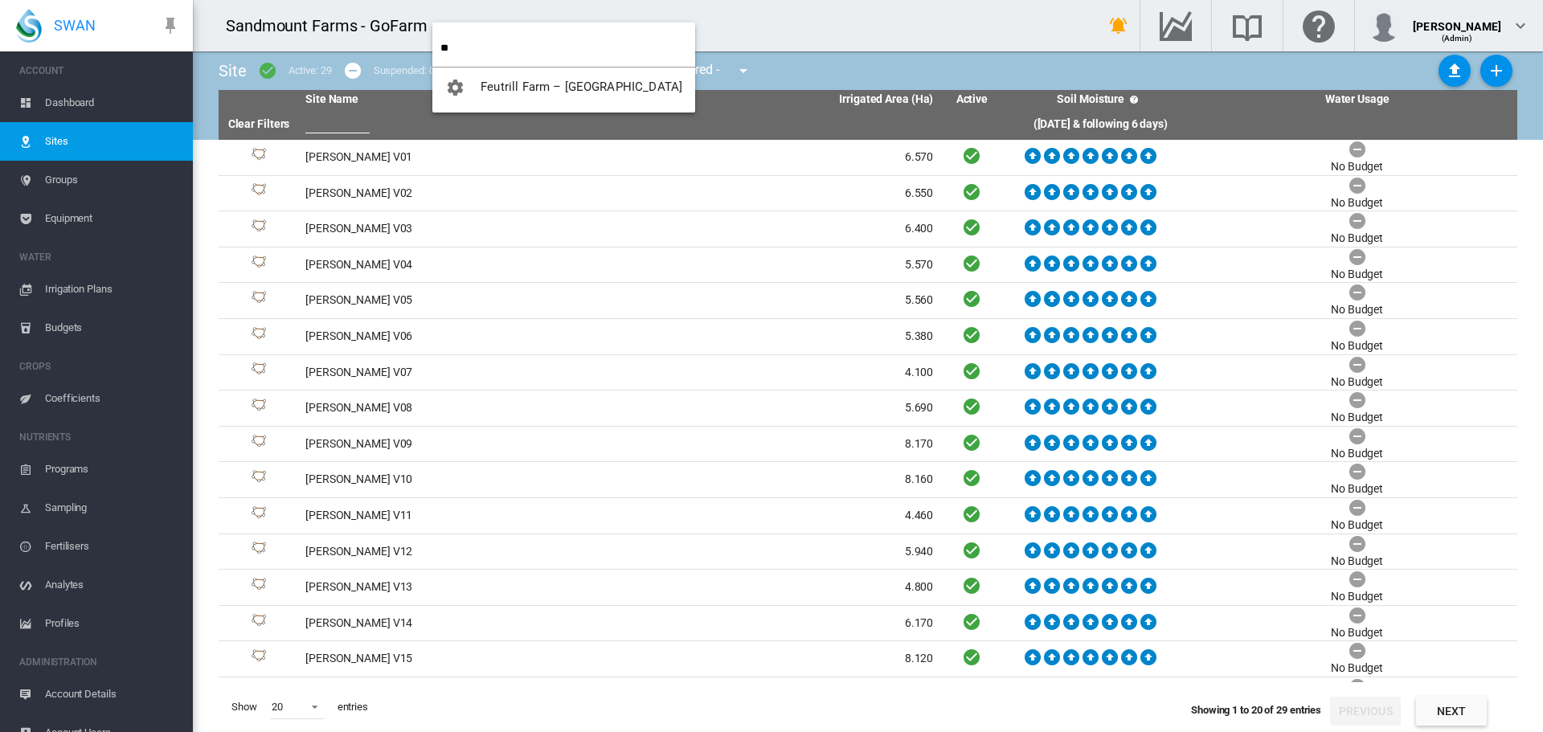
type input "**"
click at [511, 80] on span "Feutrill Farm – [GEOGRAPHIC_DATA]" at bounding box center [582, 87] width 202 height 14
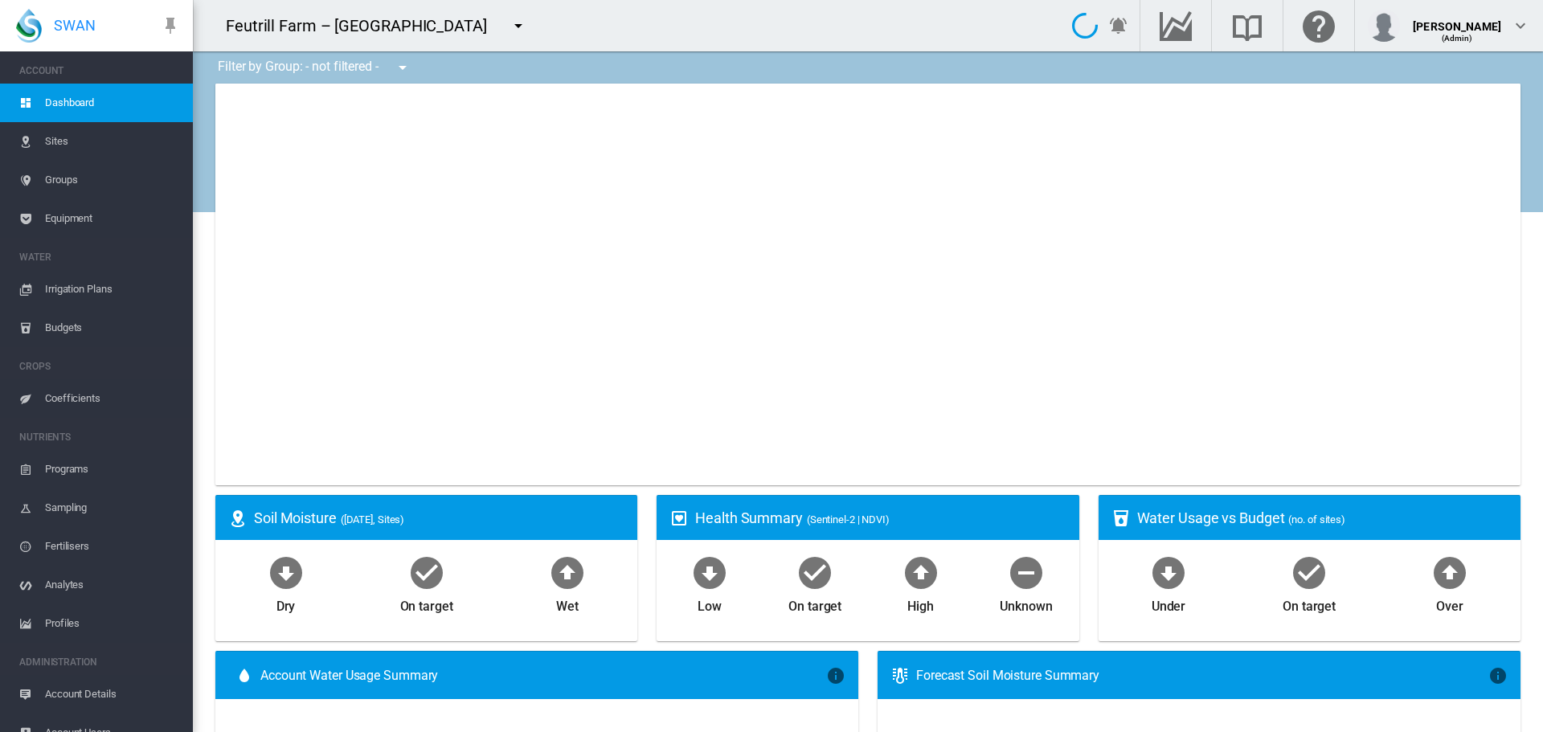
type input "**********"
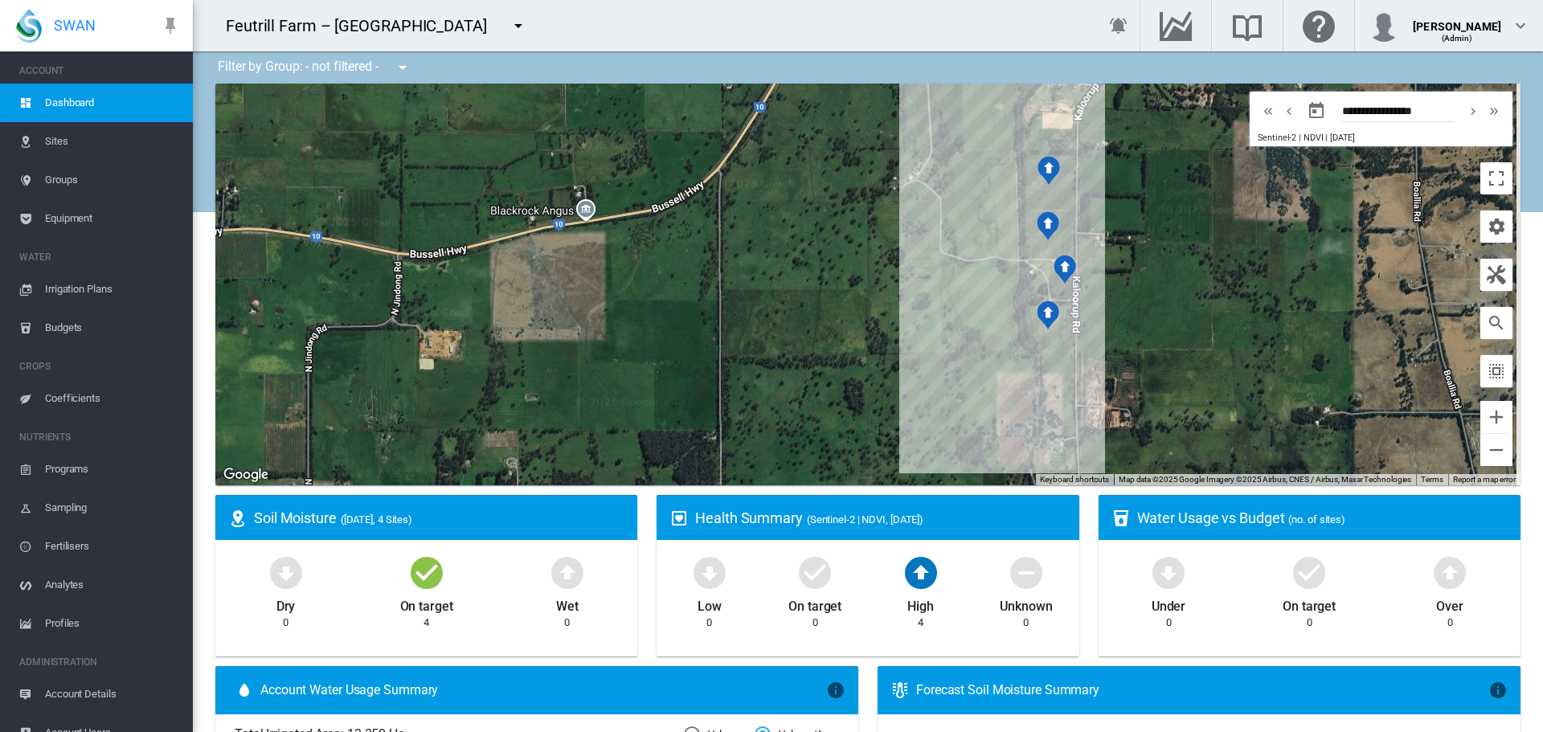
click at [133, 154] on span "Sites" at bounding box center [112, 141] width 135 height 39
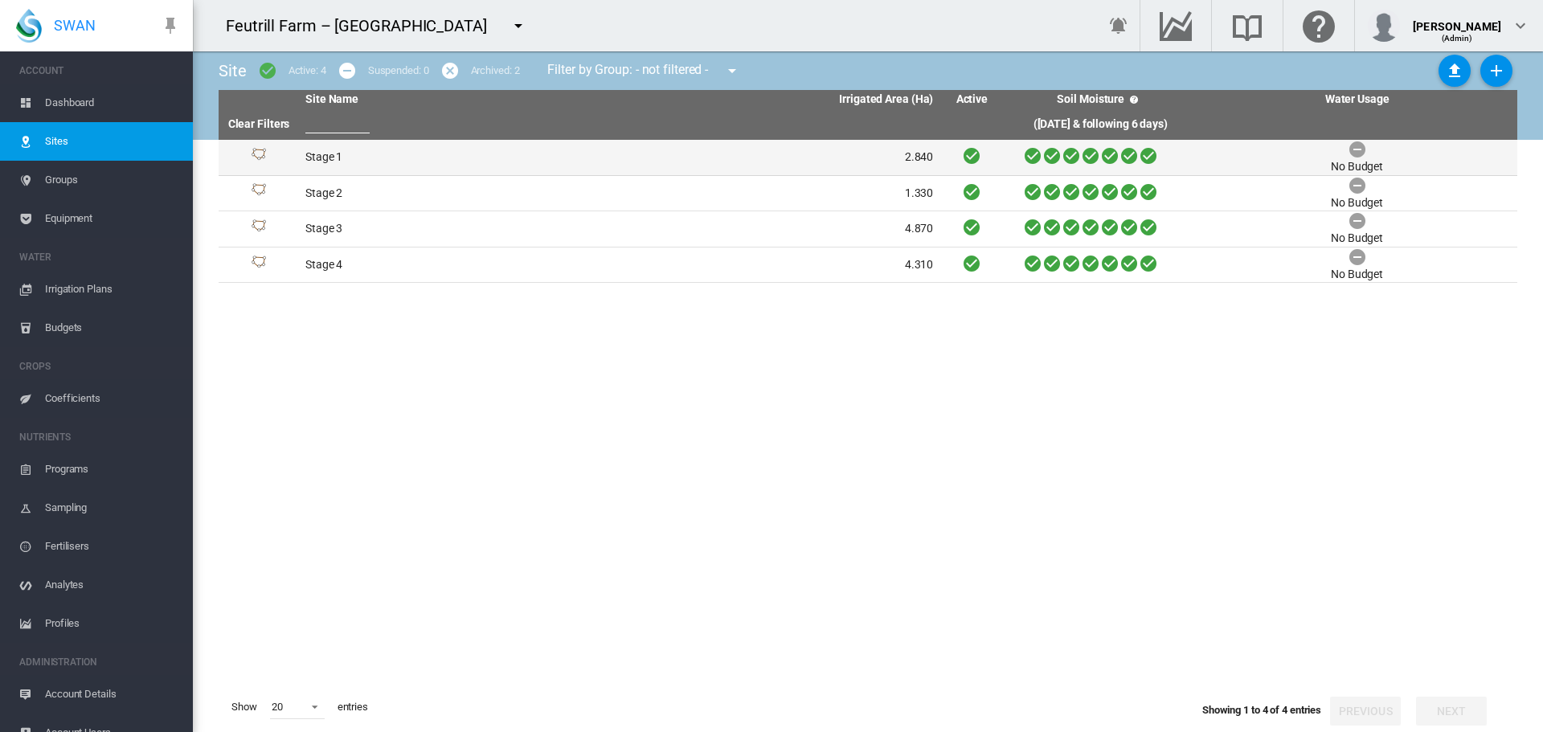
click at [382, 160] on td "Stage 1" at bounding box center [459, 157] width 321 height 35
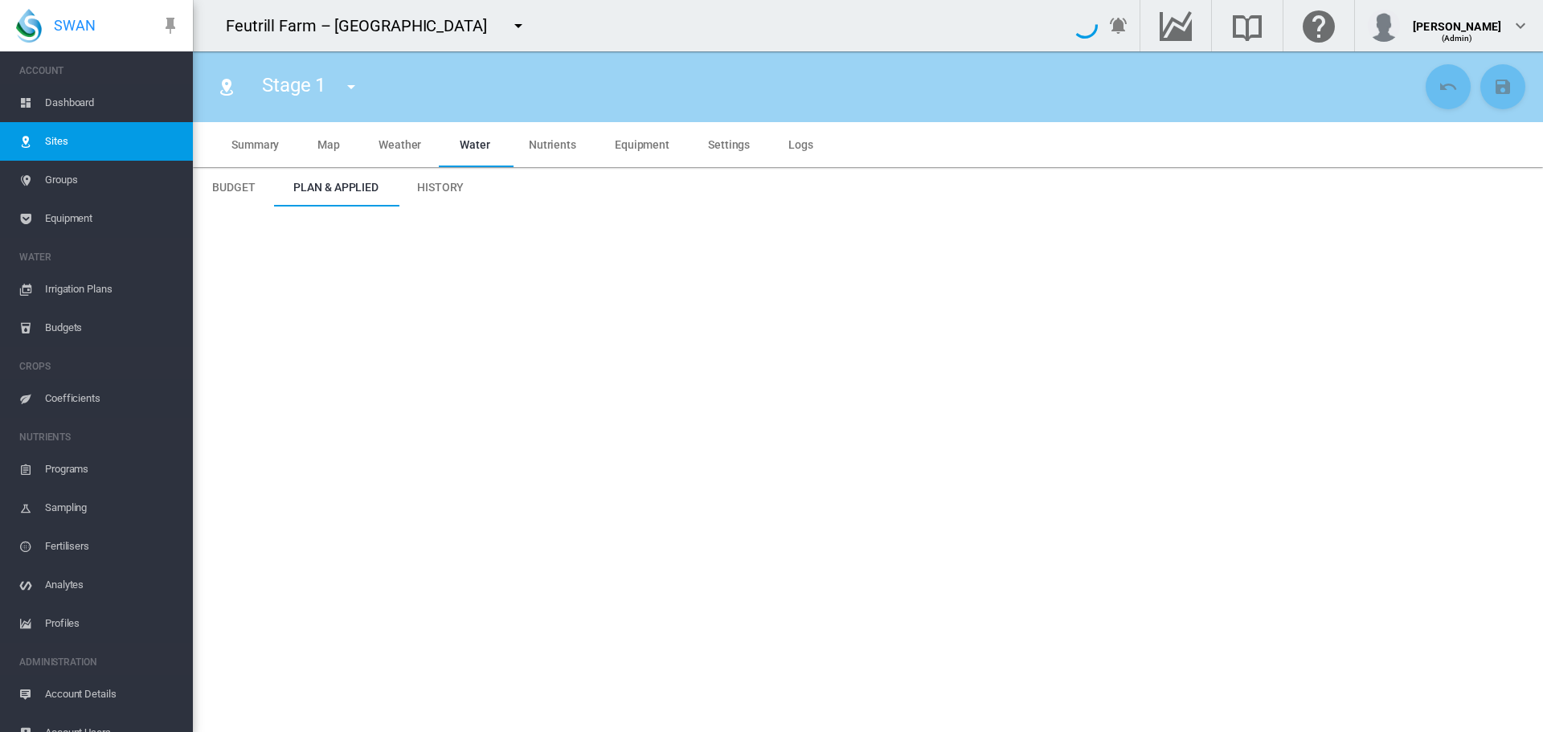
type input "*******"
type input "*****"
type input "*********"
type input "**"
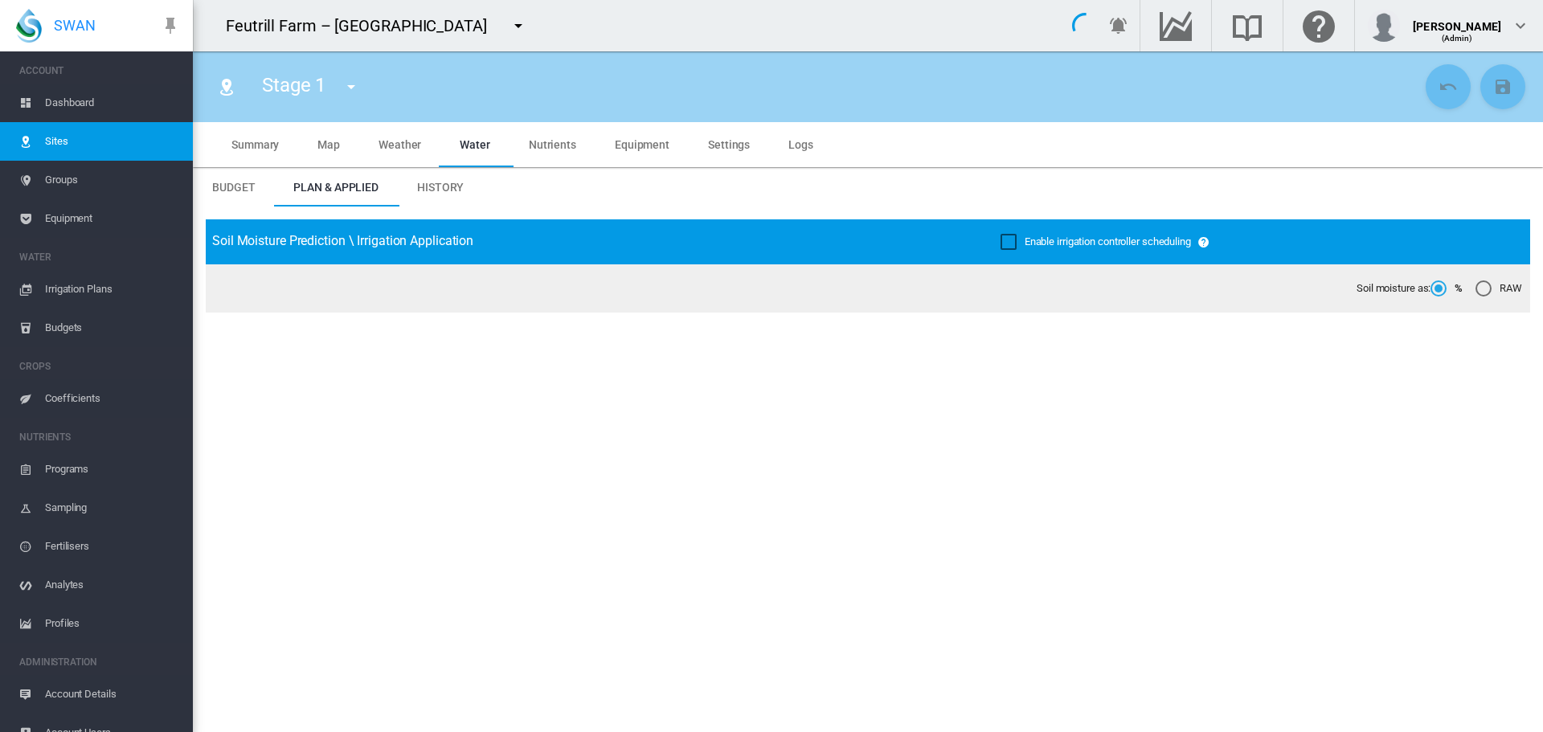
click at [727, 138] on span "Settings" at bounding box center [729, 144] width 42 height 13
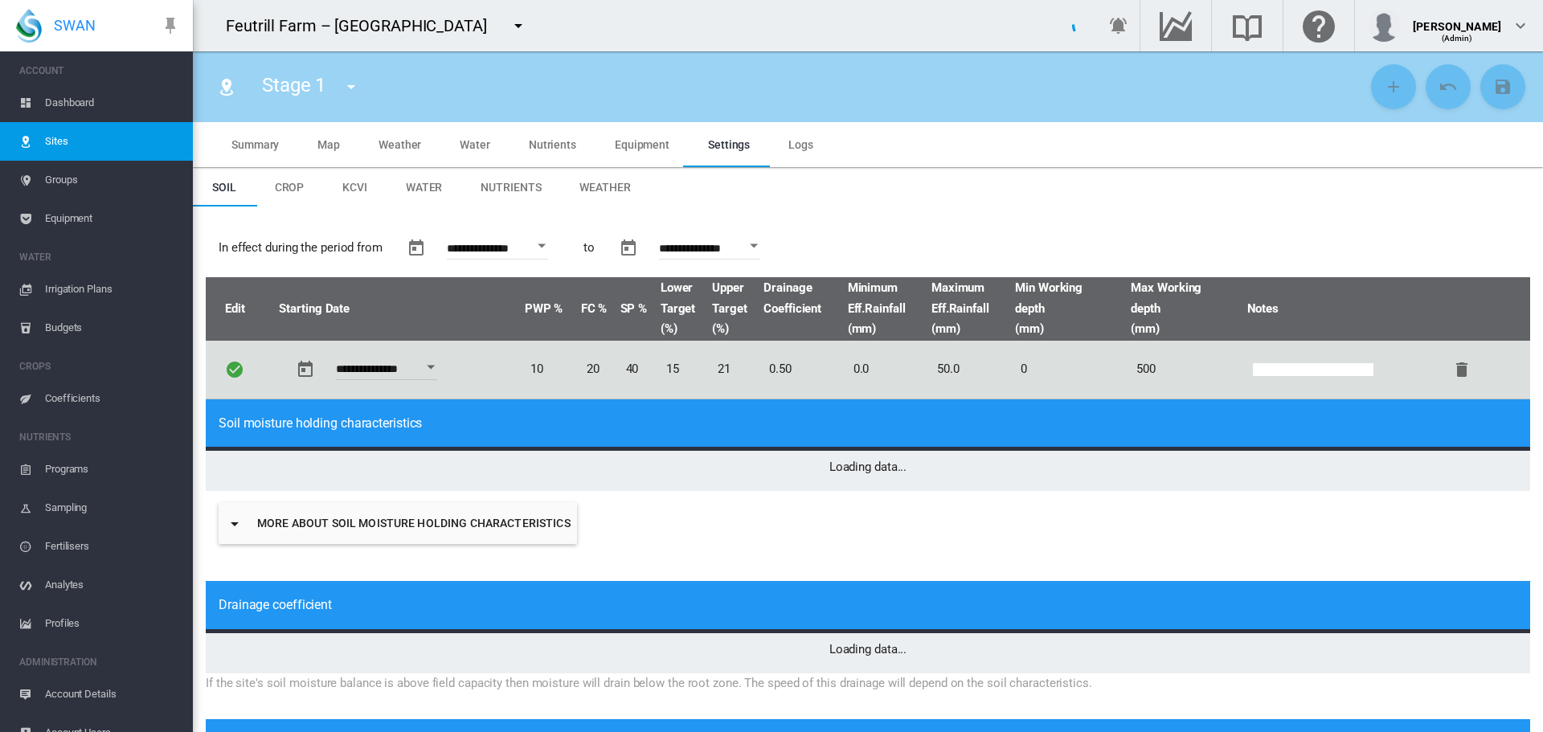
click at [301, 191] on span "Crop" at bounding box center [290, 187] width 30 height 13
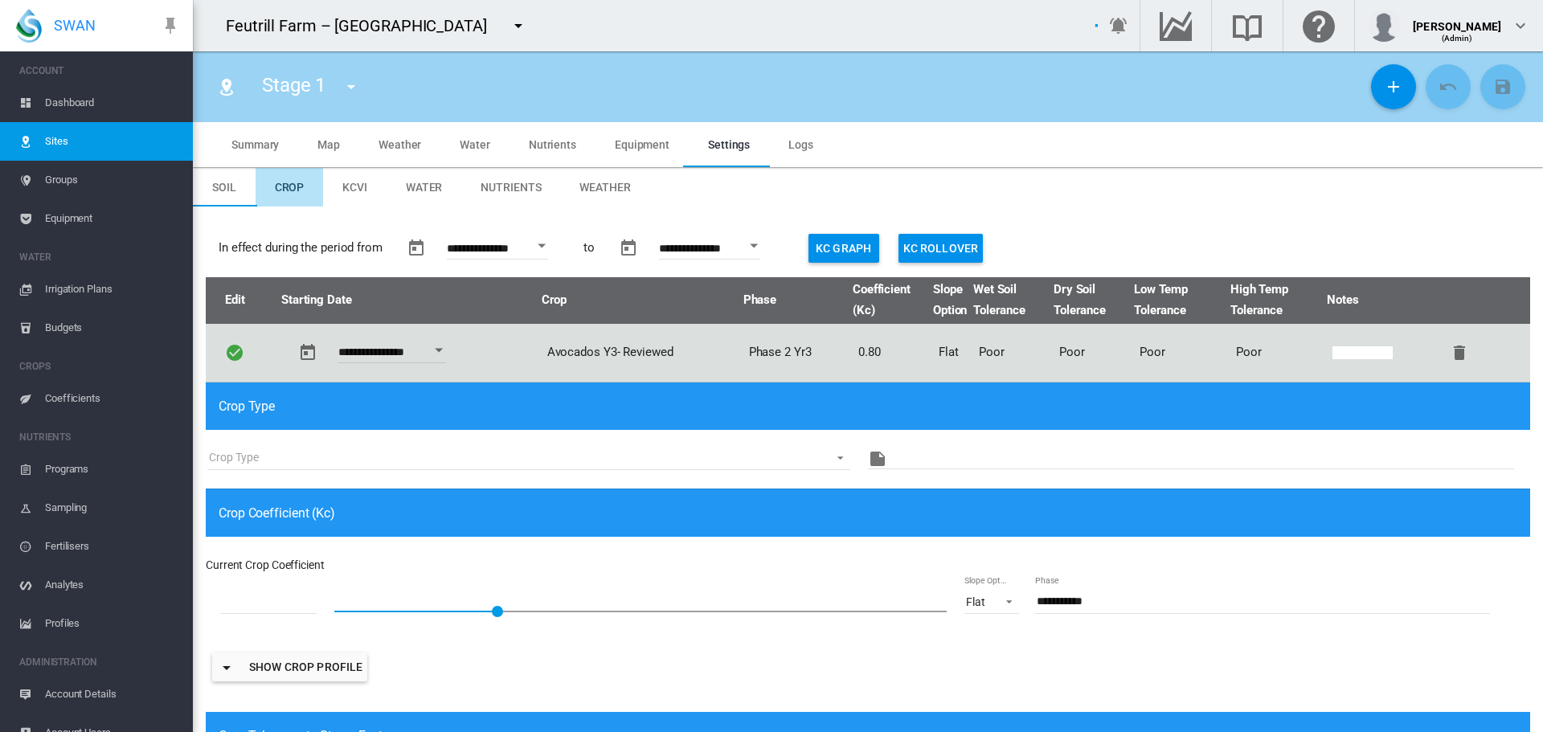
type input "*"
type input "**"
type input "****"
type input "***"
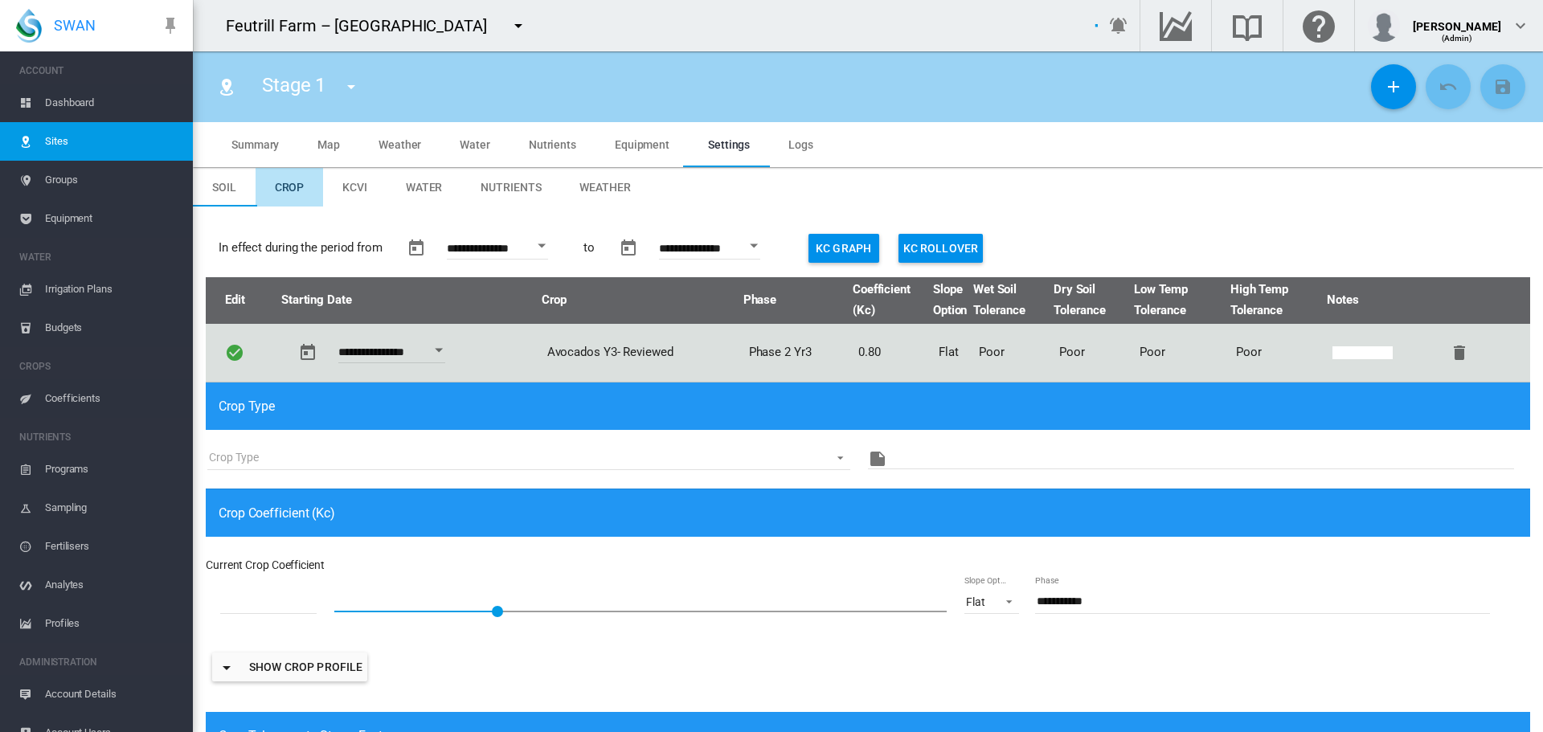
type input "****"
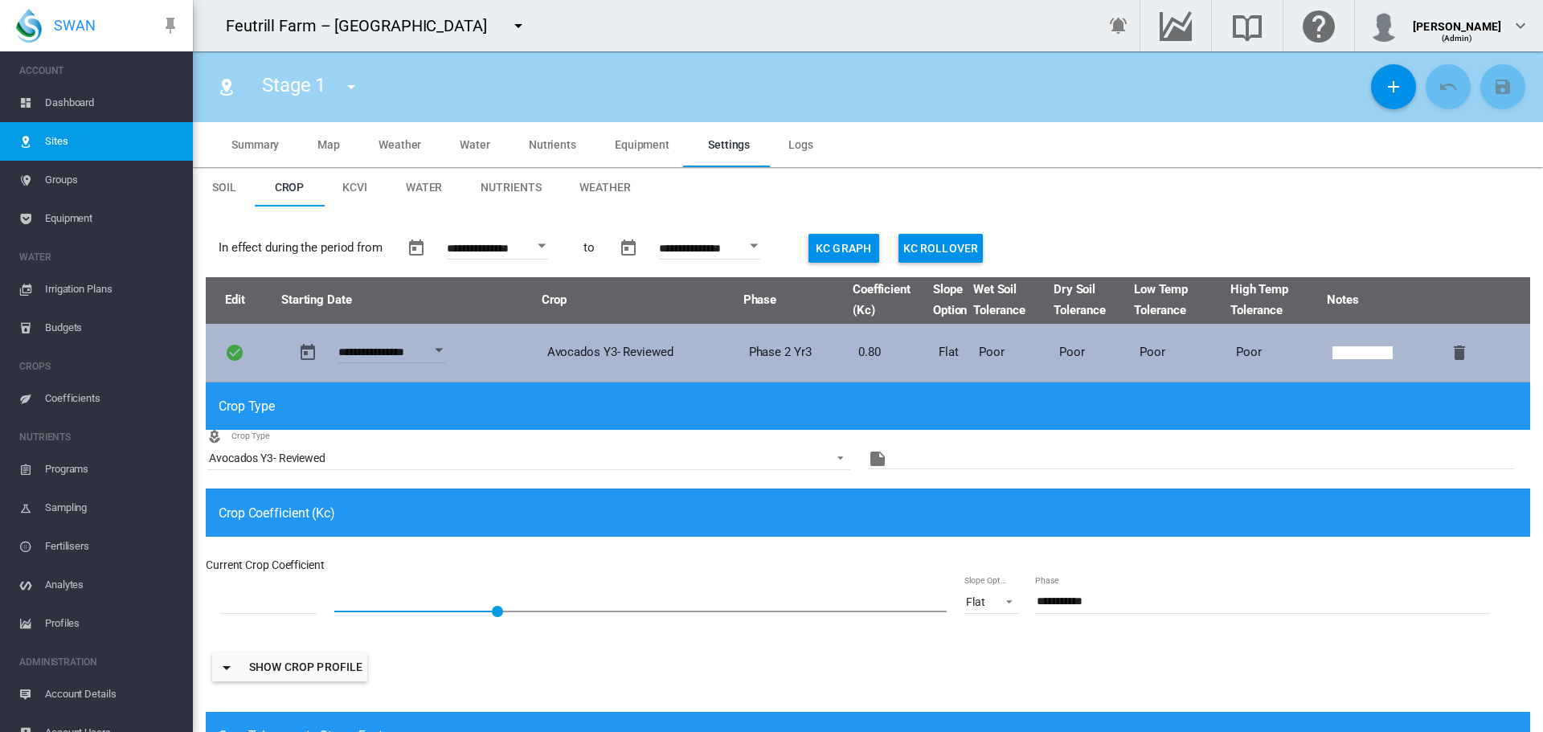
click at [440, 354] on button "Open calendar" at bounding box center [438, 350] width 29 height 29
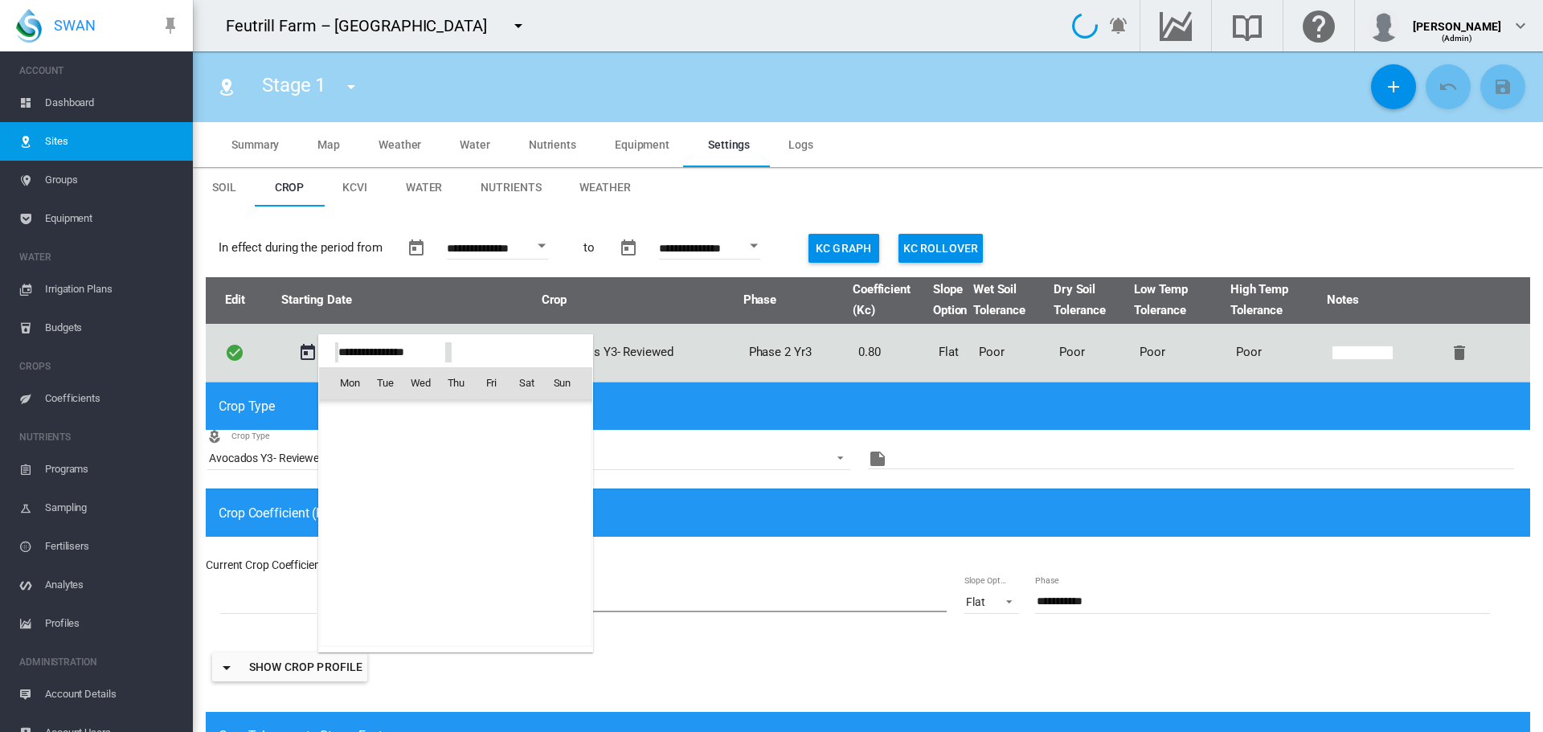
click at [758, 244] on div at bounding box center [771, 366] width 1543 height 732
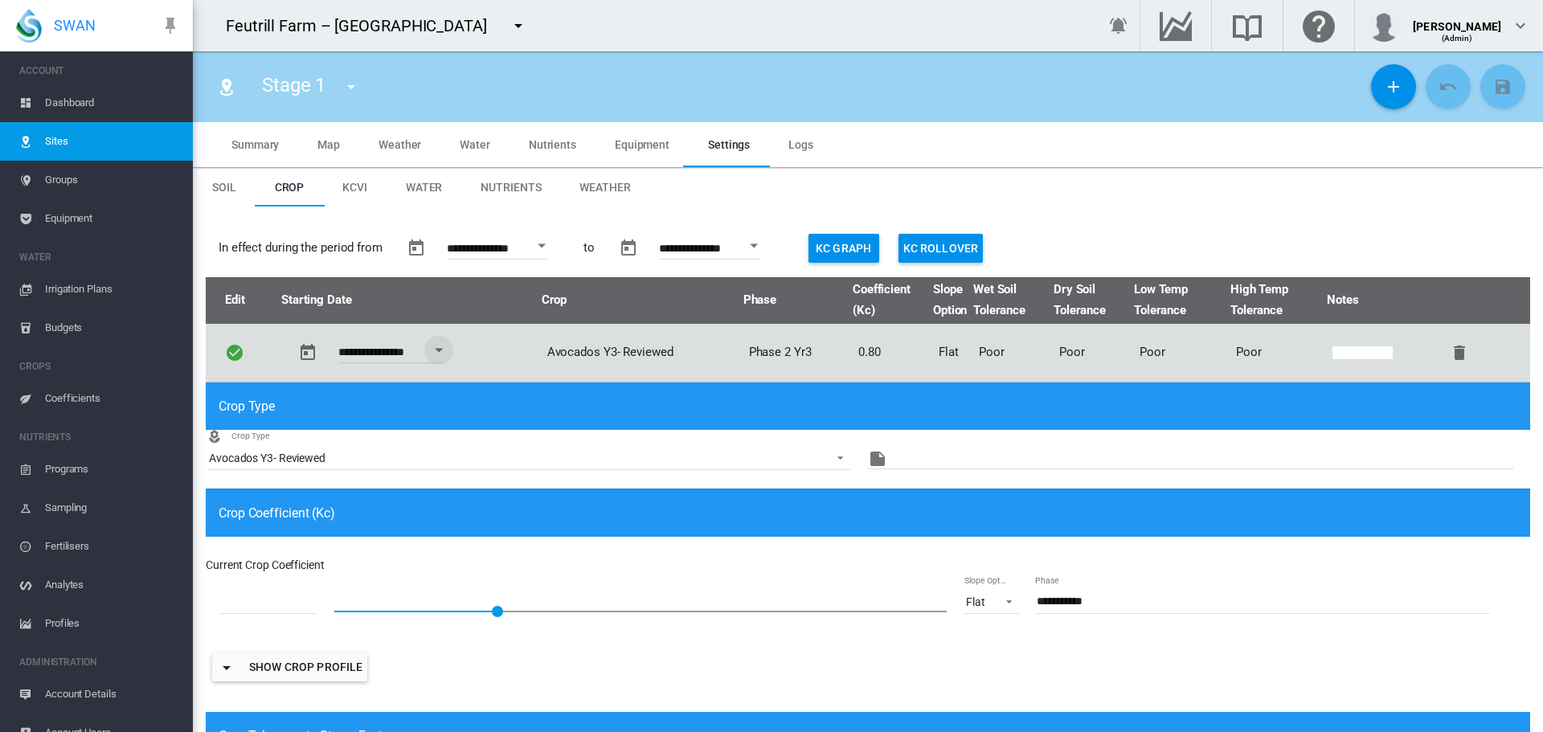
click at [547, 244] on button "Open calendar" at bounding box center [541, 245] width 29 height 29
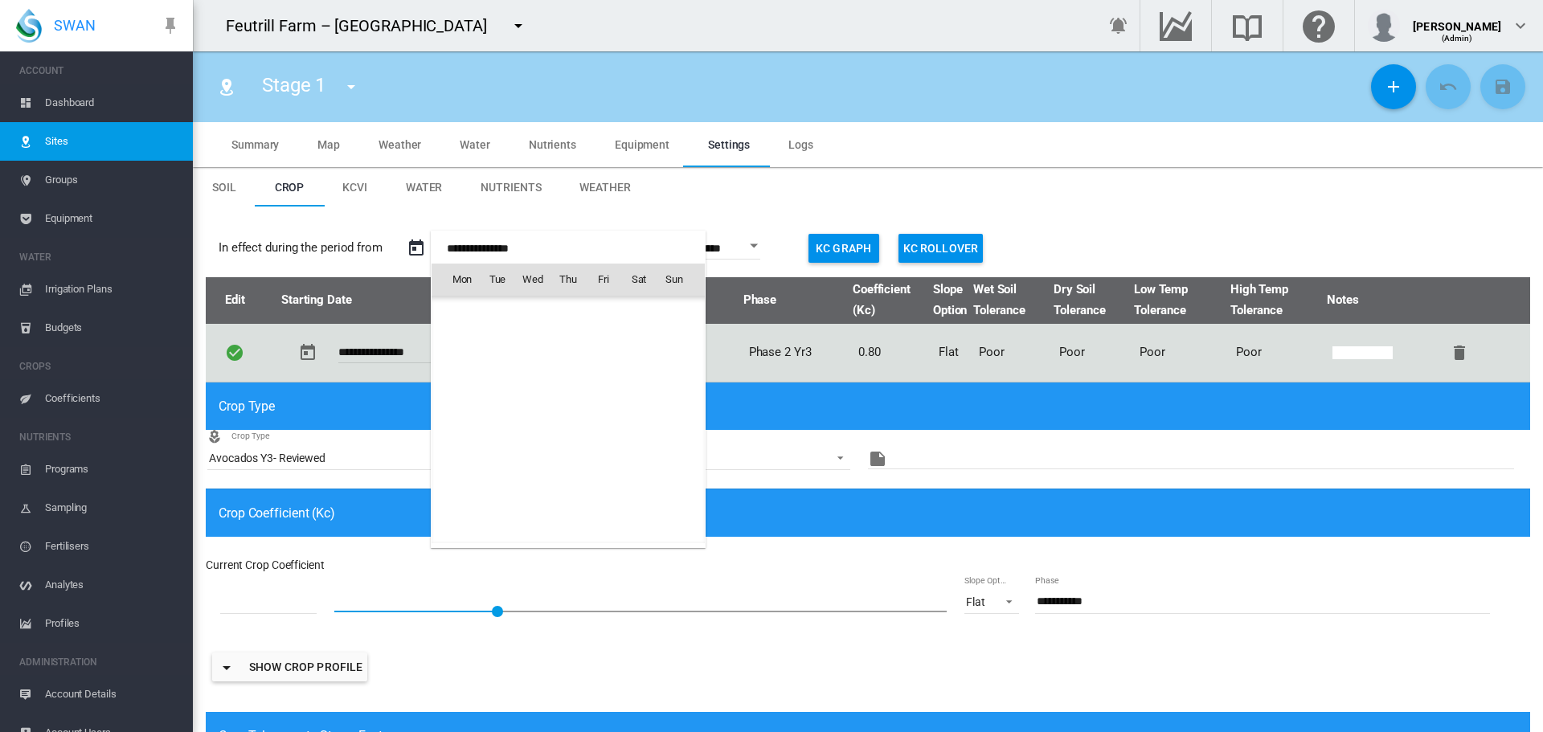
scroll to position [40259, 0]
click at [472, 308] on span "[DATE]" at bounding box center [467, 313] width 33 height 13
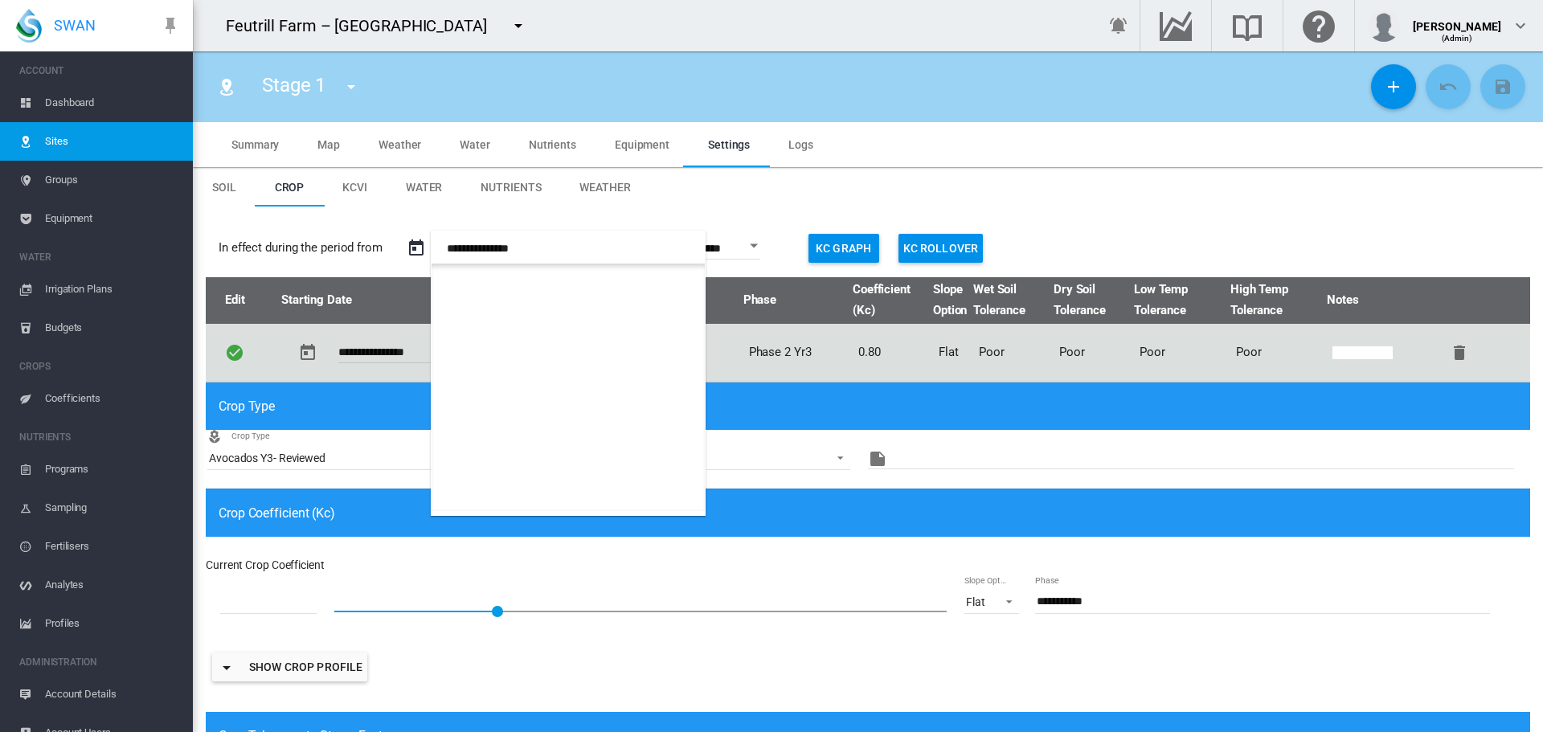
scroll to position [955, 0]
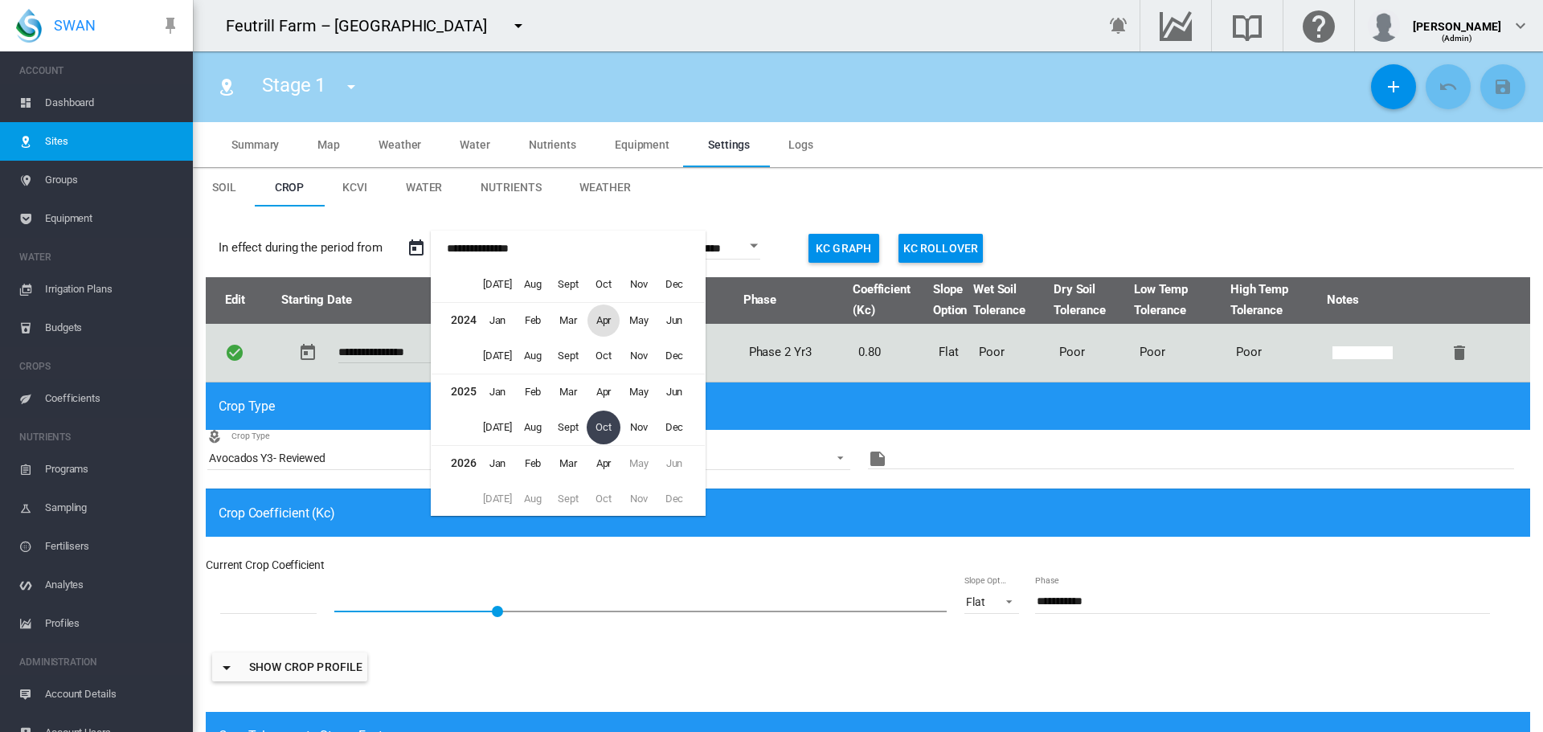
click at [595, 318] on span "Apr" at bounding box center [604, 321] width 32 height 32
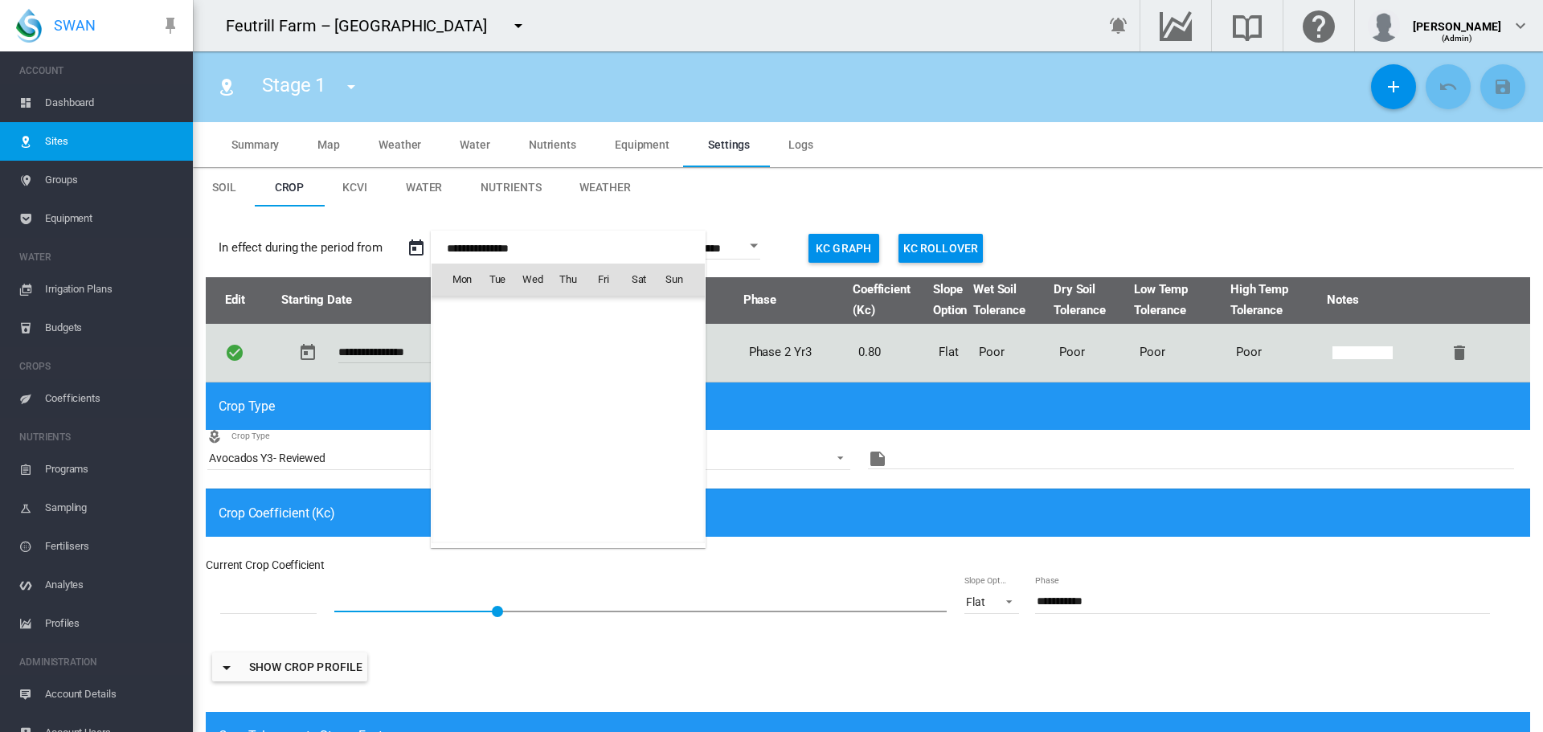
scroll to position [36425, 0]
click at [480, 354] on td "2" at bounding box center [497, 349] width 35 height 35
type input "**********"
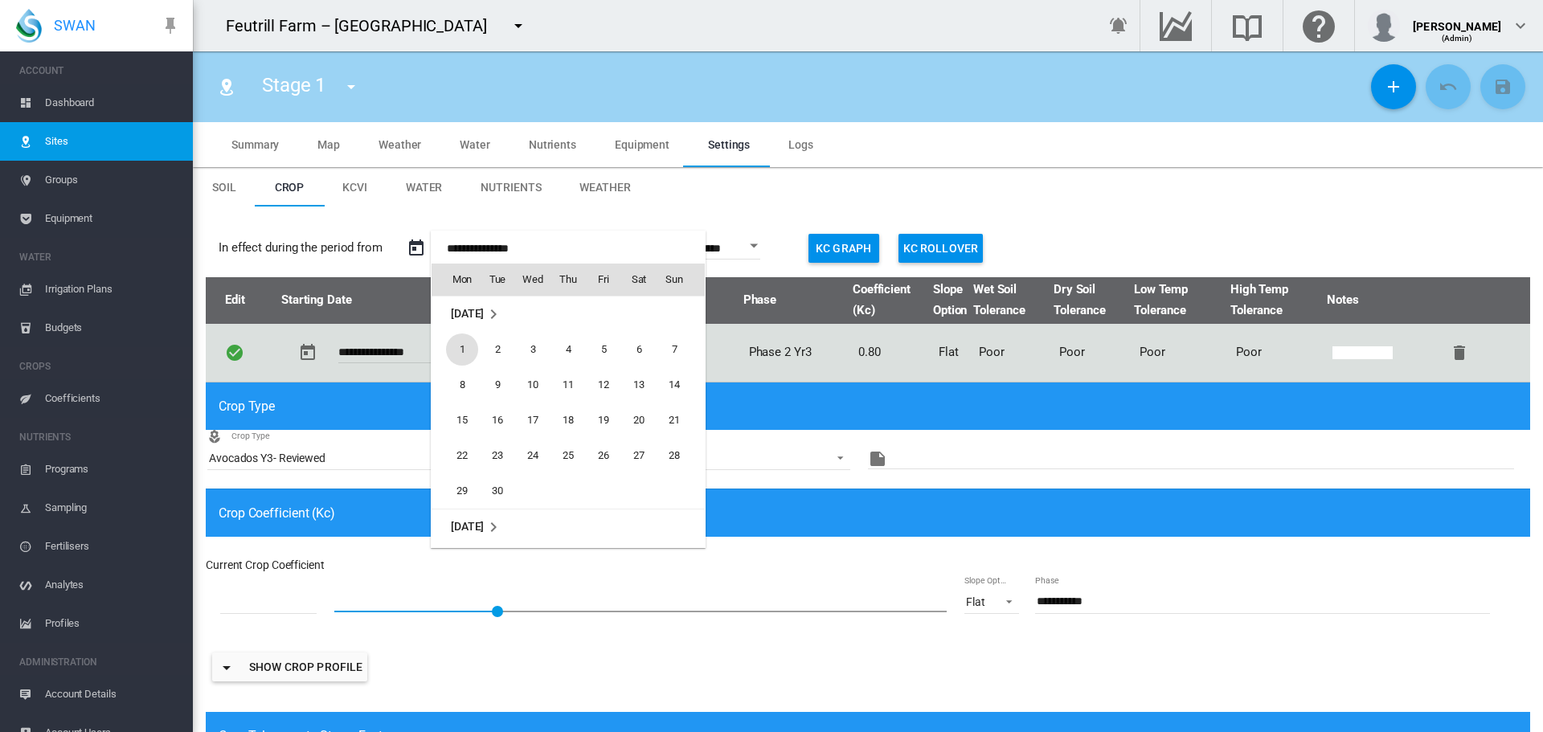
type input "**********"
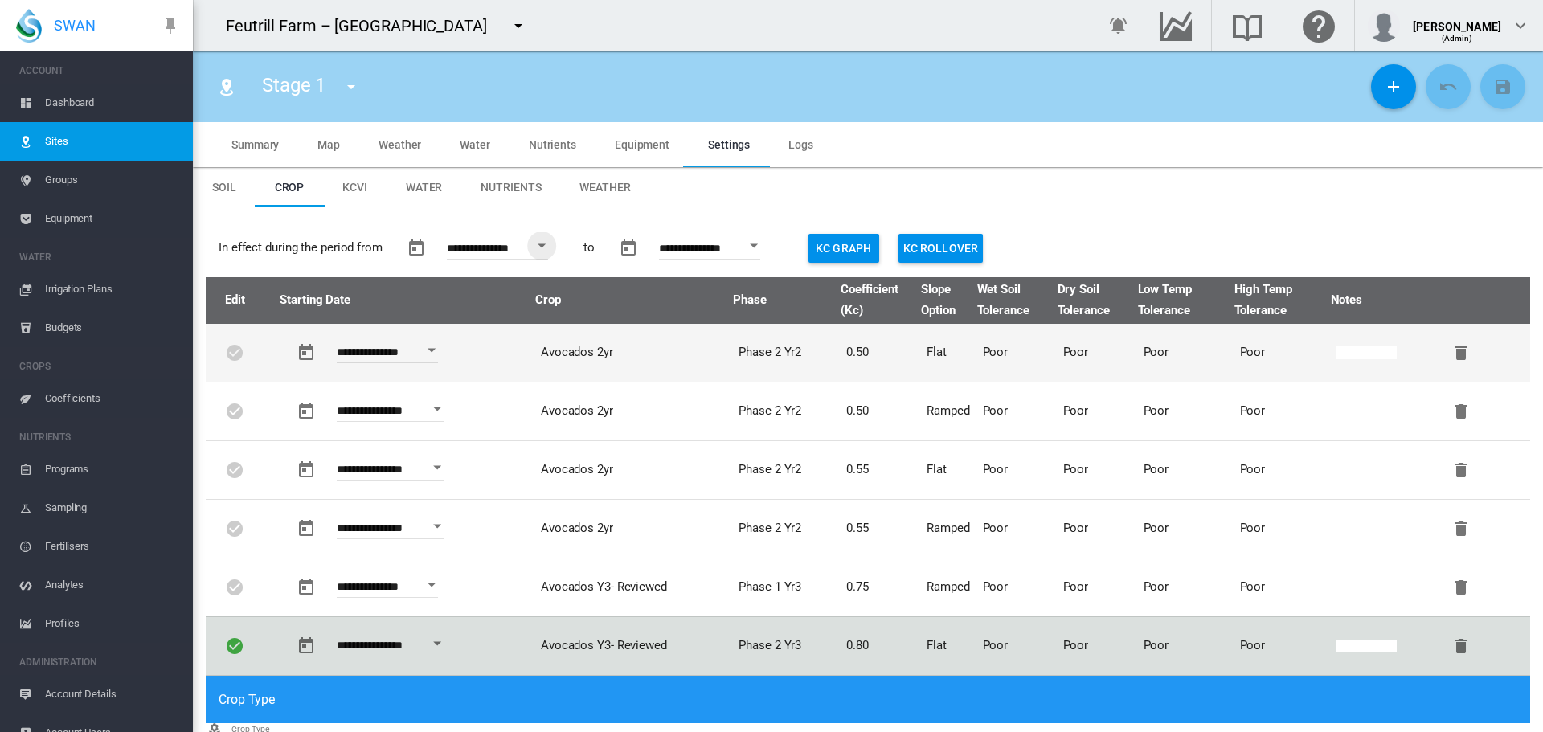
click at [461, 350] on md-datepicker "**********" at bounding box center [372, 351] width 175 height 14
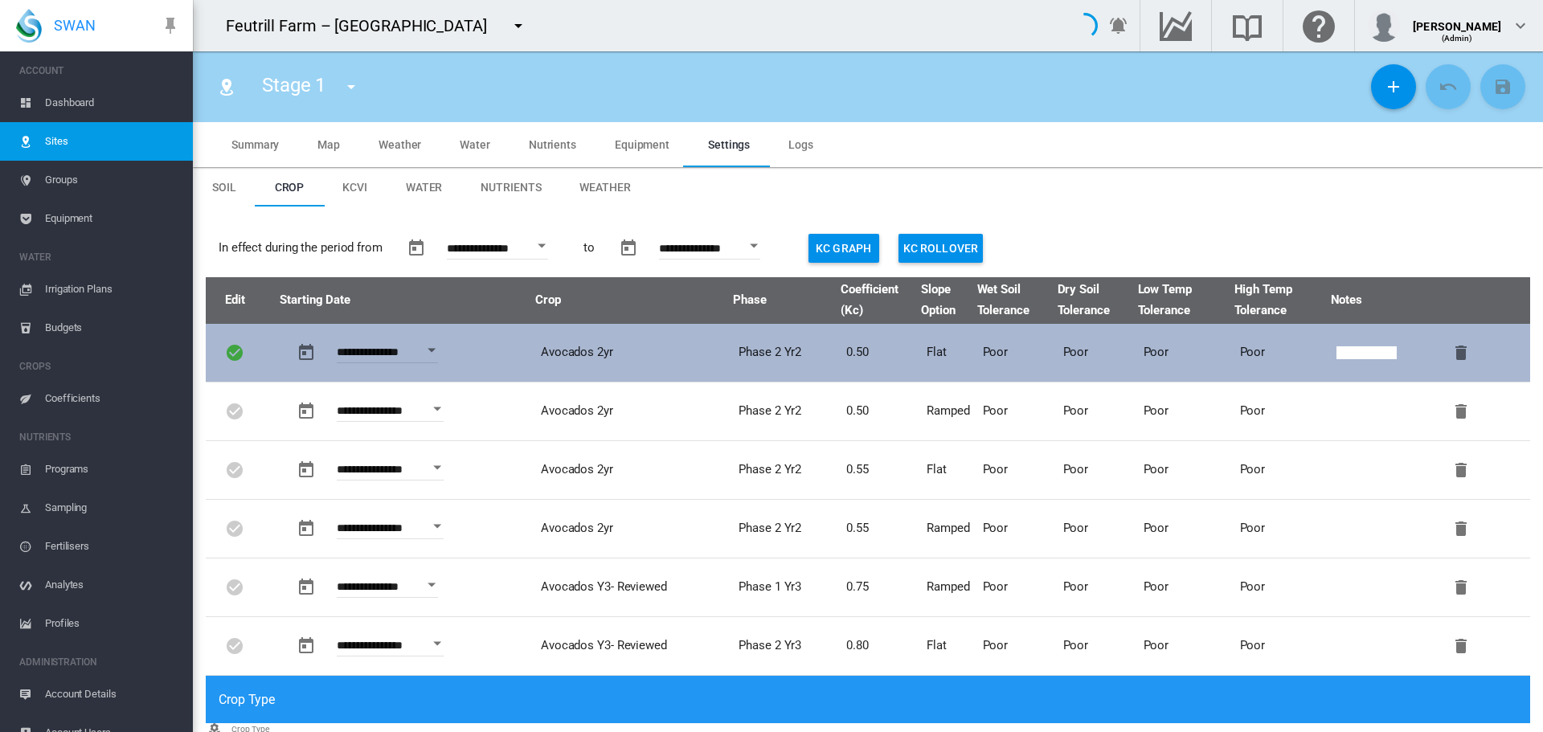
type input "****"
type input "**********"
